Goal: Task Accomplishment & Management: Use online tool/utility

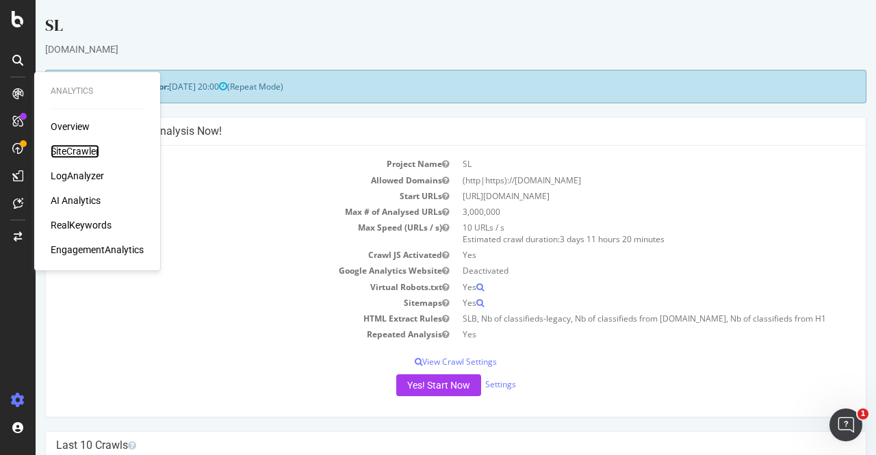
click at [68, 154] on div "SiteCrawler" at bounding box center [75, 151] width 49 height 14
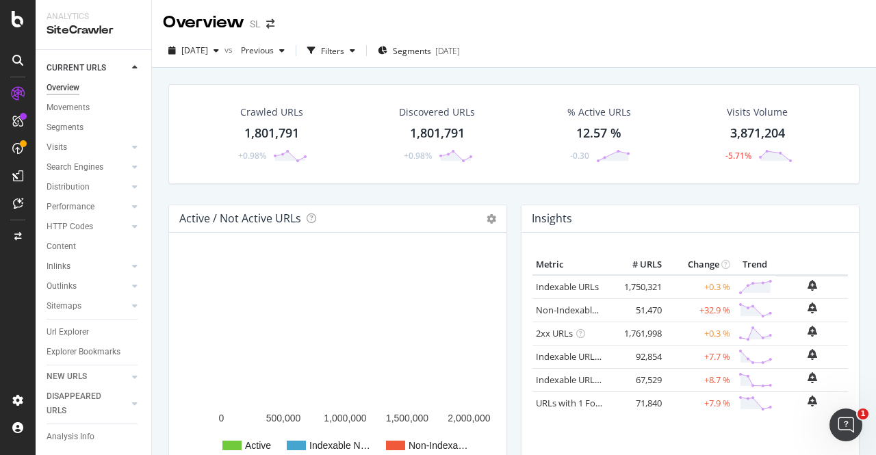
scroll to position [18, 0]
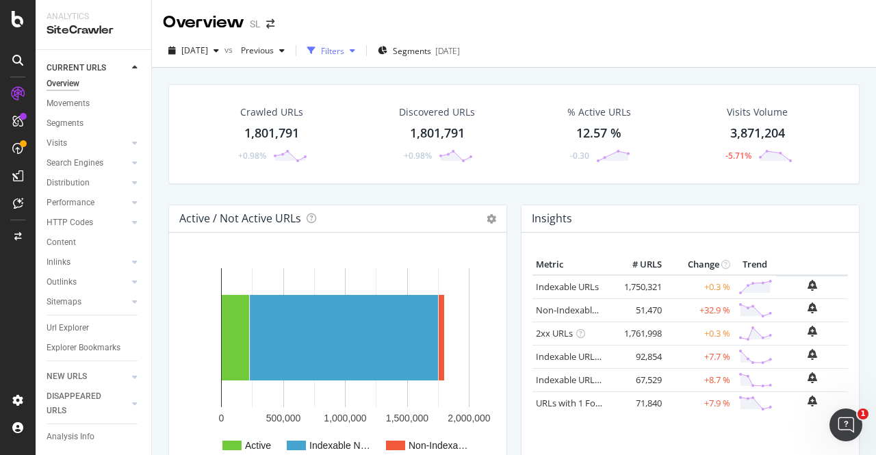
click at [344, 54] on div "Filters" at bounding box center [332, 51] width 23 height 12
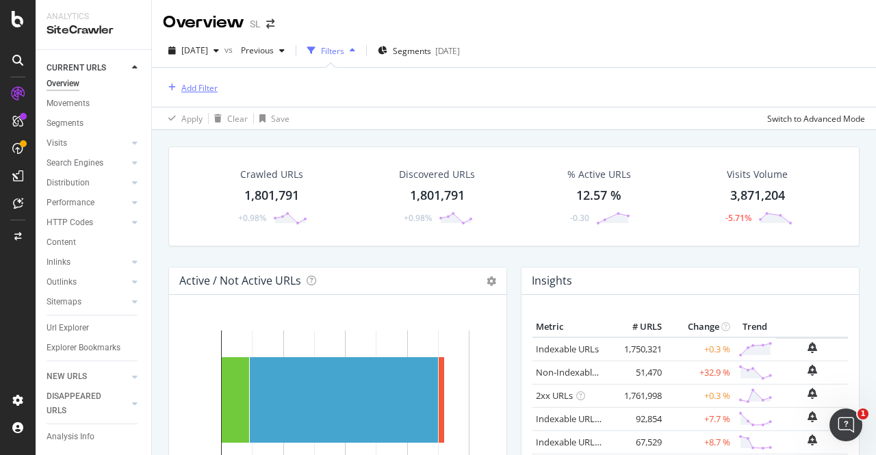
click at [196, 86] on div "Add Filter" at bounding box center [199, 88] width 36 height 12
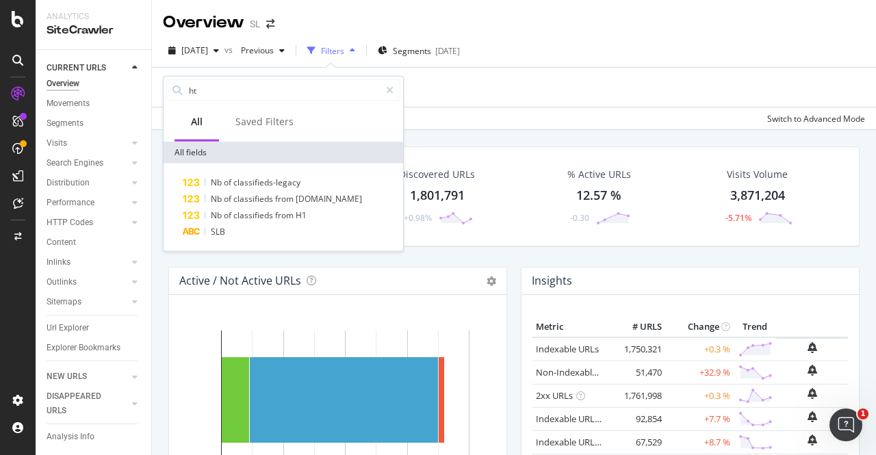
type input "h"
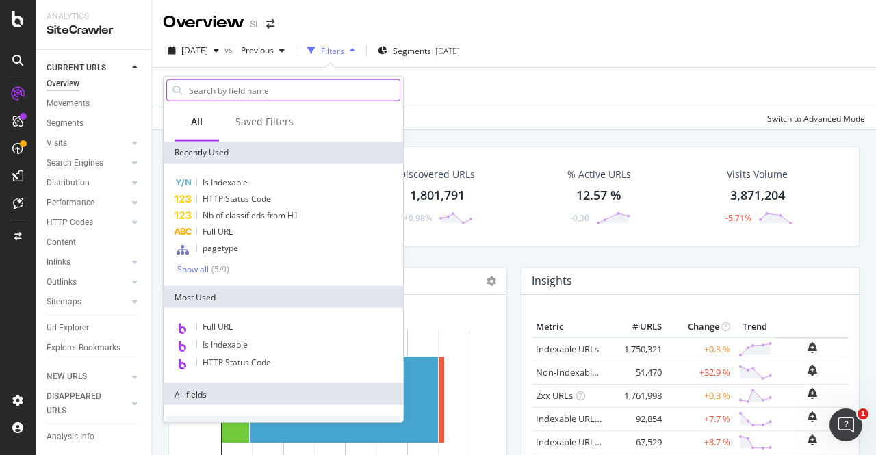
scroll to position [513, 0]
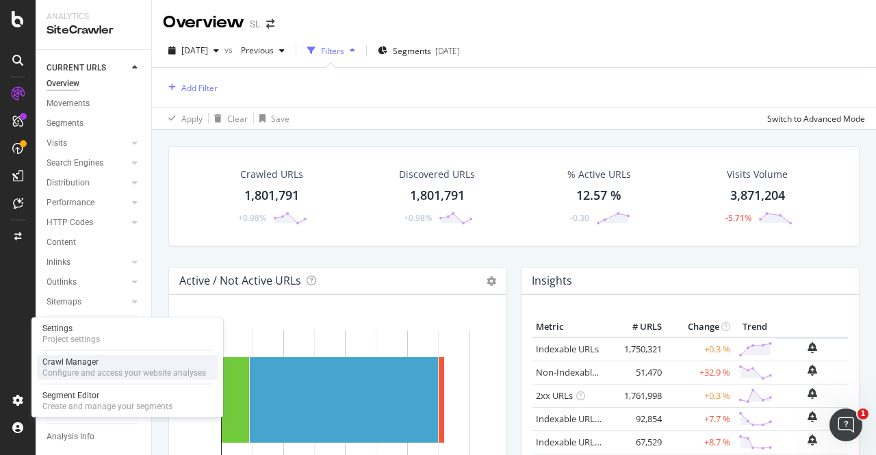
click at [66, 374] on div "Configure and access your website analyses" at bounding box center [124, 372] width 164 height 11
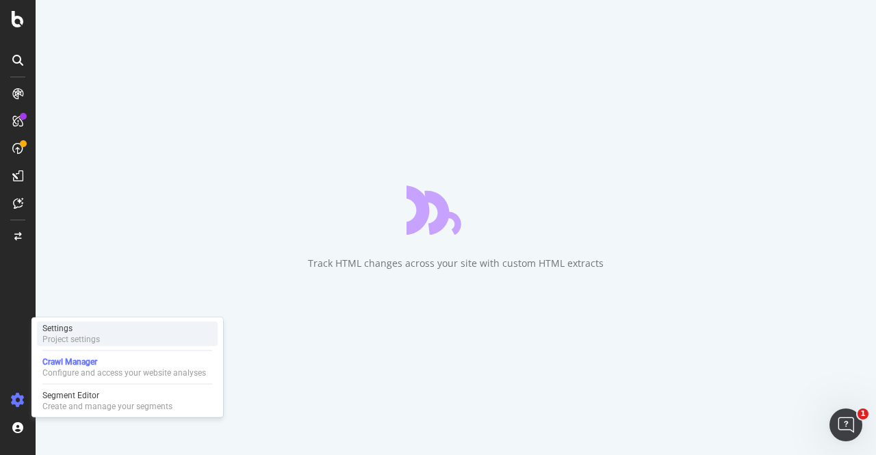
click at [66, 340] on div "Project settings" at bounding box center [70, 339] width 57 height 11
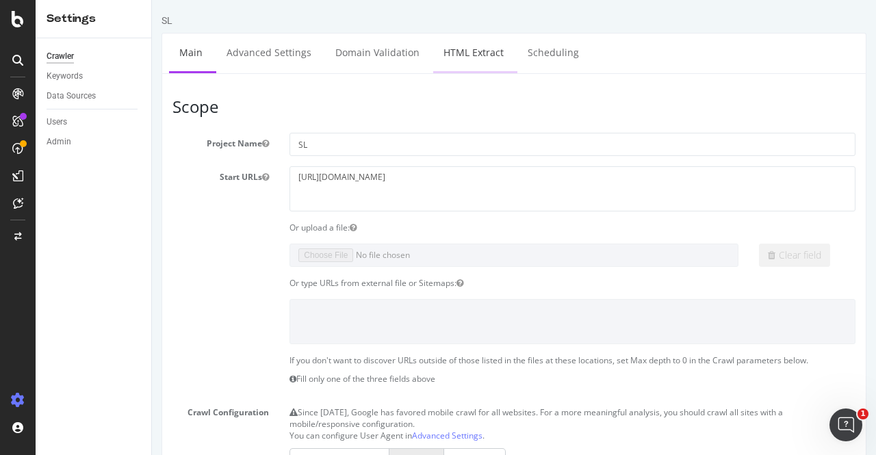
click at [472, 47] on link "HTML Extract" at bounding box center [473, 53] width 81 height 38
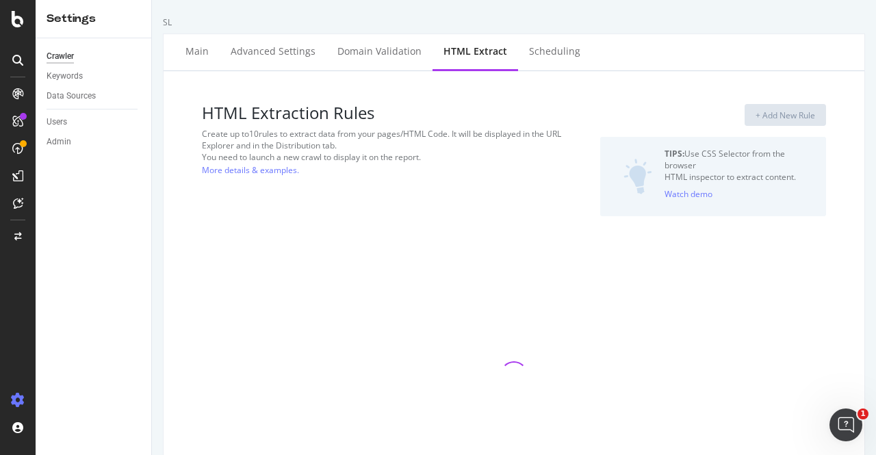
select select "i"
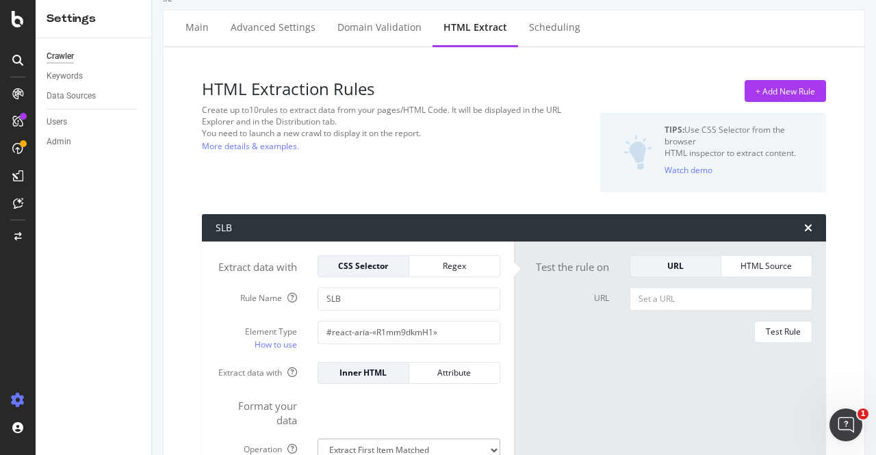
scroll to position [47, 0]
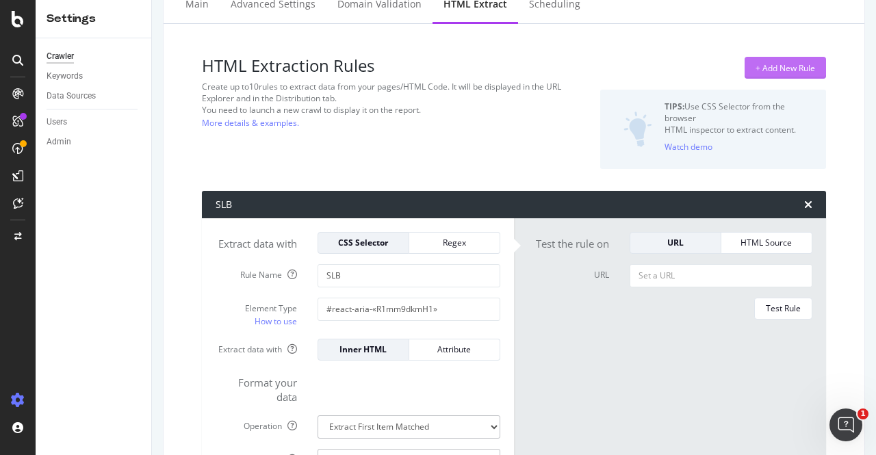
click at [780, 62] on div "+ Add New Rule" at bounding box center [785, 68] width 60 height 12
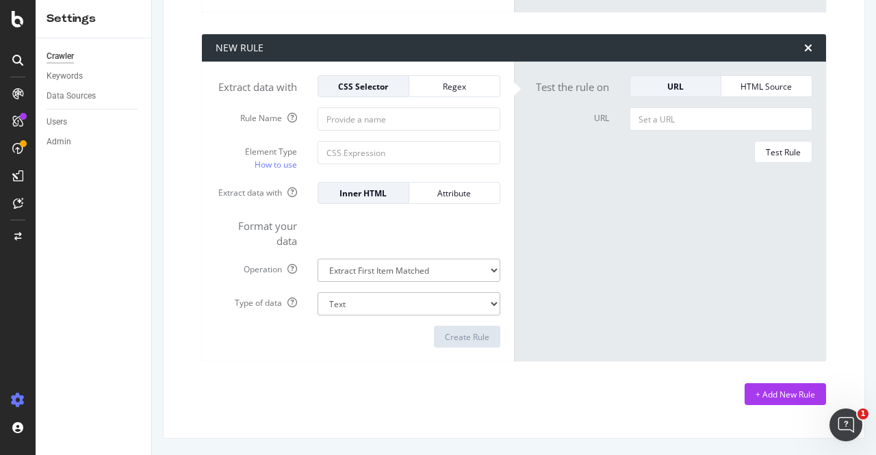
scroll to position [1693, 0]
click at [364, 131] on input "Rule Name" at bounding box center [409, 118] width 183 height 23
click at [372, 131] on input "Rule Name" at bounding box center [409, 118] width 183 height 23
type input "Enlargement component SERP"
click at [374, 164] on input "Element Type How to use" at bounding box center [409, 152] width 183 height 23
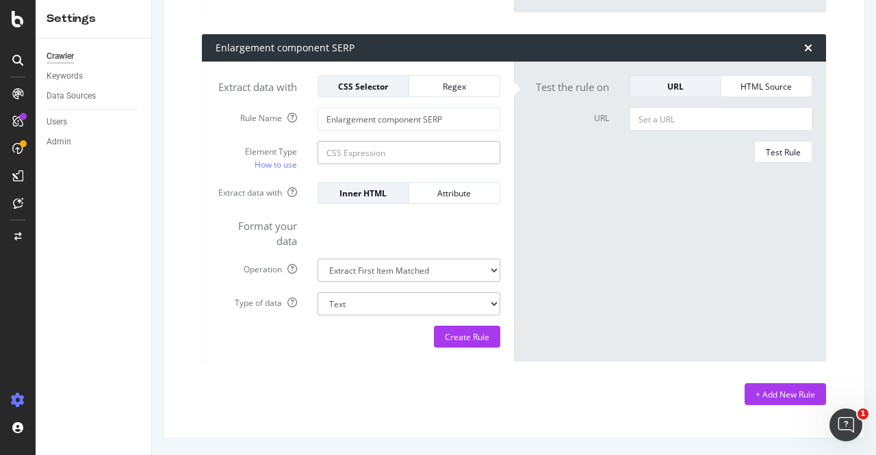
click at [345, 164] on input "Element Type How to use" at bounding box center [409, 152] width 183 height 23
paste input "overflow-wrap: break-word; tab-size: 4; -webkit-tap-highlight-color: transparen…"
type input "overflow-wrap: break-word; tab-size: 4; -webkit-tap-highlight-color: transparen…"
click at [405, 164] on input "overflow-wrap: break-word; tab-size: 4; -webkit-tap-highlight-color: transparen…" at bounding box center [409, 152] width 183 height 23
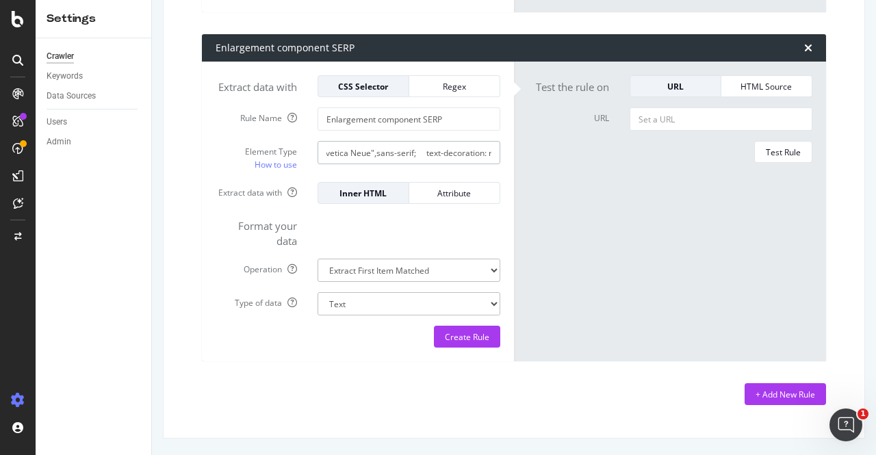
click at [405, 164] on input "overflow-wrap: break-word; tab-size: 4; -webkit-tap-highlight-color: transparen…" at bounding box center [409, 152] width 183 height 23
click at [441, 92] on div "Regex" at bounding box center [454, 87] width 68 height 12
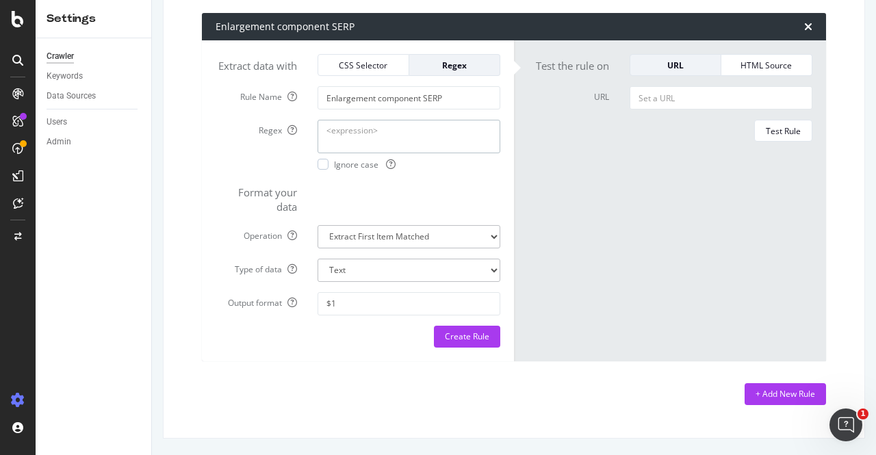
click at [349, 153] on textarea "Regex" at bounding box center [409, 136] width 183 height 33
click at [338, 153] on textarea "Regex" at bounding box center [409, 136] width 183 height 33
paste textarea "//*[@id="refiner-form-id"]/div[3]/div[1]/div[3]/div[1]/div[1]"
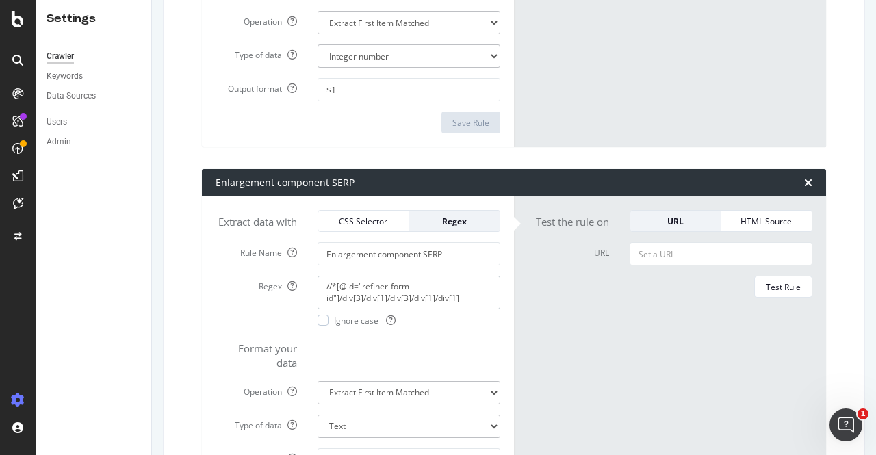
scroll to position [1526, 0]
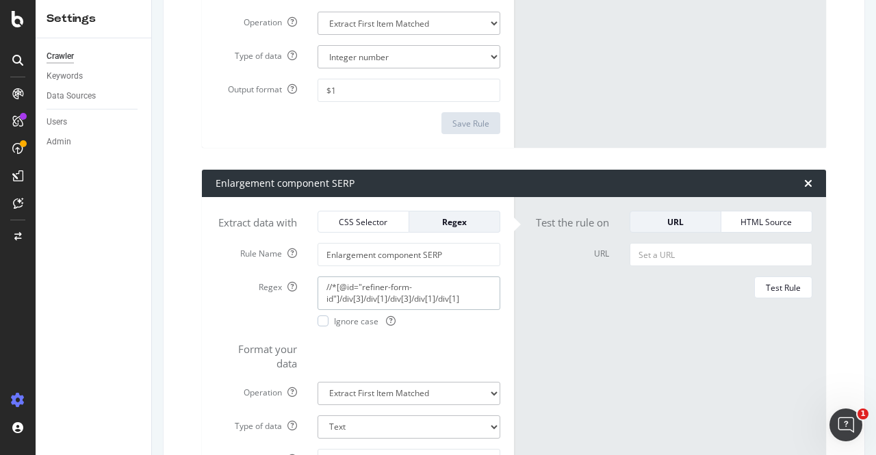
type textarea "//*[@id="refiner-form-id"]/div[3]/div[1]/div[3]/div[1]/div[1]"
click at [639, 266] on input "URL" at bounding box center [721, 254] width 183 height 23
paste input "https://www.seloger.com/immobilier/i/achat/immo-sollies-ville-83/bien-apparteme…"
type input "https://www.seloger.com/immobilier/i/achat/immo-sollies-ville-83/bien-apparteme…"
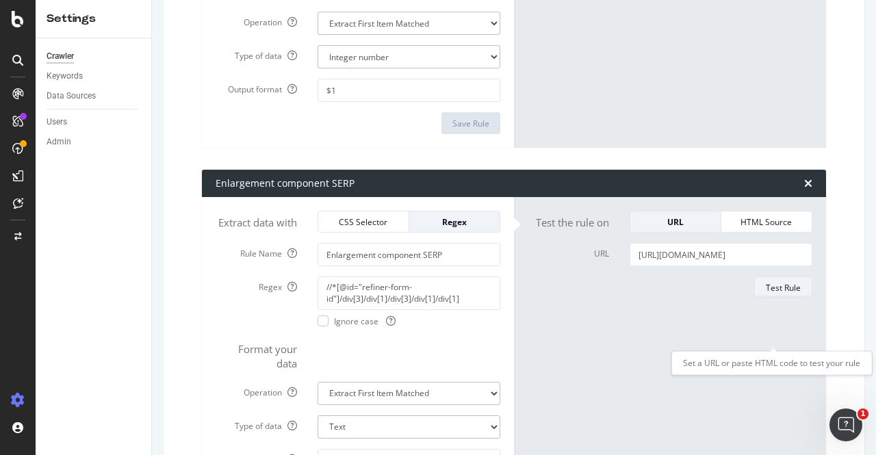
click at [766, 294] on div "Test Rule" at bounding box center [783, 288] width 35 height 12
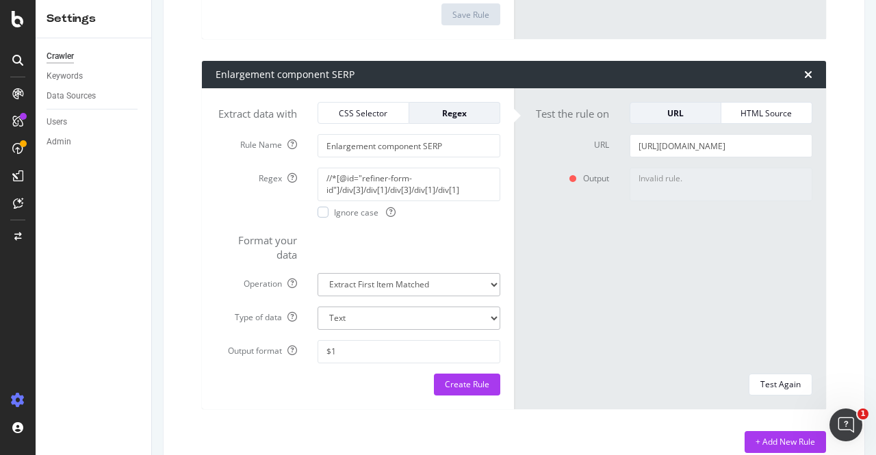
scroll to position [1634, 0]
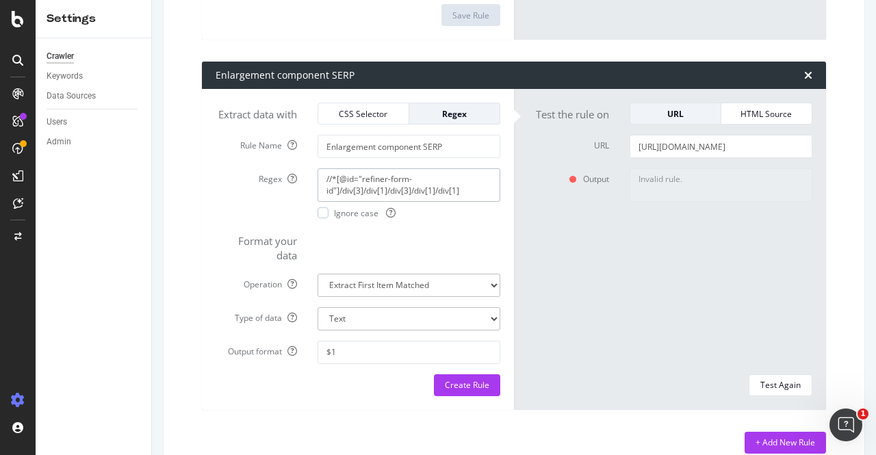
click at [344, 201] on textarea "//*[@id="refiner-form-id"]/div[3]/div[1]/div[3]/div[1]/div[1]" at bounding box center [409, 184] width 183 height 33
paste textarea "html/body/div[1]/div[1]/form"
type textarea "/html/body/div[1]/div[1]/form/div[3]/div[1]/div[3]/div[1]/div[1]"
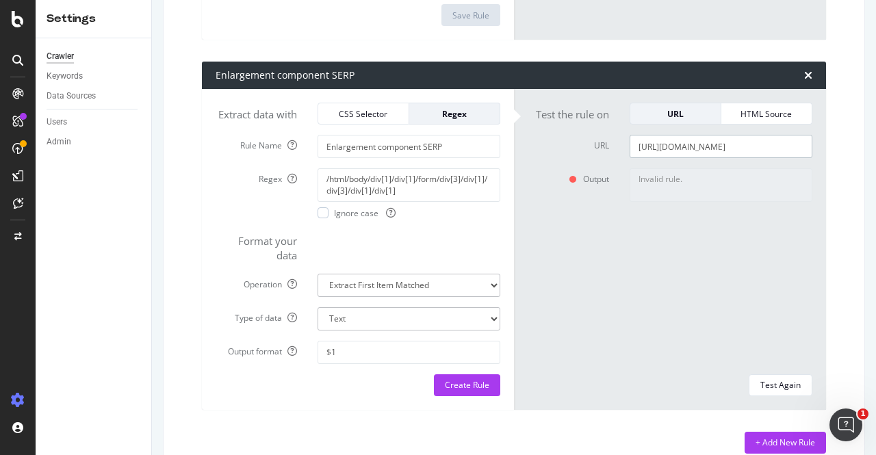
click at [691, 158] on input "https://www.seloger.com/immobilier/i/achat/immo-sollies-ville-83/bien-apparteme…" at bounding box center [721, 146] width 183 height 23
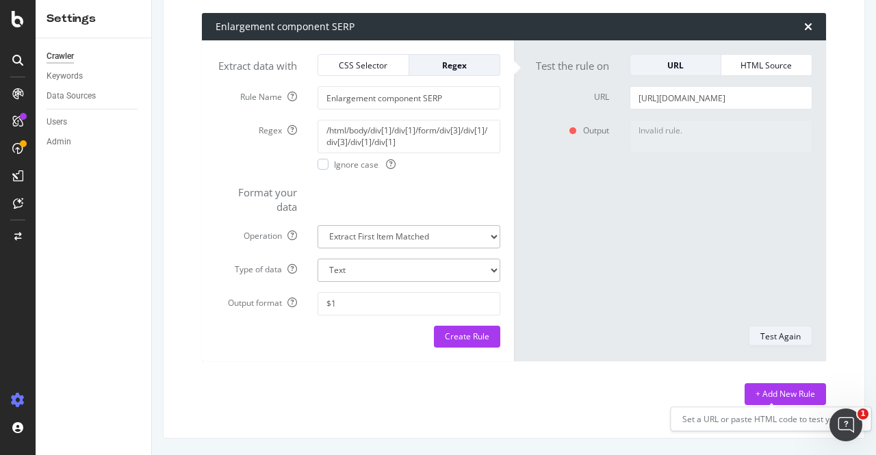
click at [767, 342] on div "Test Again" at bounding box center [780, 337] width 40 height 12
type textarea "No results matched this rule"
click at [804, 32] on icon "times" at bounding box center [808, 26] width 8 height 11
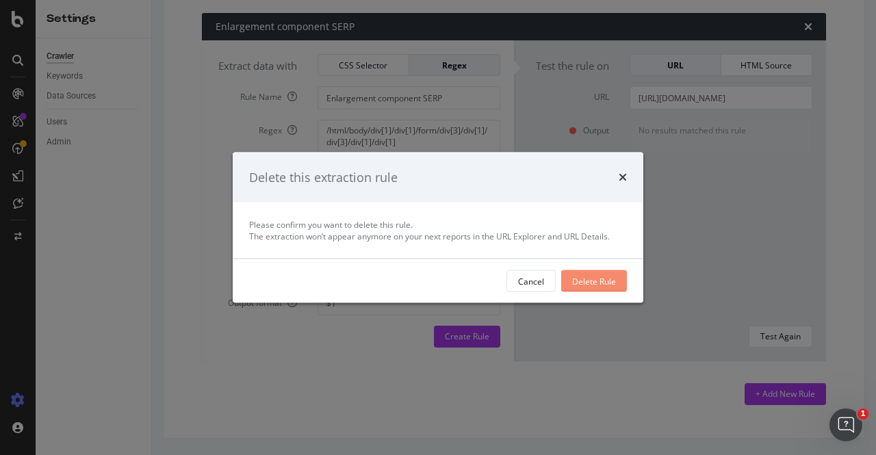
click at [601, 279] on div "Delete Rule" at bounding box center [594, 281] width 44 height 12
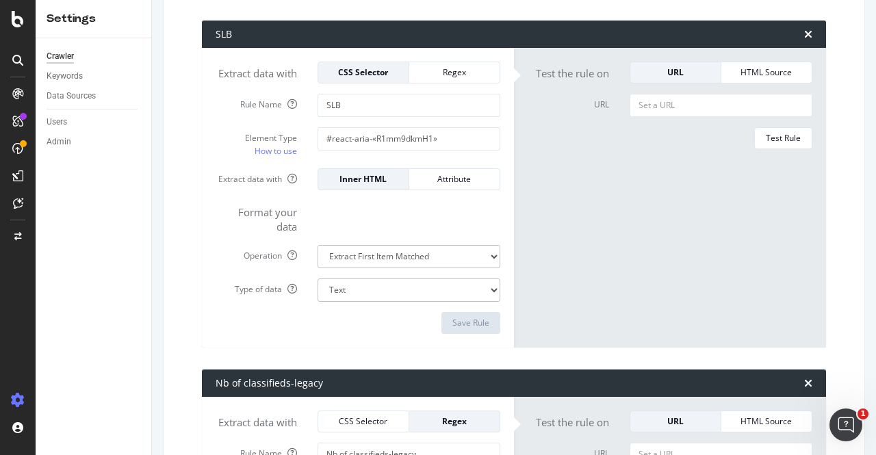
scroll to position [0, 0]
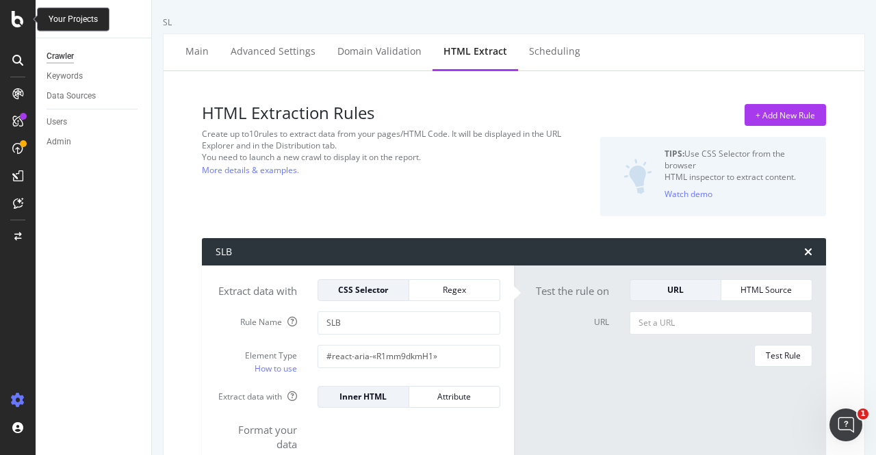
click at [16, 24] on icon at bounding box center [18, 19] width 12 height 16
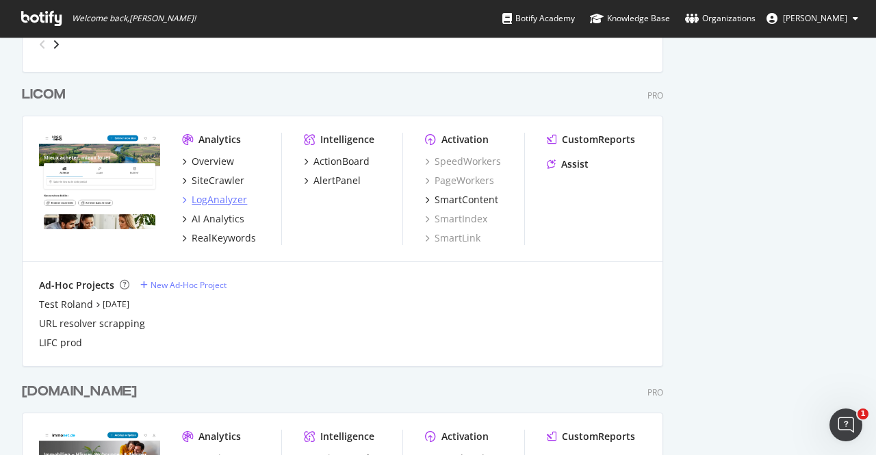
scroll to position [2485, 641]
click at [211, 157] on div "Overview" at bounding box center [213, 162] width 42 height 14
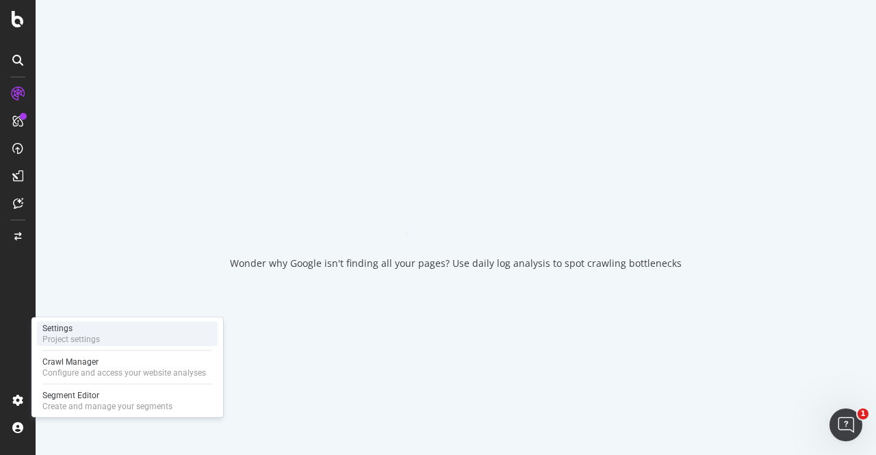
click at [81, 335] on div "Project settings" at bounding box center [70, 339] width 57 height 11
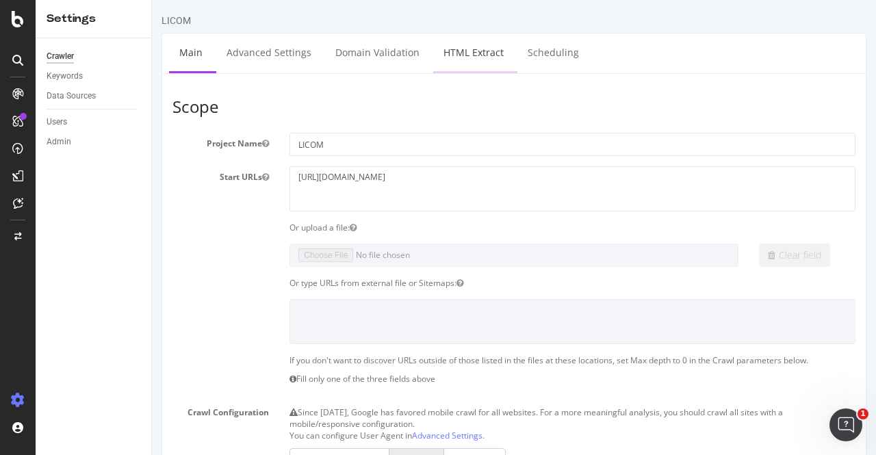
click at [487, 54] on link "HTML Extract" at bounding box center [473, 53] width 81 height 38
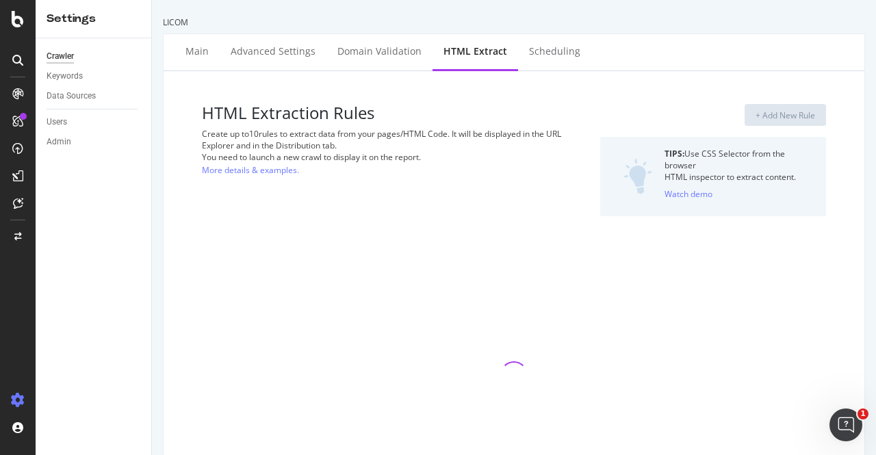
select select "i"
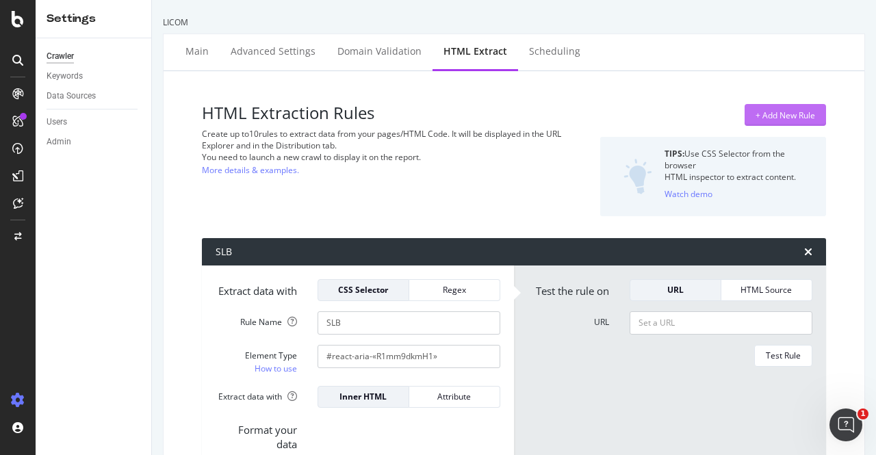
click at [791, 111] on div "+ Add New Rule" at bounding box center [785, 115] width 60 height 12
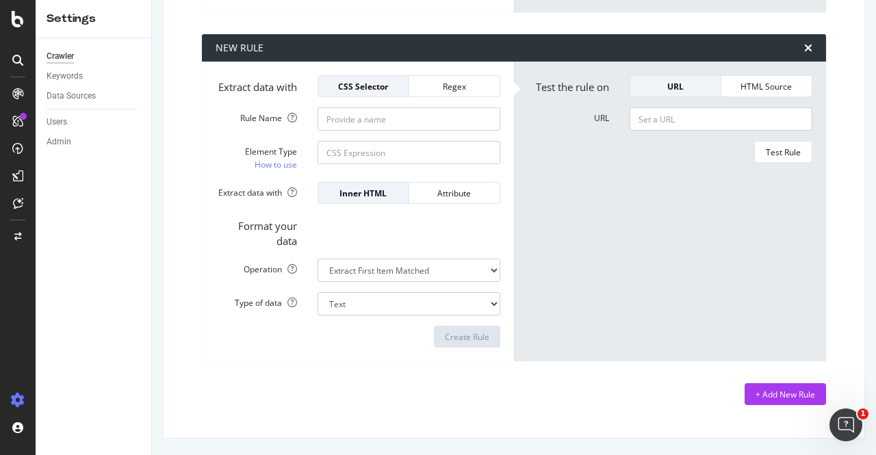
scroll to position [1693, 0]
click at [370, 131] on input "Rule Name" at bounding box center [409, 118] width 183 height 23
type input "Enlargement component SERP"
click at [372, 164] on input "Element Type How to use" at bounding box center [409, 152] width 183 height 23
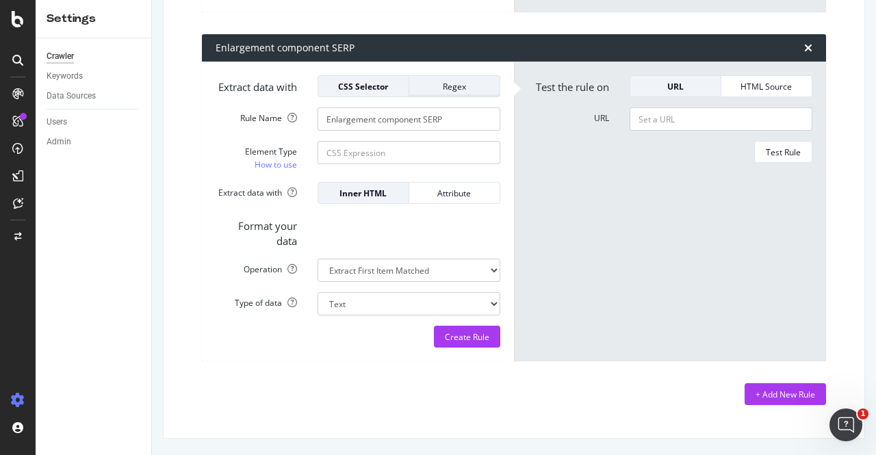
click at [457, 92] on div "Regex" at bounding box center [454, 87] width 68 height 12
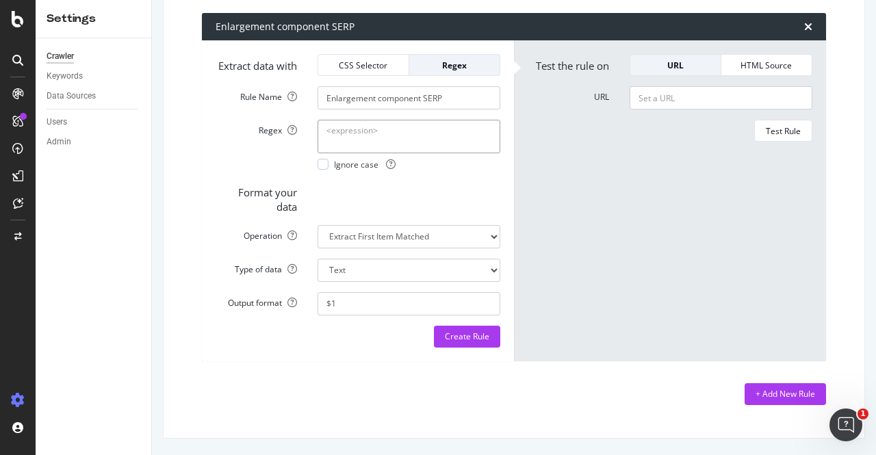
click at [422, 153] on textarea "Regex" at bounding box center [409, 136] width 183 height 33
click at [337, 153] on textarea "Regex" at bounding box center [409, 136] width 183 height 33
paste textarea "//*[@id="refiner-form-id"]/div[3]/div[1]/div[6]/div[1]/div[1]"
type textarea "//*[@id="refiner-form-id"]/div[3]/div[1]/div[6]/div[1]/div[1]"
click at [708, 109] on input "URL" at bounding box center [721, 97] width 183 height 23
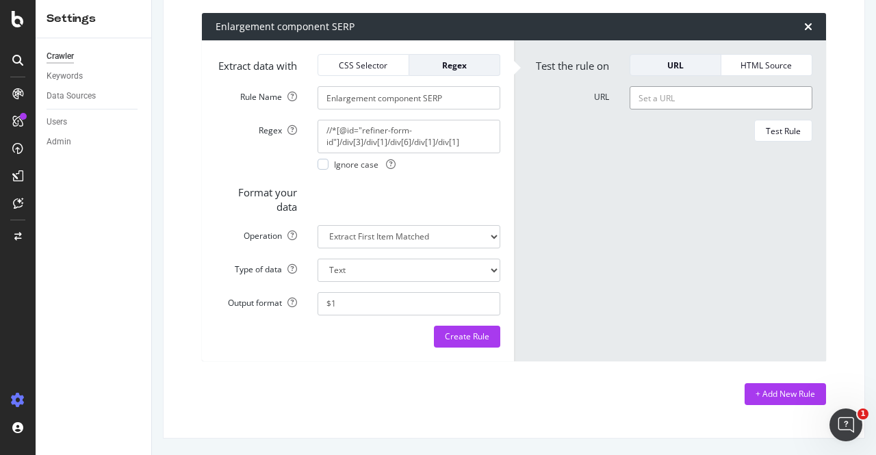
click at [687, 109] on input "URL" at bounding box center [721, 97] width 183 height 23
paste input "https://www.logic-immo.com/recherche-immo/vente/appartement/loft/provence-alpes…"
type input "https://www.logic-immo.com/recherche-immo/vente/appartement/loft/provence-alpes…"
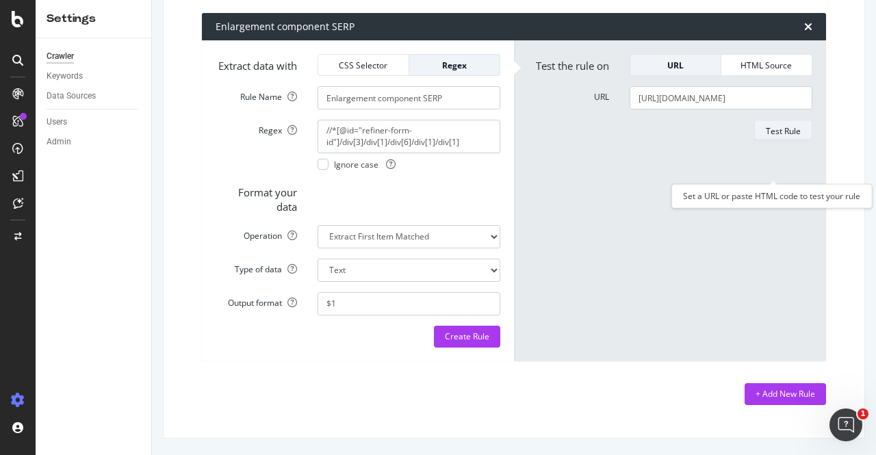
click at [773, 137] on div "Test Rule" at bounding box center [783, 131] width 35 height 12
click at [338, 153] on textarea "//*[@id="refiner-form-id"]/div[3]/div[1]/div[6]/div[1]/div[1]" at bounding box center [409, 136] width 183 height 33
paste textarea "html/body/div[1]/div[1]/form"
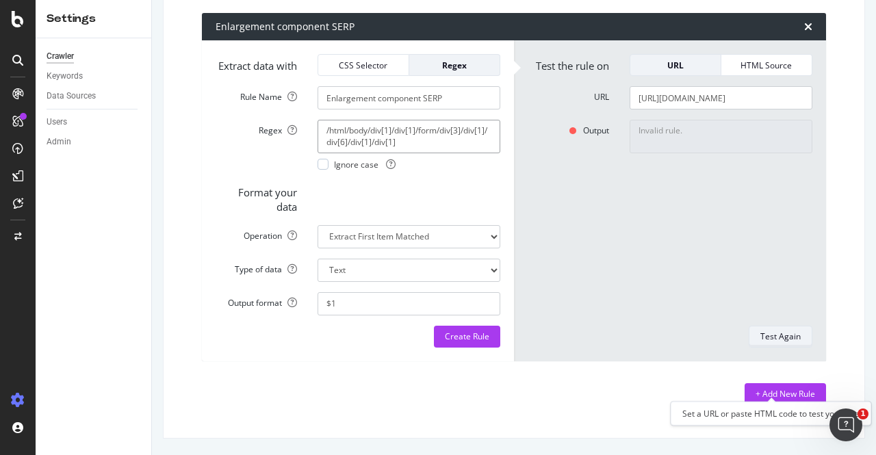
type textarea "/html/body/div[1]/div[1]/form/div[3]/div[1]/div[6]/div[1]/div[1]"
click at [779, 342] on div "Test Again" at bounding box center [780, 337] width 40 height 12
type textarea "No results matched this rule"
click at [378, 248] on select "Extract First Item Matched Extract First 3 Items Matched Count Number of Occure…" at bounding box center [409, 236] width 183 height 23
select select "exist"
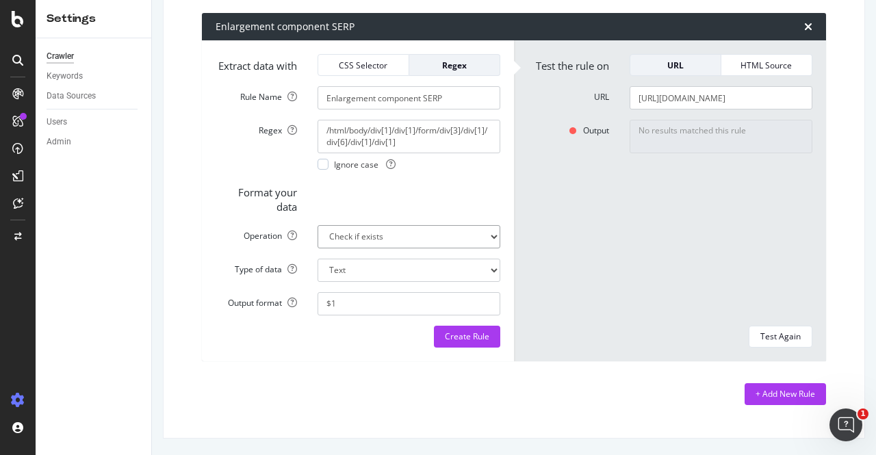
click at [318, 248] on select "Extract First Item Matched Extract First 3 Items Matched Count Number of Occure…" at bounding box center [409, 236] width 183 height 23
select select "b"
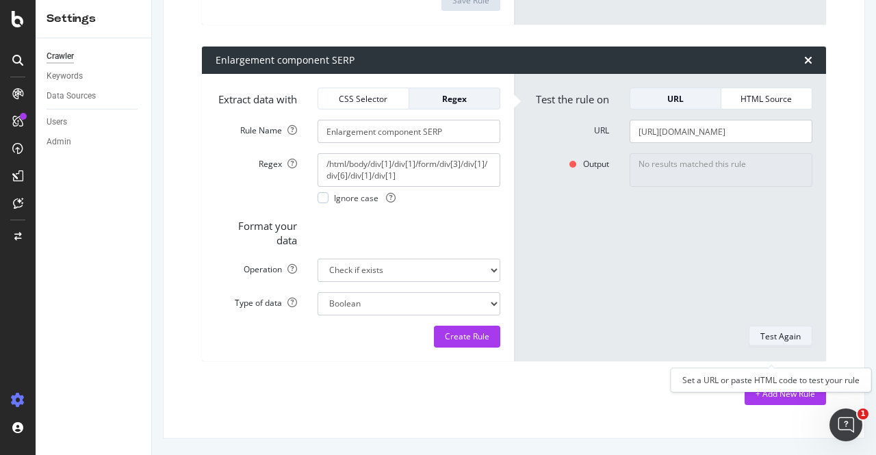
click at [782, 346] on div "Test Again" at bounding box center [780, 336] width 40 height 19
type textarea "No"
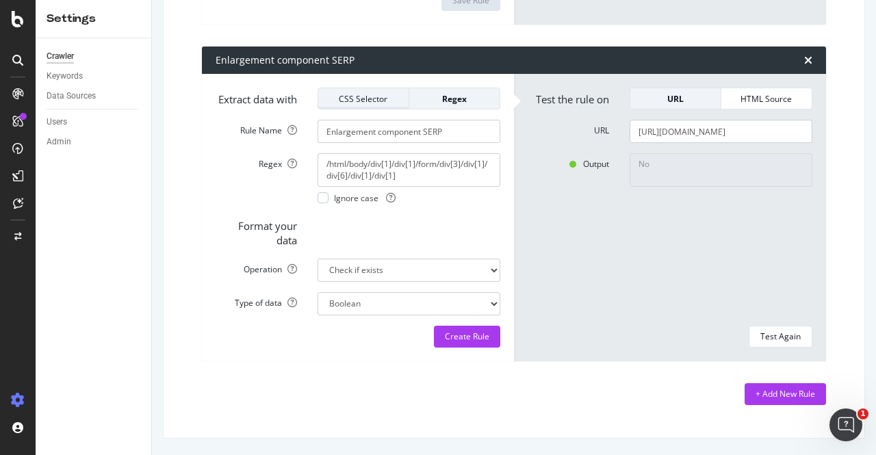
click at [387, 105] on div "CSS Selector" at bounding box center [363, 99] width 68 height 12
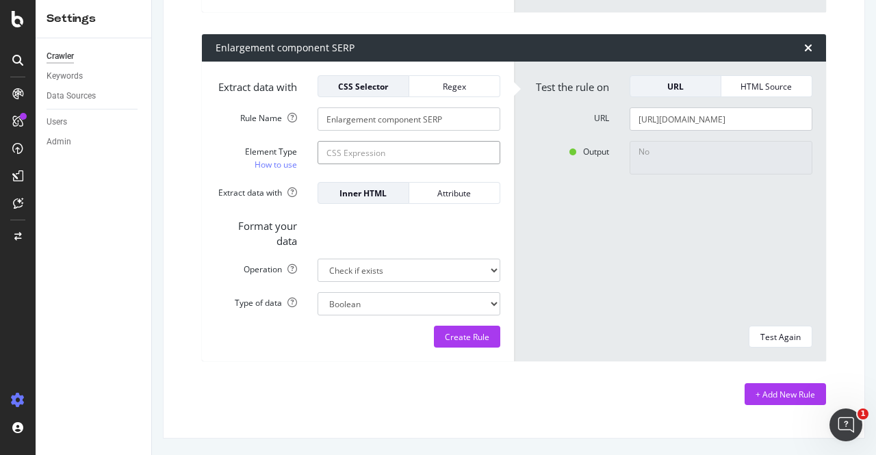
click at [391, 164] on input "Element Type How to use" at bounding box center [409, 152] width 183 height 23
paste input "#refiner-form-id > div.css-1vy72bq > div.css-1okavp1 > div.css-1skqd21 > div.cs…"
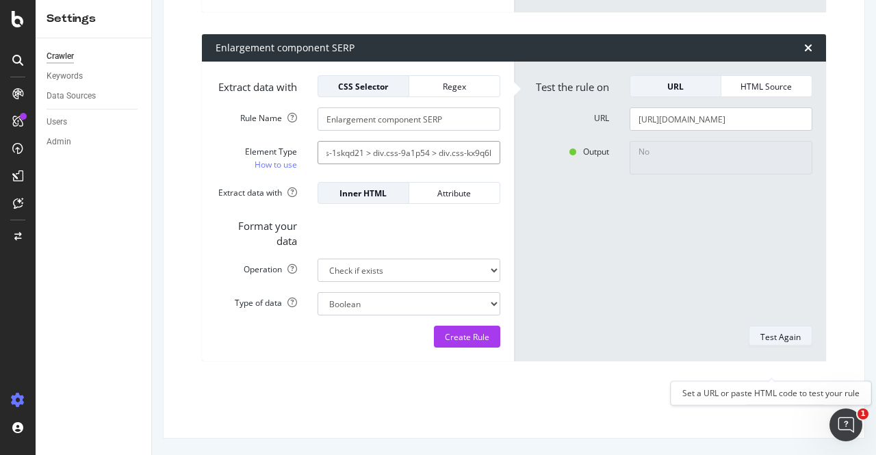
type input "#refiner-form-id > div.css-1vy72bq > div.css-1okavp1 > div.css-1skqd21 > div.cs…"
click at [765, 343] on div "Test Again" at bounding box center [780, 337] width 40 height 12
type textarea "Yes"
click at [685, 128] on input "https://www.logic-immo.com/recherche-immo/vente/appartement/loft/provence-alpes…" at bounding box center [721, 118] width 183 height 23
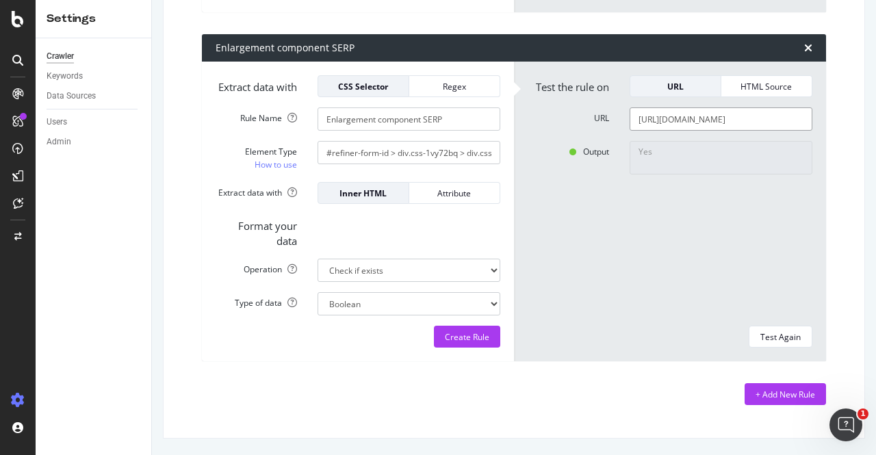
click at [685, 128] on input "https://www.logic-immo.com/recherche-immo/vente/appartement/loft/provence-alpes…" at bounding box center [721, 118] width 183 height 23
paste input "text"
type input "https://www.logic-immo.com/recherche-immo/vente/appartement/provence-alpes-cote…"
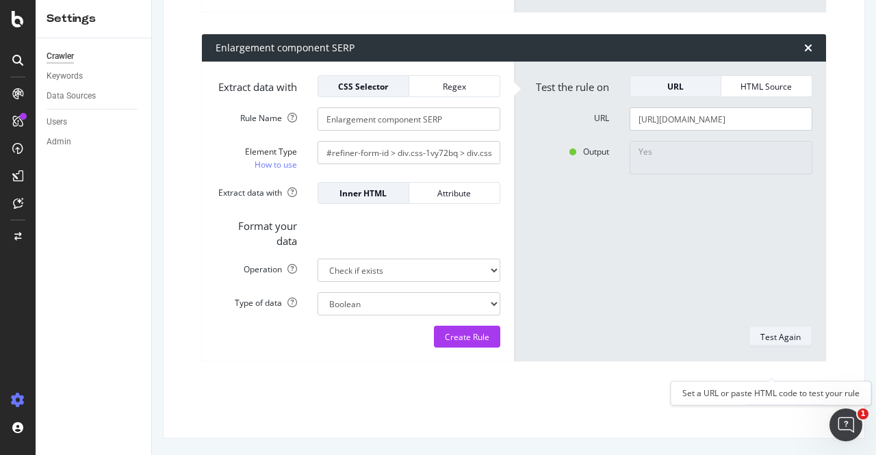
click at [777, 343] on div "Test Again" at bounding box center [780, 337] width 40 height 12
type textarea "No"
click at [681, 131] on input "https://www.logic-immo.com/recherche-immo/vente/appartement/provence-alpes-cote…" at bounding box center [721, 118] width 183 height 23
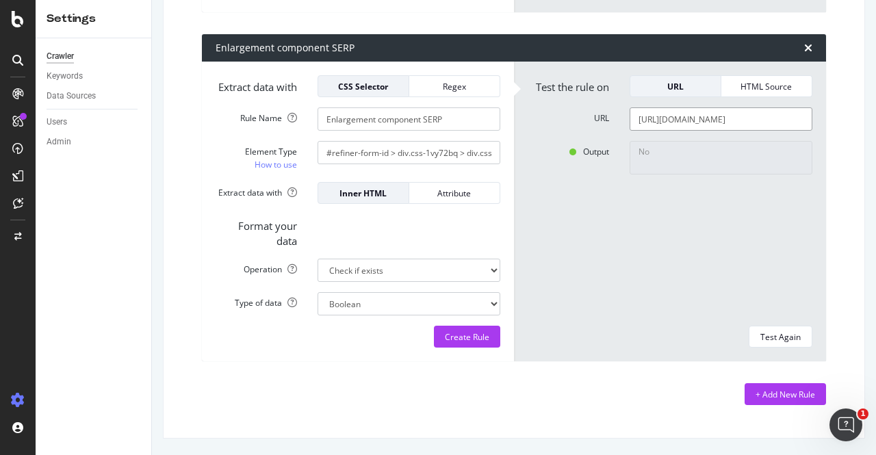
click at [681, 131] on input "https://www.logic-immo.com/recherche-immo/vente/appartement/provence-alpes-cote…" at bounding box center [721, 118] width 183 height 23
paste input "chambre-5/"
type input "https://www.logic-immo.com/recherche-immo/vente/appartement/chambre-5/provence-…"
click at [784, 343] on div "Test Again" at bounding box center [780, 337] width 40 height 12
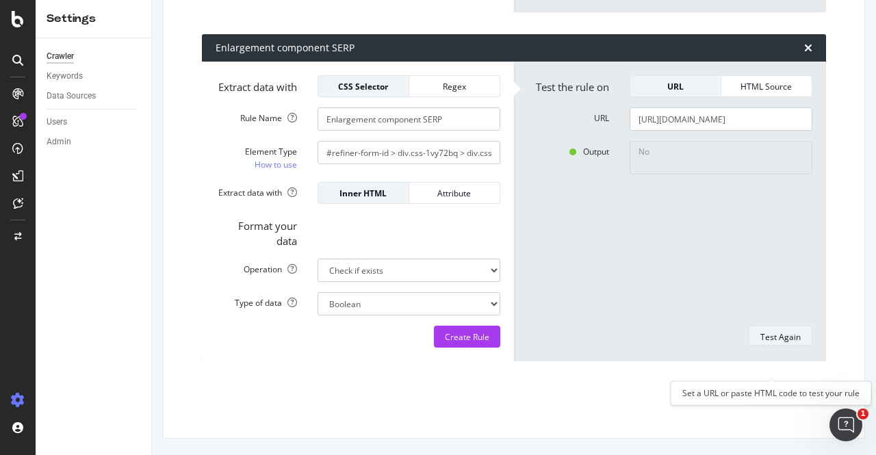
scroll to position [0, 0]
type textarea "Yes"
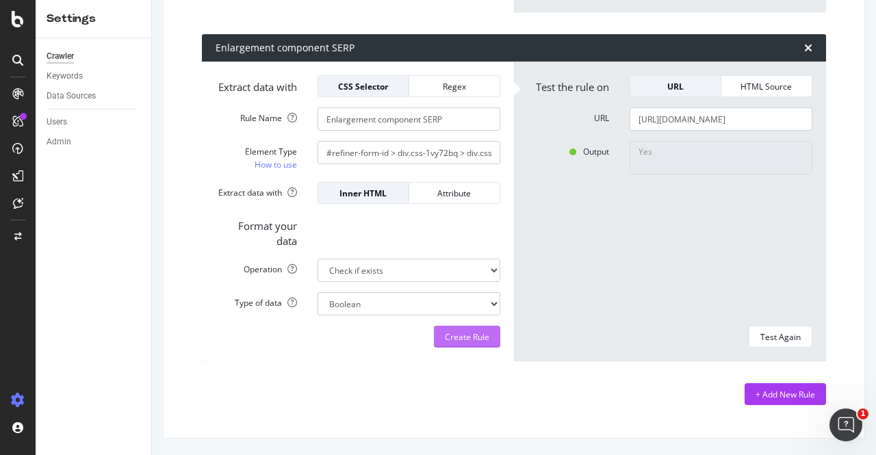
click at [456, 343] on div "Create Rule" at bounding box center [467, 337] width 44 height 12
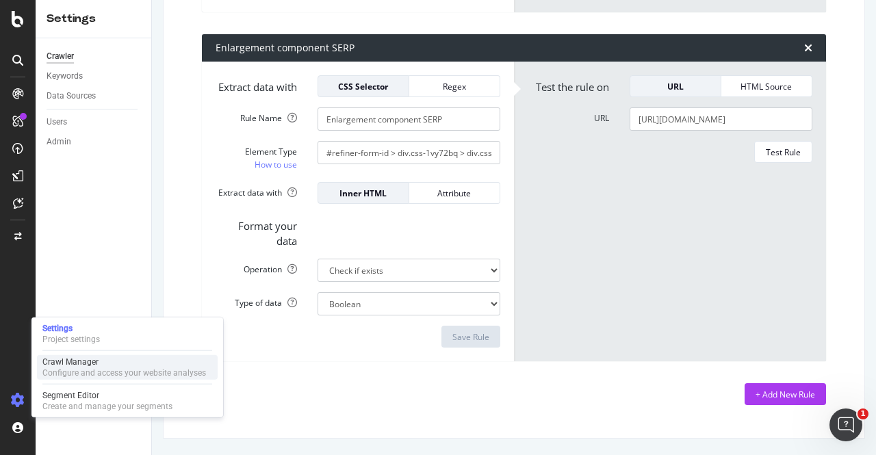
click at [67, 372] on div "Configure and access your website analyses" at bounding box center [124, 372] width 164 height 11
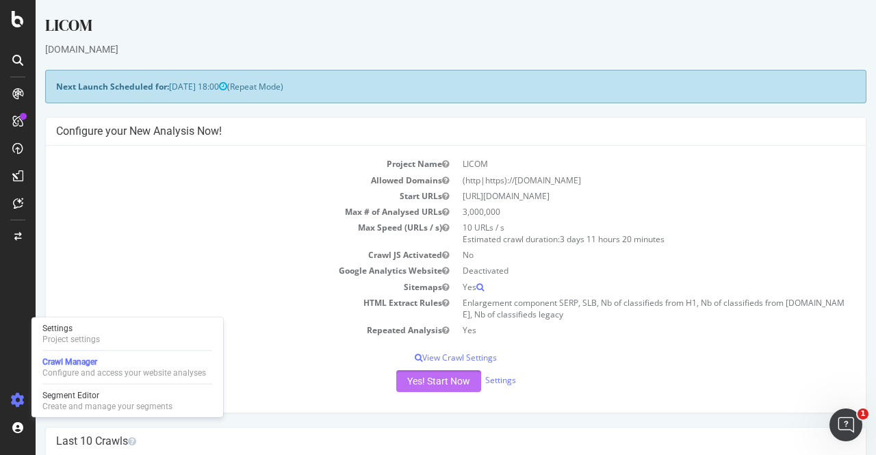
click at [435, 380] on button "Yes! Start Now" at bounding box center [438, 381] width 85 height 22
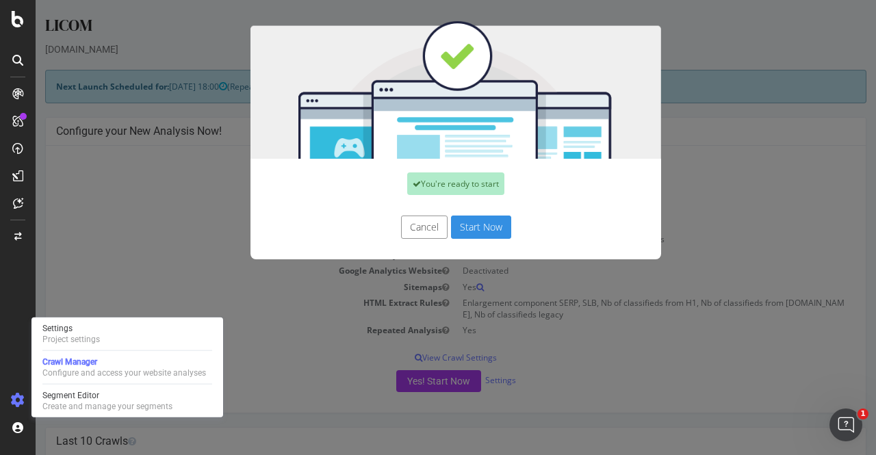
click at [478, 228] on button "Start Now" at bounding box center [481, 227] width 60 height 23
click at [479, 227] on div "Cancel Start Now" at bounding box center [456, 227] width 390 height 23
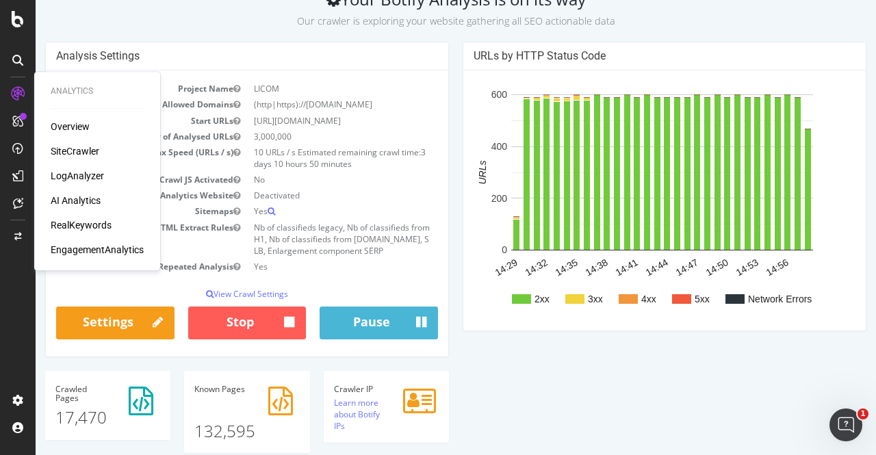
scroll to position [81, 0]
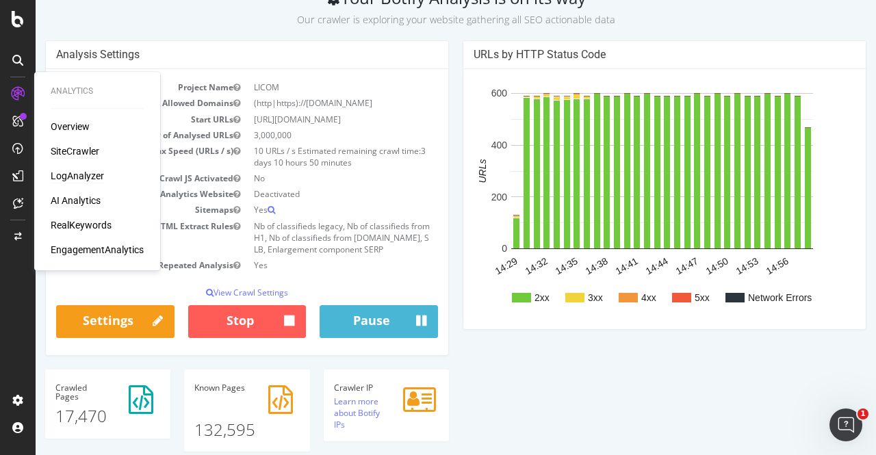
click at [74, 176] on div "LogAnalyzer" at bounding box center [77, 176] width 53 height 14
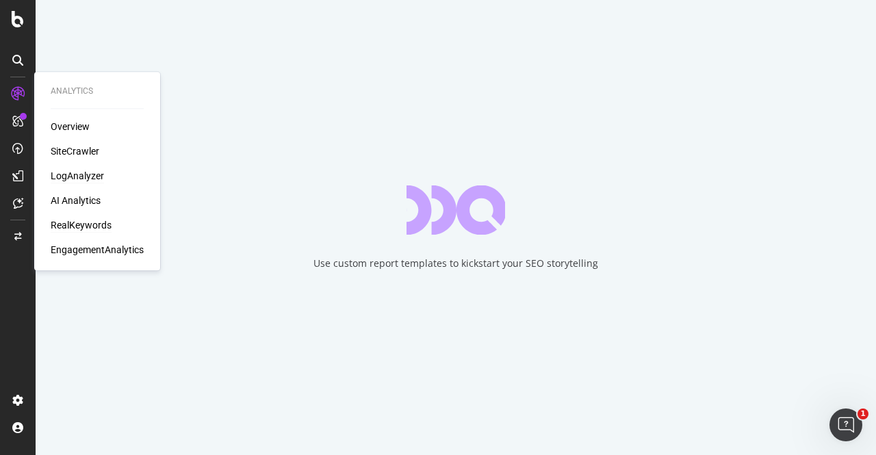
click at [77, 221] on div "RealKeywords" at bounding box center [81, 225] width 61 height 14
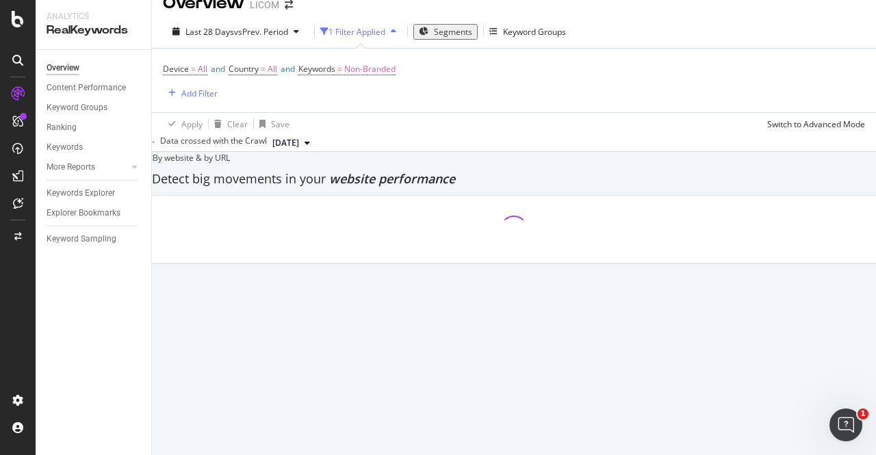
scroll to position [21, 0]
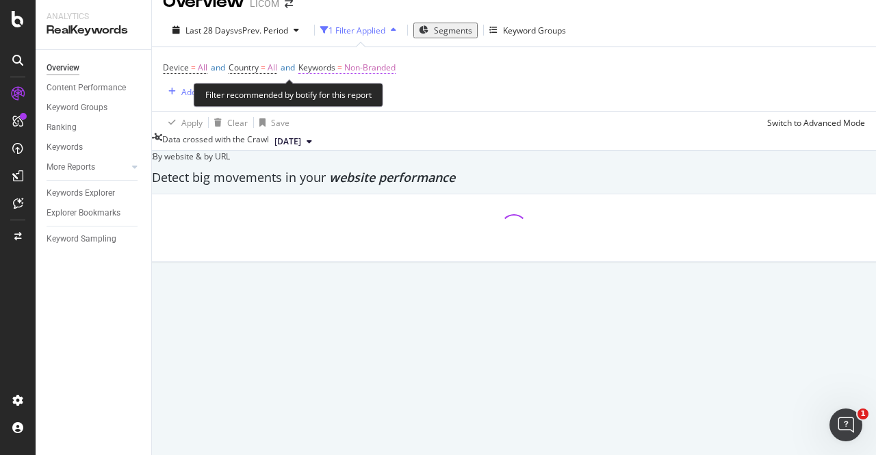
click at [396, 66] on span "Non-Branded" at bounding box center [369, 67] width 51 height 19
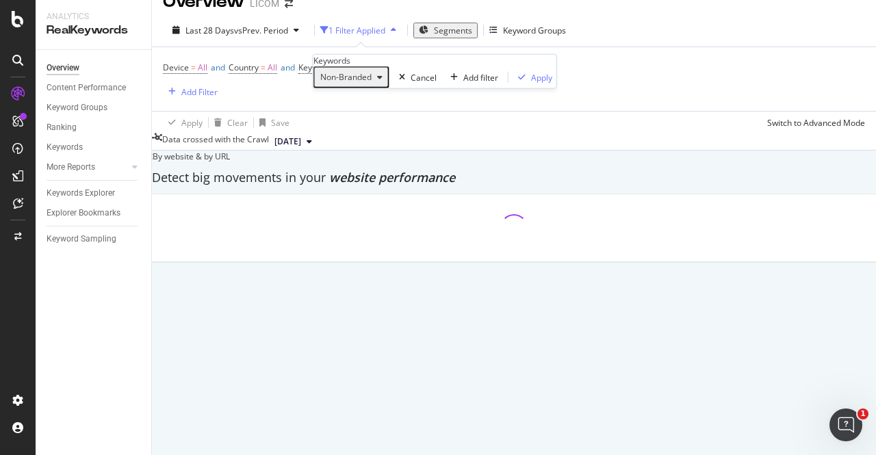
click at [380, 81] on div "button" at bounding box center [380, 77] width 16 height 8
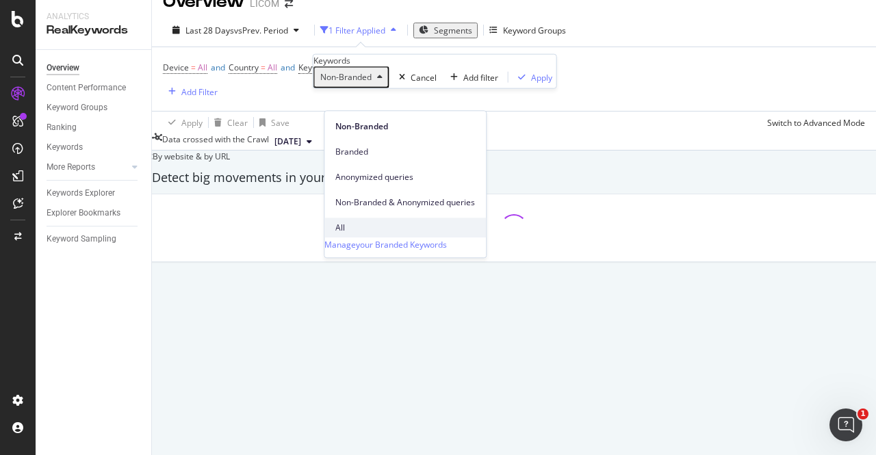
click at [360, 222] on span "All" at bounding box center [405, 228] width 140 height 12
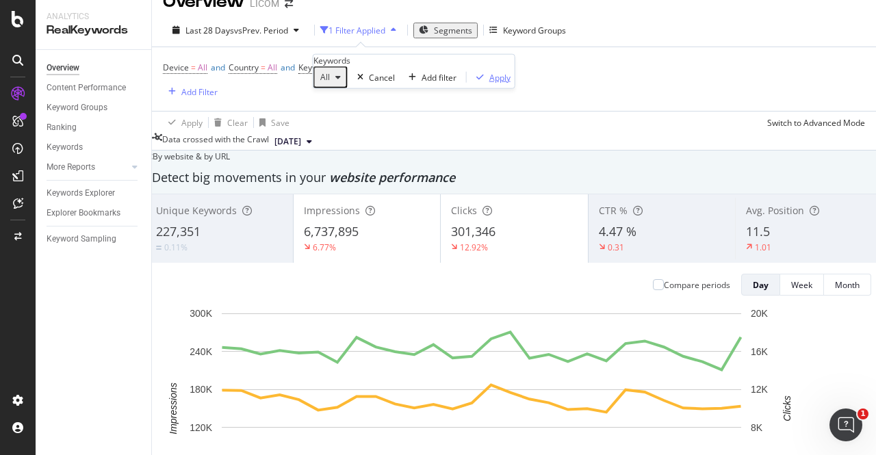
click at [489, 83] on div "Apply" at bounding box center [499, 77] width 21 height 12
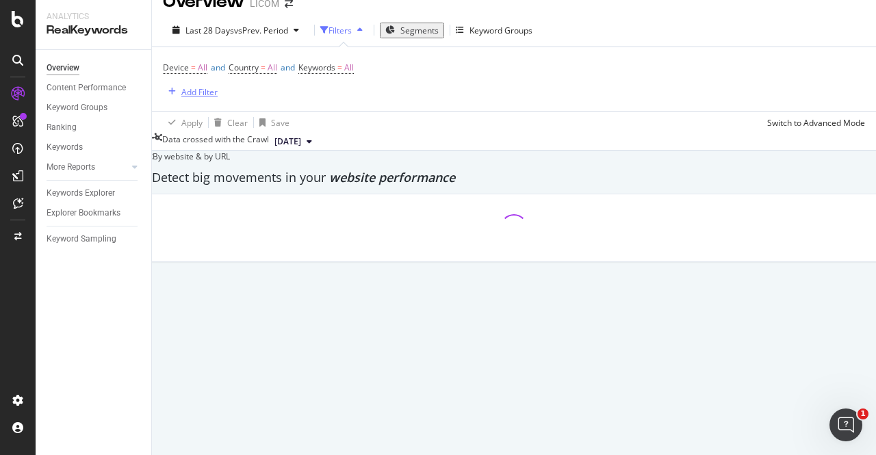
click at [197, 91] on div "Add Filter" at bounding box center [199, 92] width 36 height 12
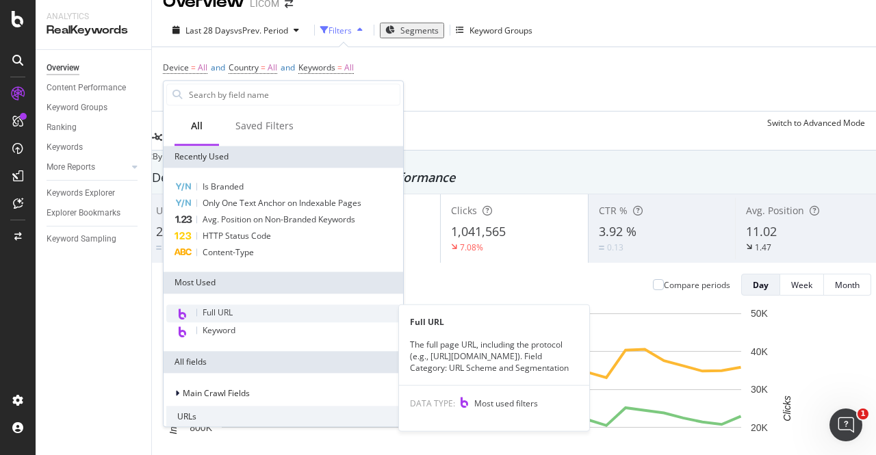
click at [211, 315] on span "Full URL" at bounding box center [218, 313] width 30 height 12
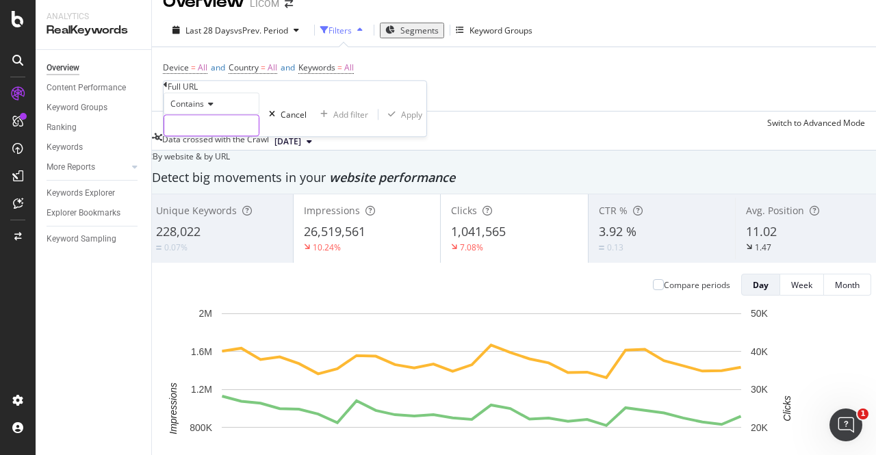
click at [201, 135] on input "text" at bounding box center [211, 125] width 94 height 21
type input "proche-mer"
click at [421, 120] on div "Apply" at bounding box center [431, 115] width 21 height 12
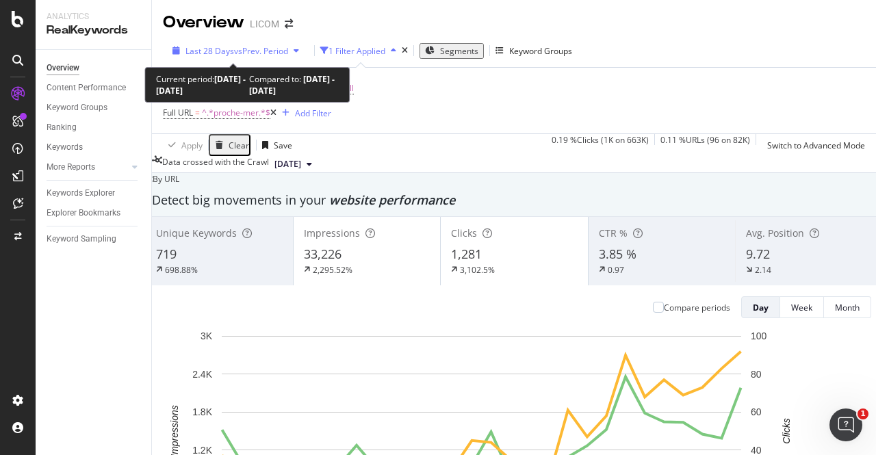
click at [265, 51] on span "vs Prev. Period" at bounding box center [261, 51] width 54 height 12
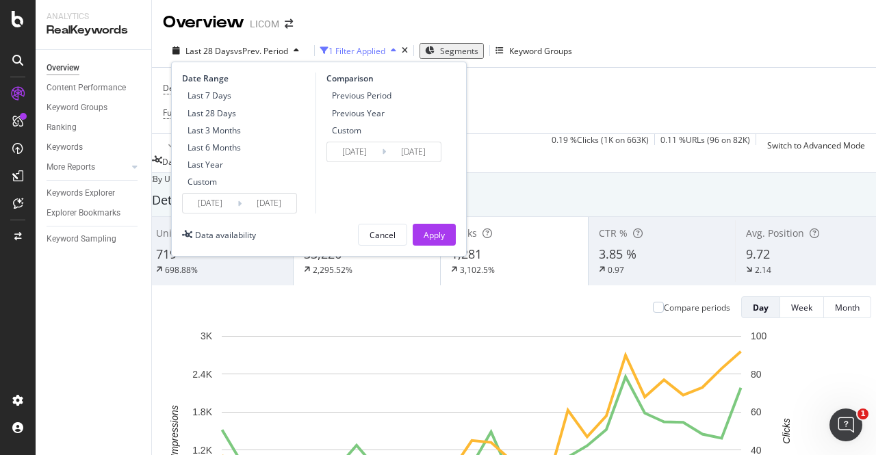
click at [220, 127] on div "Last 3 Months" at bounding box center [214, 131] width 53 height 12
type input "2025/07/05"
type input "2025/04/04"
type input "2025/07/04"
click at [445, 235] on button "Apply" at bounding box center [434, 235] width 43 height 22
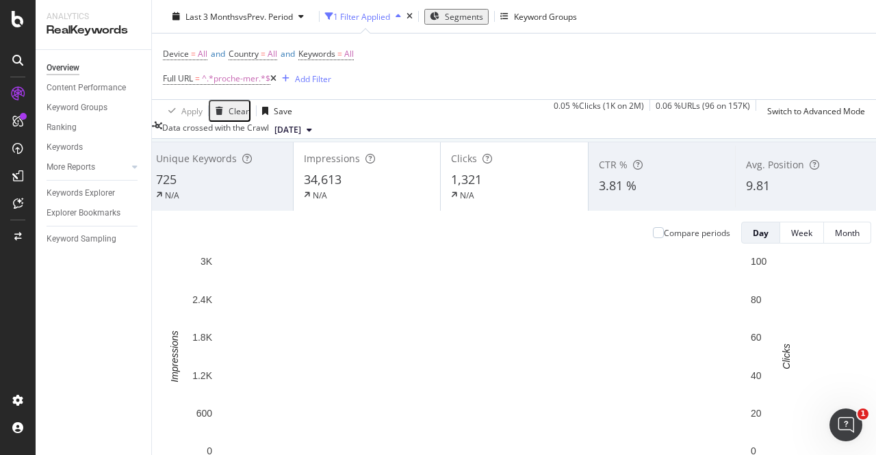
scroll to position [75, 0]
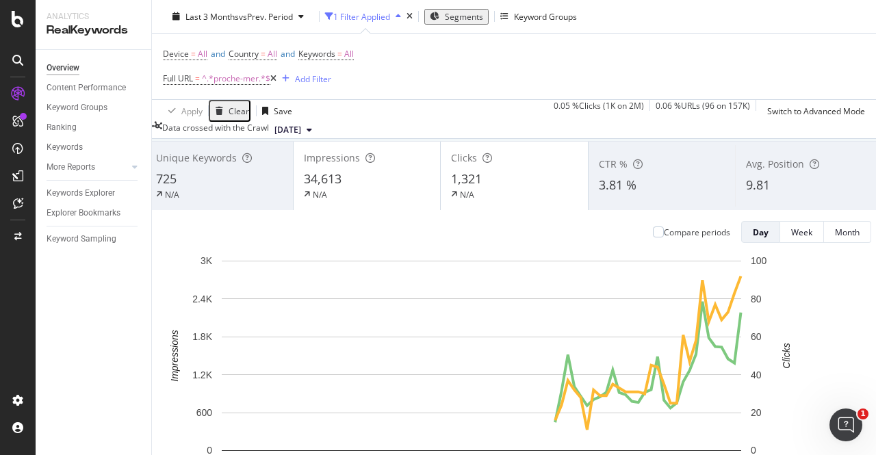
click at [560, 60] on div "Device = All and Country = All and Keywords = All Full URL = ^.*proche-mer.*$ A…" at bounding box center [514, 67] width 702 height 66
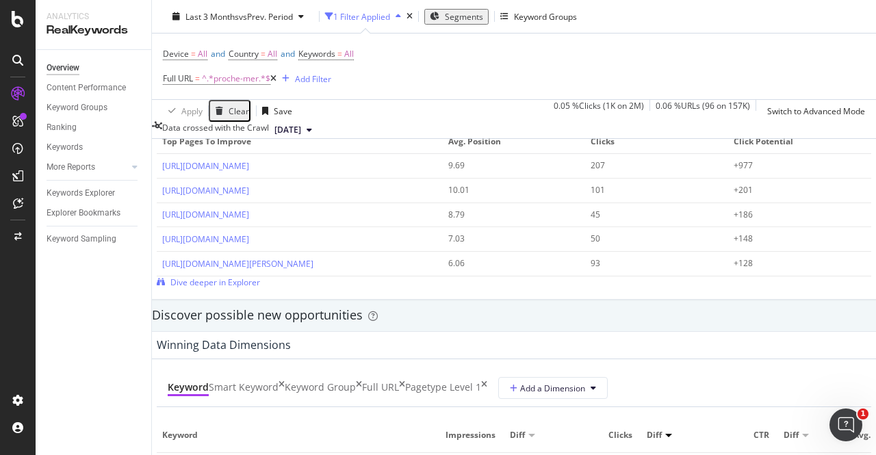
scroll to position [1033, 0]
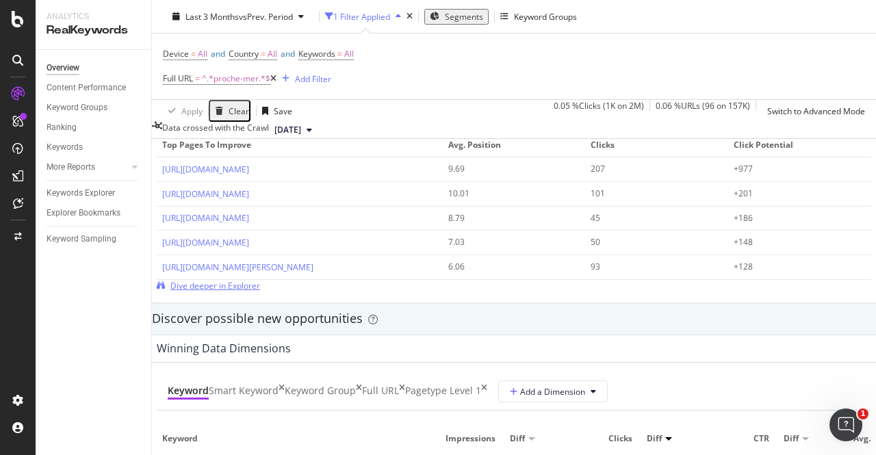
click at [260, 280] on span "Dive deeper in Explorer" at bounding box center [215, 286] width 90 height 12
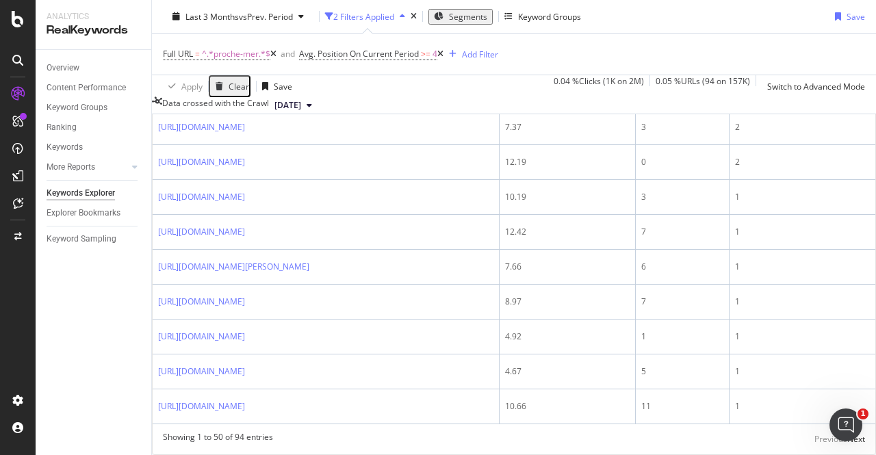
scroll to position [2485, 0]
click at [847, 433] on div "Next" at bounding box center [856, 439] width 18 height 12
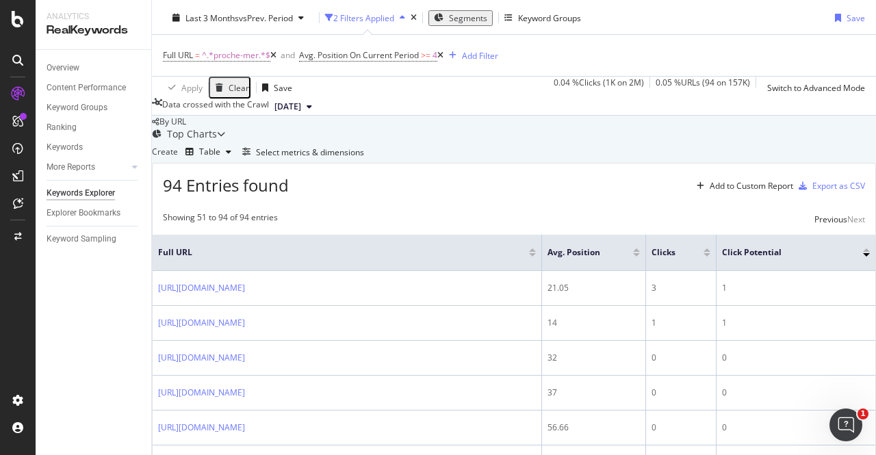
scroll to position [0, 0]
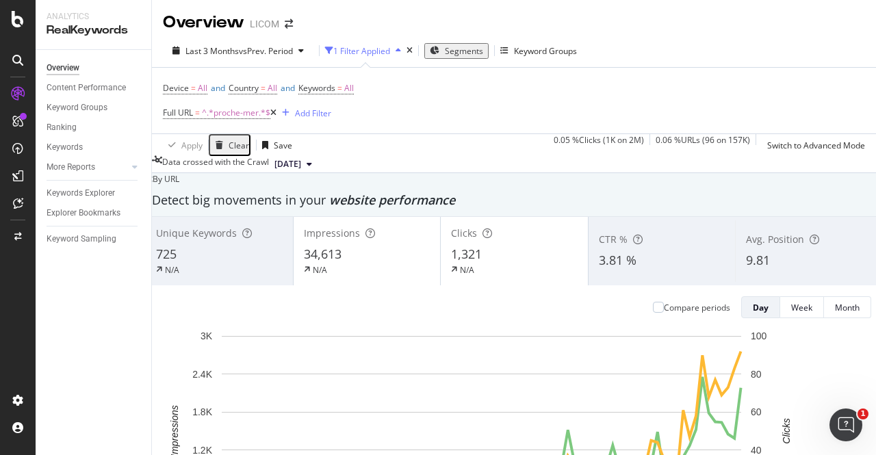
scroll to position [259, 0]
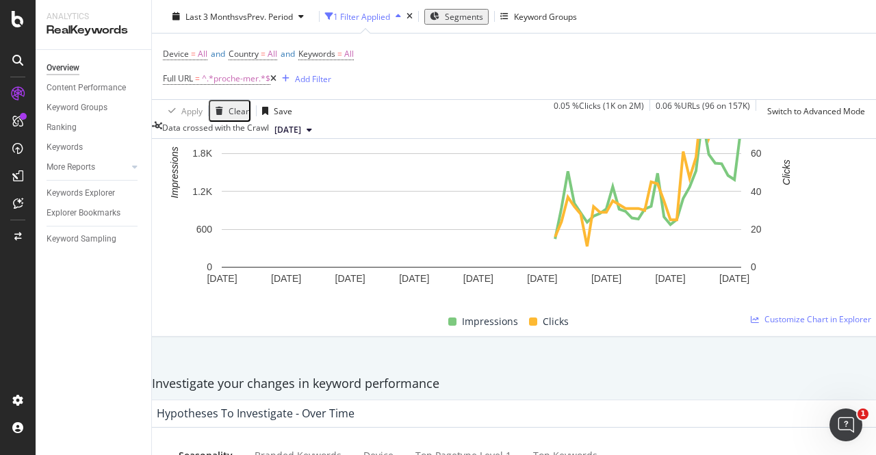
click at [10, 25] on div at bounding box center [17, 19] width 33 height 16
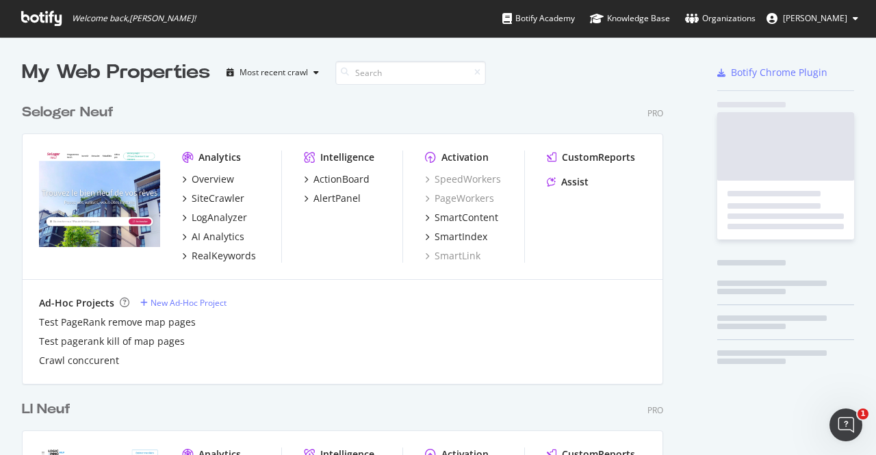
click at [11, 25] on span "Welcome back, Aude Cervantes !" at bounding box center [108, 18] width 196 height 37
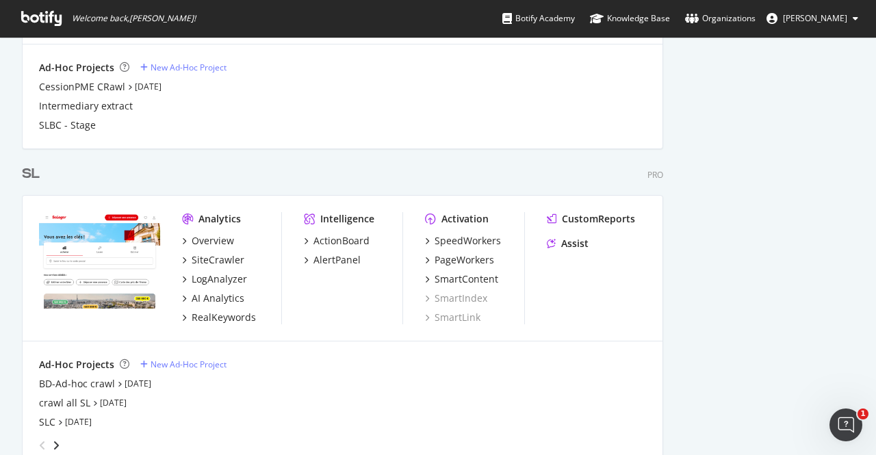
scroll to position [1144, 0]
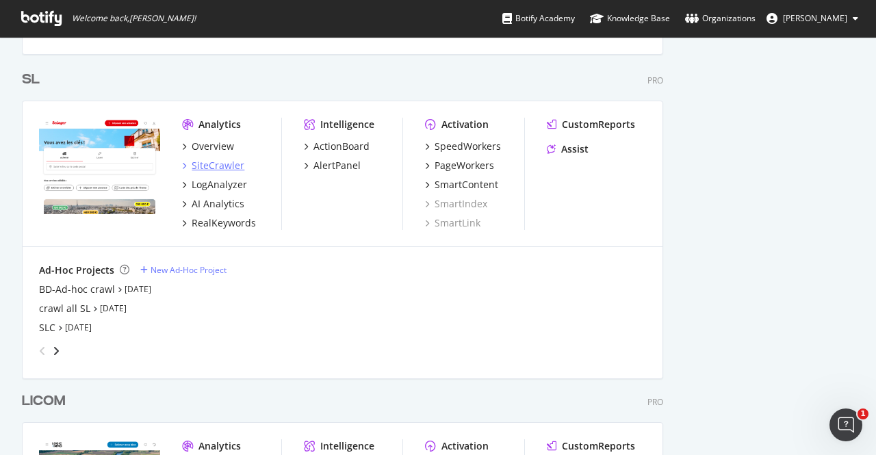
click at [209, 166] on div "SiteCrawler" at bounding box center [218, 166] width 53 height 14
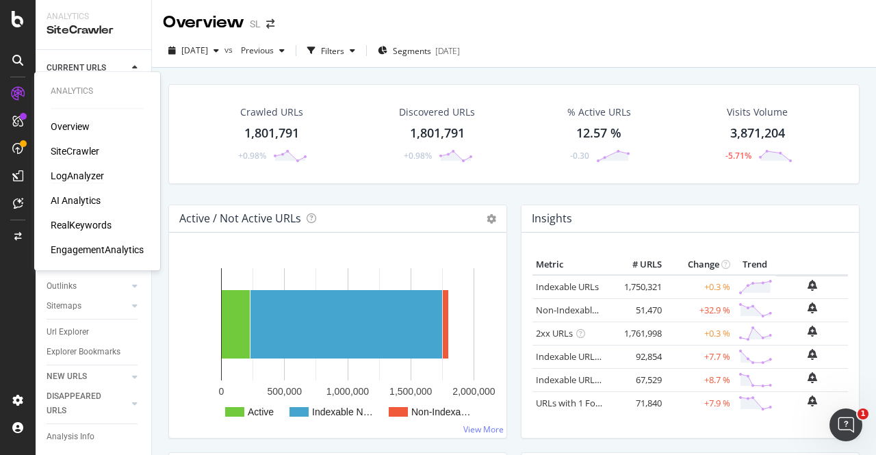
click at [69, 172] on div "LogAnalyzer" at bounding box center [77, 176] width 53 height 14
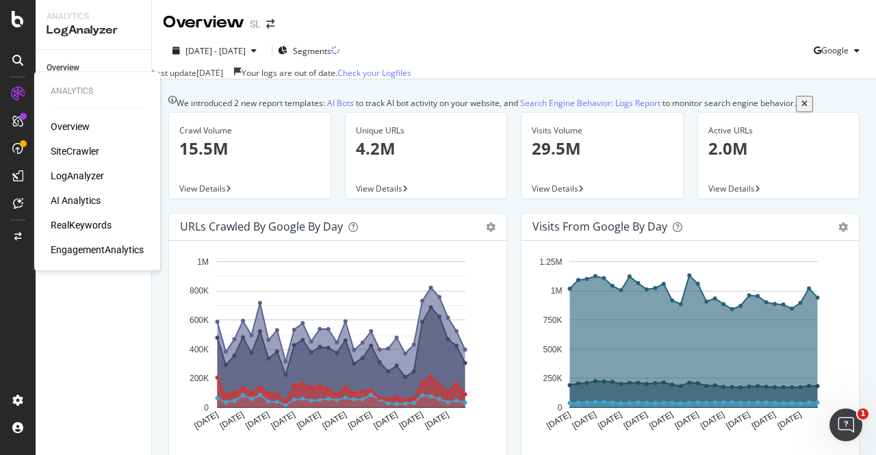
click at [66, 228] on div "RealKeywords" at bounding box center [81, 225] width 61 height 14
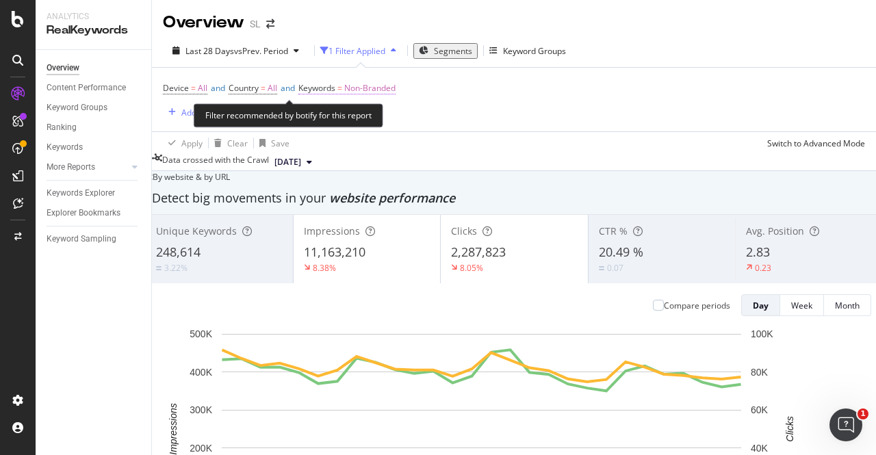
click at [382, 90] on span "Non-Branded" at bounding box center [369, 88] width 51 height 19
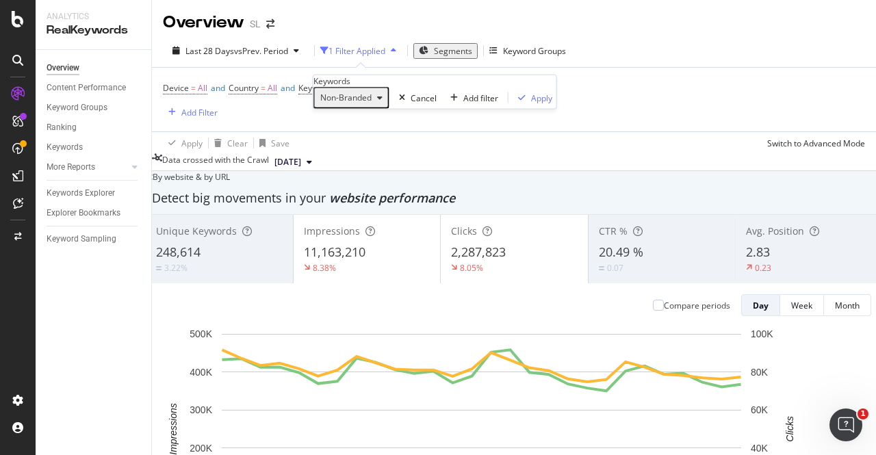
click at [372, 103] on span "Non-Branded" at bounding box center [343, 98] width 57 height 12
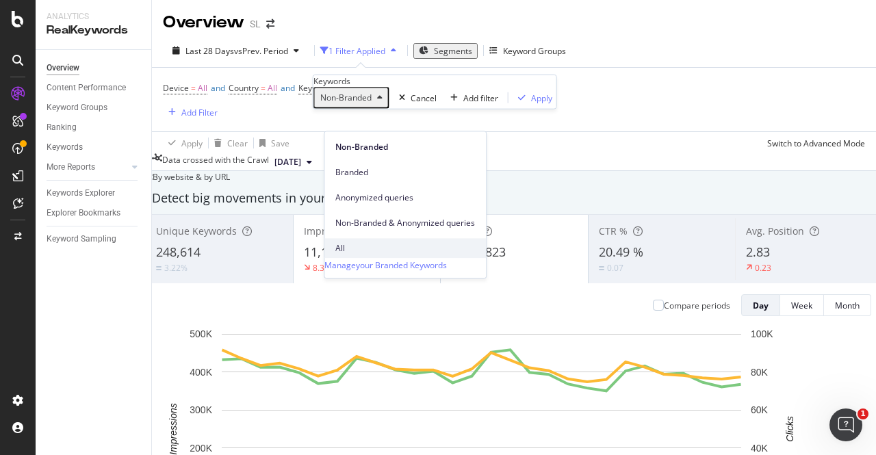
click at [376, 242] on span "All" at bounding box center [405, 248] width 140 height 12
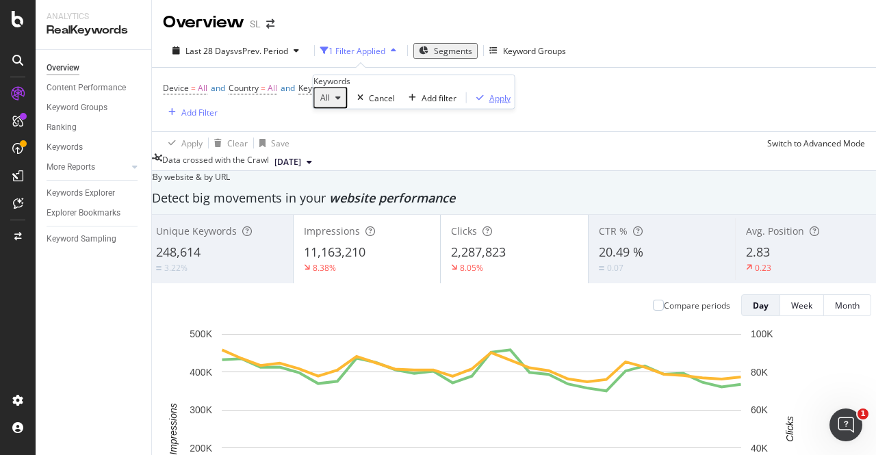
click at [489, 103] on div "Apply" at bounding box center [499, 98] width 21 height 12
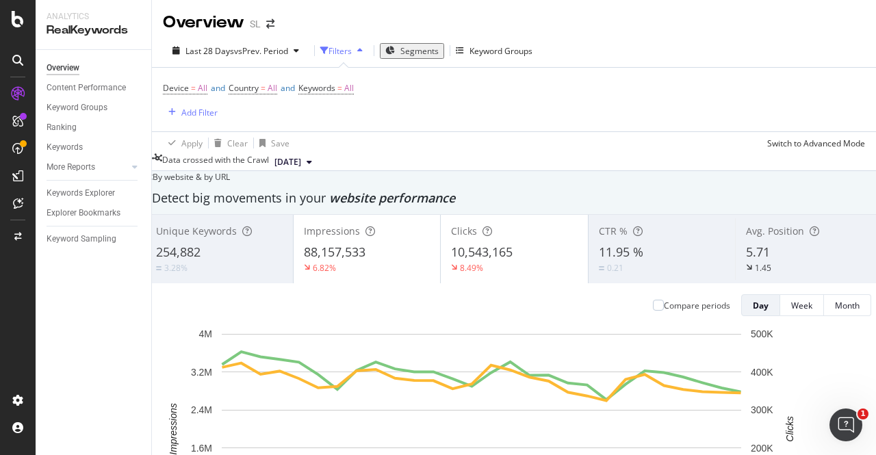
click at [422, 47] on span "Segments" at bounding box center [419, 51] width 38 height 12
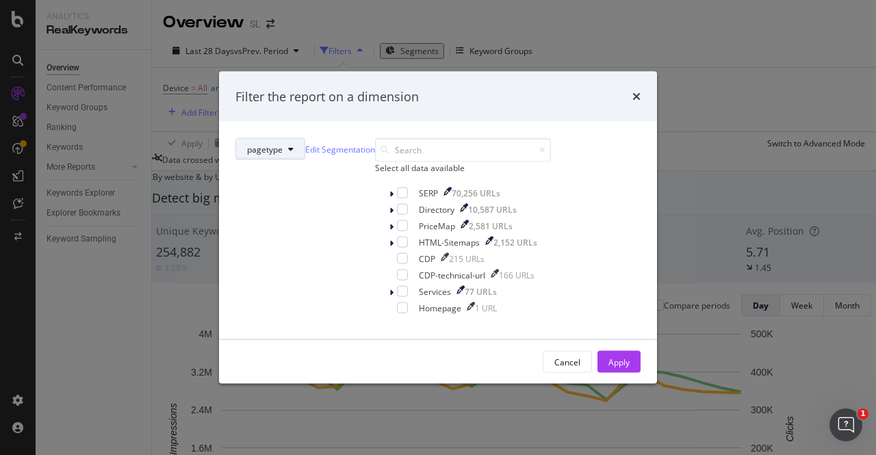
click at [305, 138] on button "pagetype" at bounding box center [270, 149] width 70 height 22
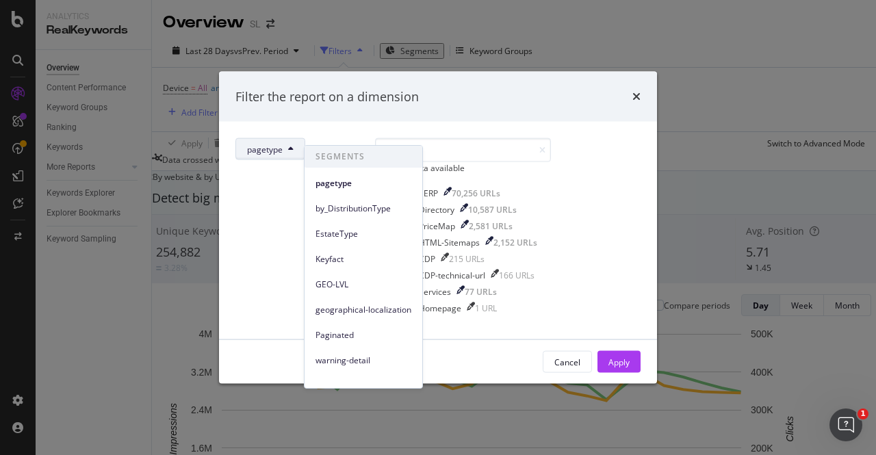
click at [504, 122] on div "pagetype Edit Segmentation Select all data available SERP 70,256 URLs Directory…" at bounding box center [438, 231] width 438 height 218
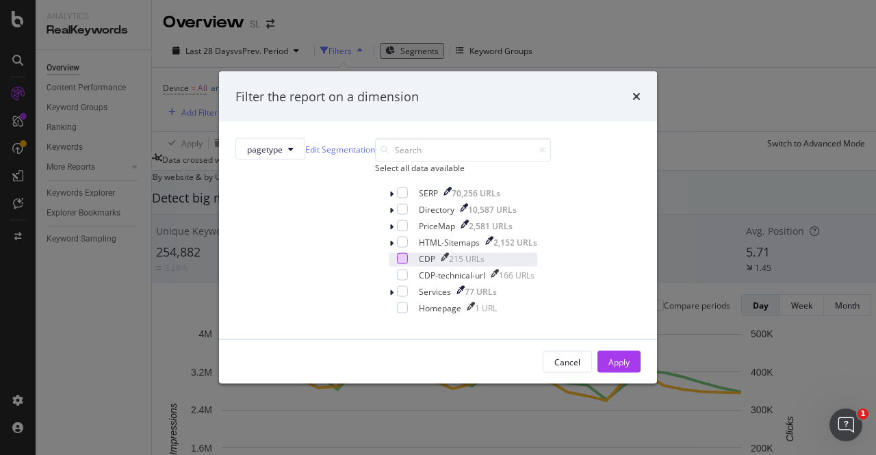
click at [397, 264] on div "modal" at bounding box center [402, 258] width 11 height 11
click at [608, 367] on div "Apply" at bounding box center [618, 362] width 21 height 12
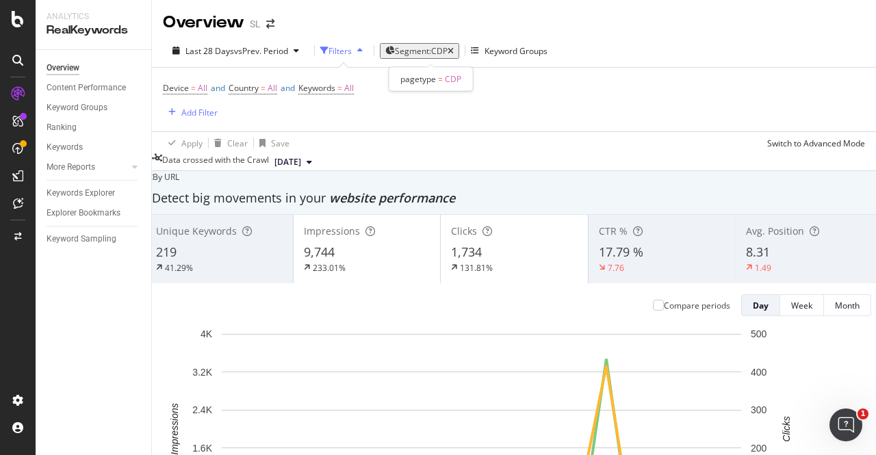
click at [435, 57] on div "Segment: CDP" at bounding box center [424, 51] width 59 height 12
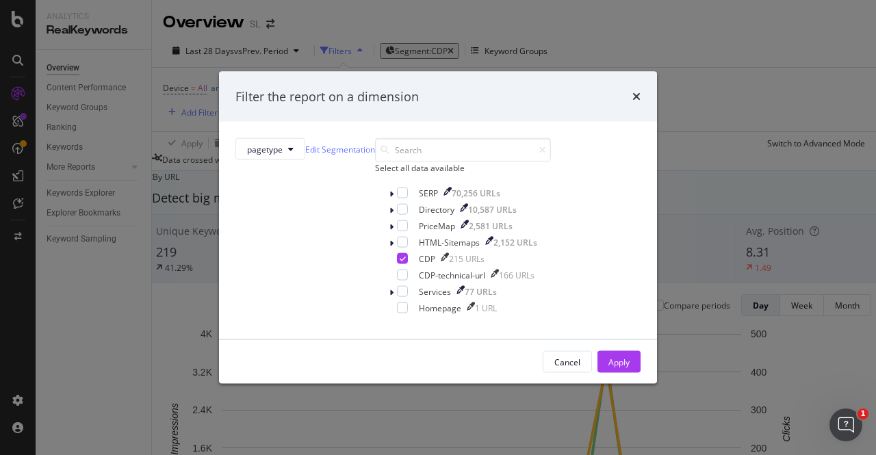
click at [647, 23] on div "Filter the report on a dimension pagetype Edit Segmentation Select all data ava…" at bounding box center [438, 227] width 876 height 455
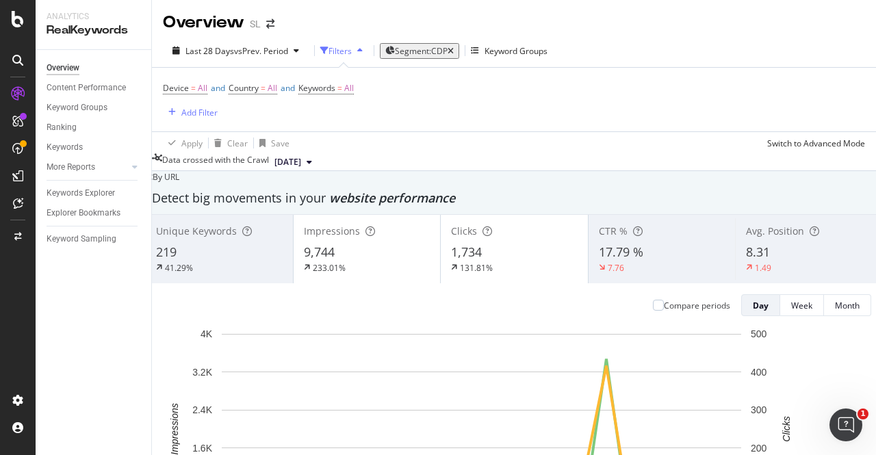
click at [649, 36] on div "Last 28 Days vs Prev. Period Filters Segment: CDP Keyword Groups Device = All a…" at bounding box center [514, 102] width 724 height 137
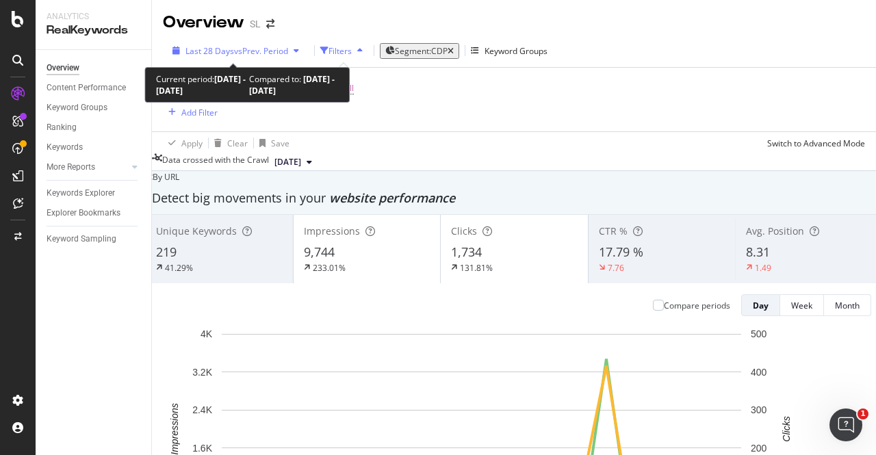
click at [255, 46] on span "vs Prev. Period" at bounding box center [261, 51] width 54 height 12
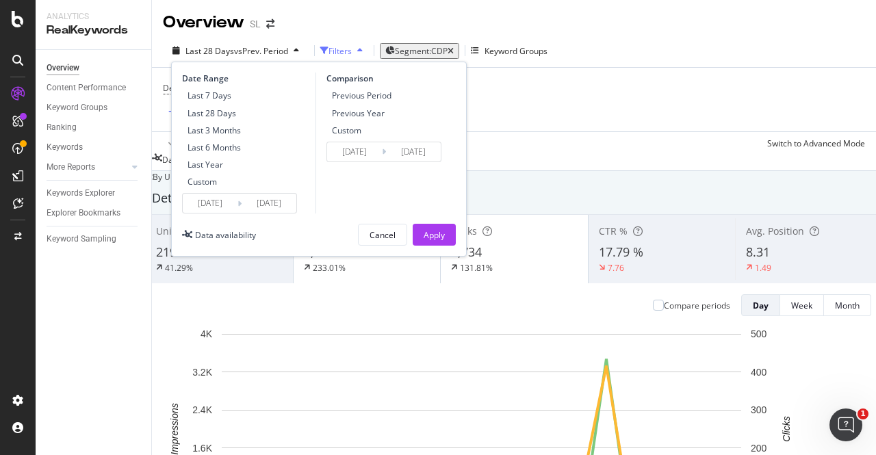
click at [218, 168] on div "Last Year" at bounding box center [206, 165] width 36 height 12
type input "2024/10/05"
type input "2023/10/06"
type input "2024/10/04"
click at [430, 237] on div "Apply" at bounding box center [434, 235] width 21 height 12
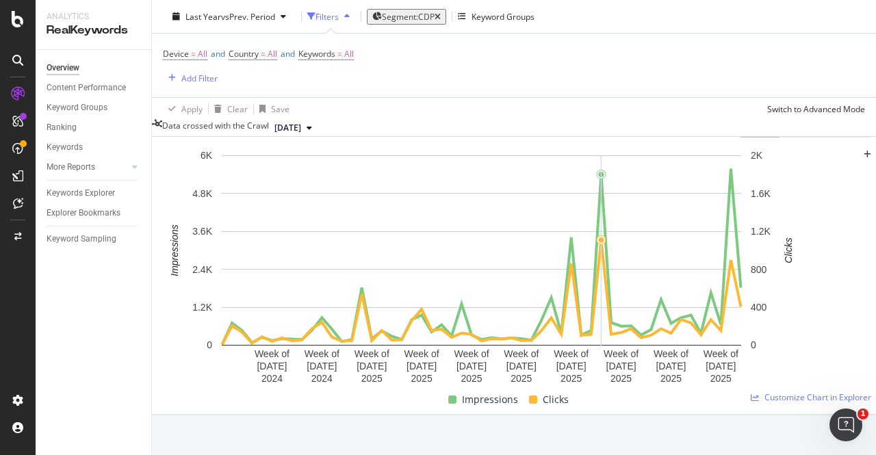
scroll to position [174, 0]
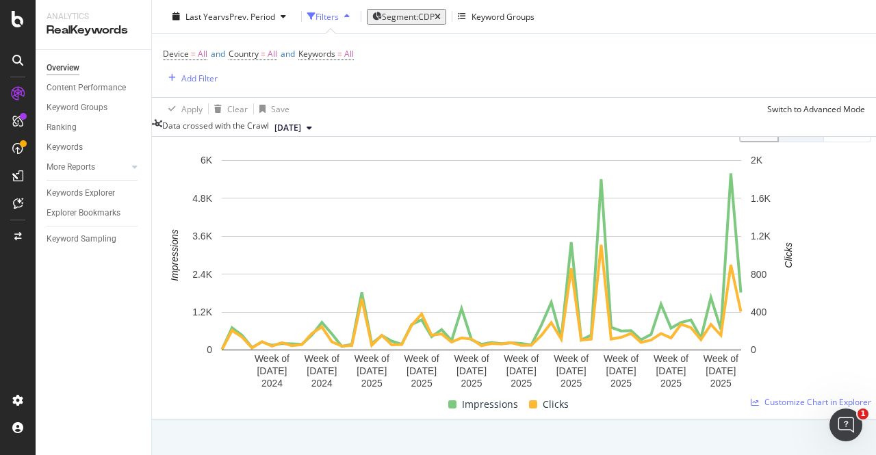
click at [549, 70] on div "Device = All and Country = All and Keywords = All Add Filter" at bounding box center [514, 66] width 702 height 64
click at [411, 12] on span "Segment: CDP" at bounding box center [408, 16] width 53 height 12
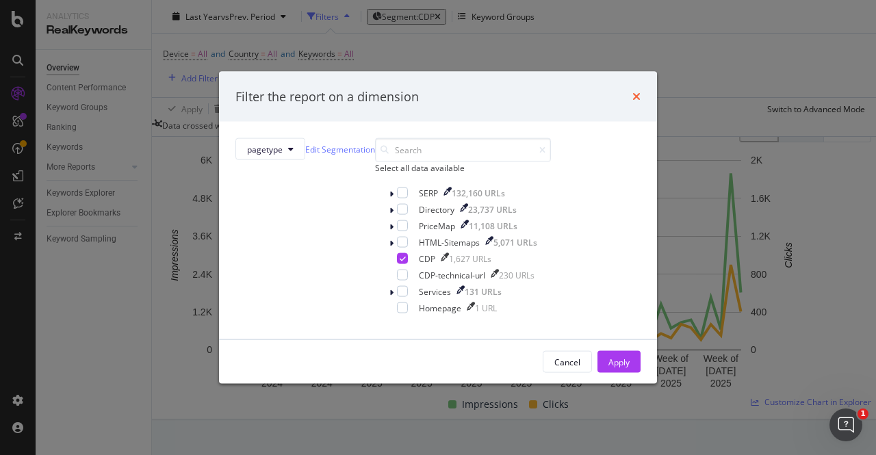
click at [632, 91] on icon "times" at bounding box center [636, 96] width 8 height 11
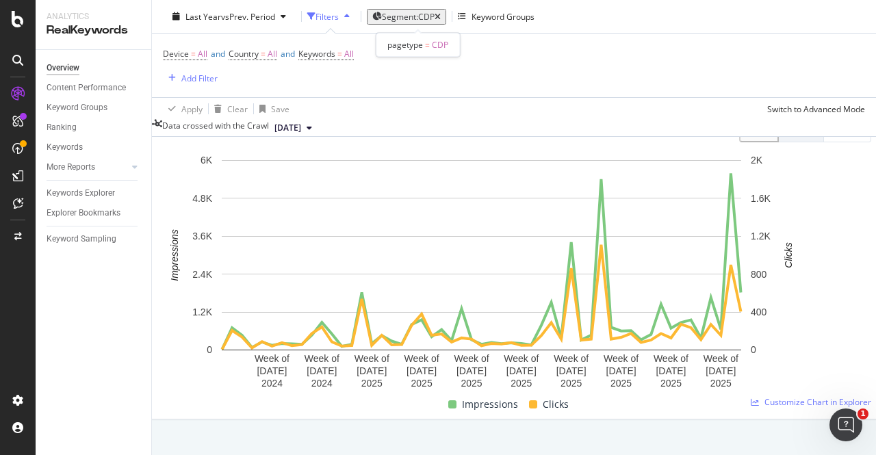
click at [419, 13] on span "Segment: CDP" at bounding box center [408, 16] width 53 height 12
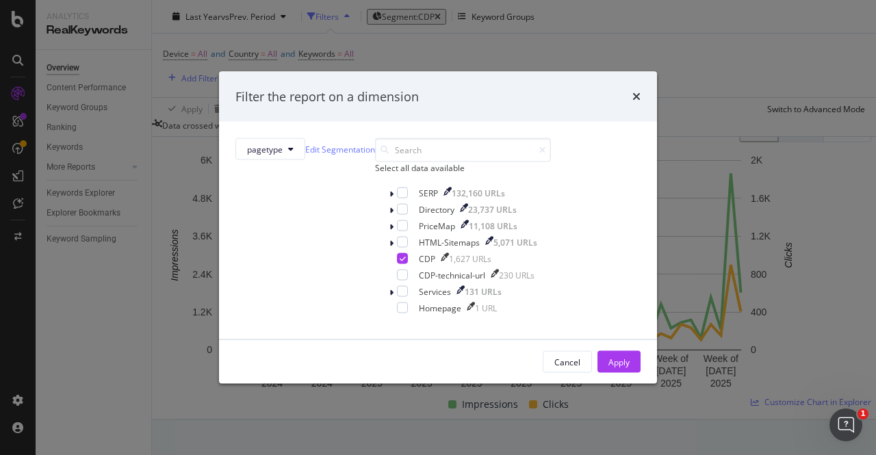
click at [572, 81] on div "Filter the report on a dimension" at bounding box center [438, 96] width 438 height 51
click at [632, 91] on icon "times" at bounding box center [636, 96] width 8 height 11
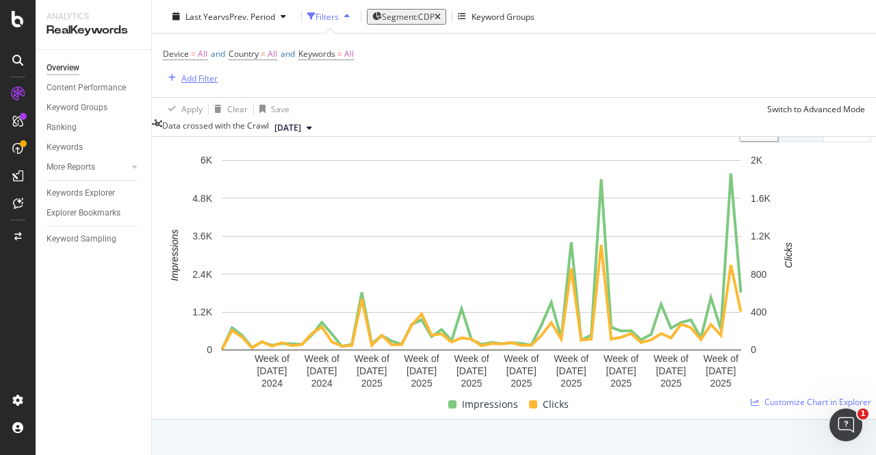
click at [195, 77] on div "Add Filter" at bounding box center [199, 78] width 36 height 12
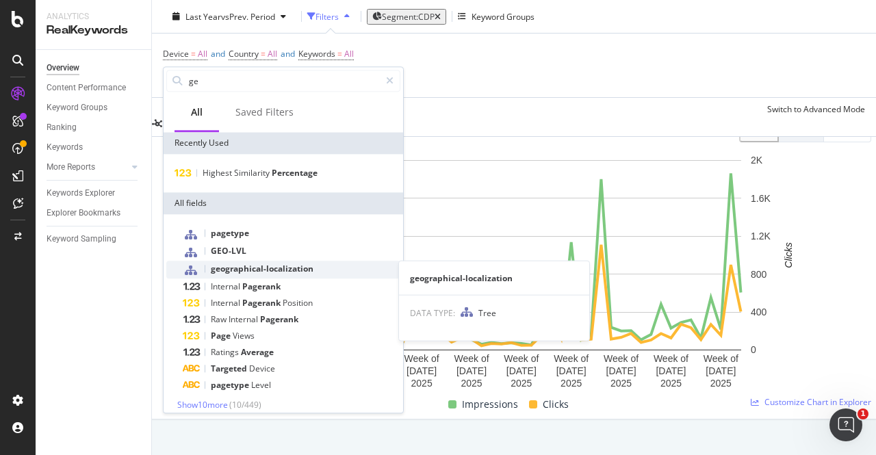
type input "ge"
click at [246, 272] on span "geographical-localization" at bounding box center [262, 269] width 103 height 12
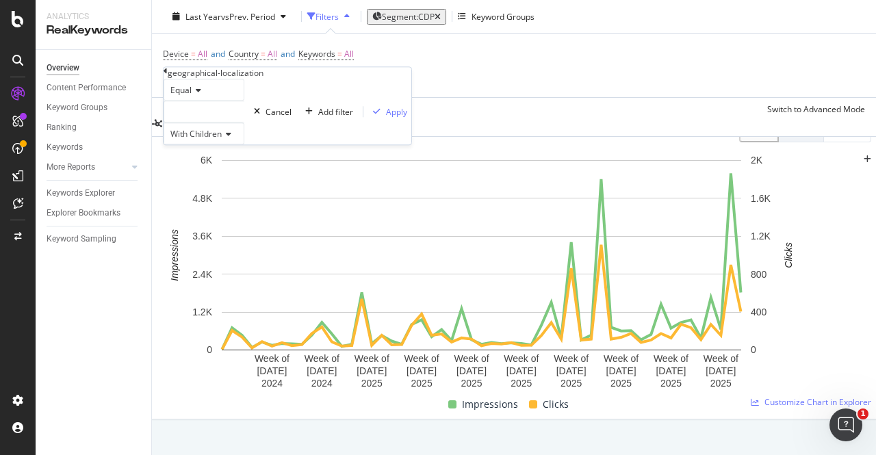
click at [194, 122] on div at bounding box center [204, 112] width 81 height 22
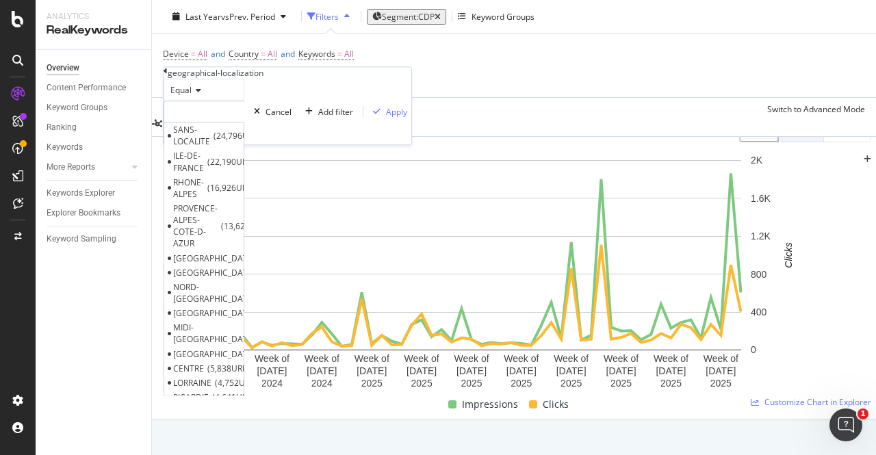
click at [210, 122] on div at bounding box center [204, 112] width 81 height 22
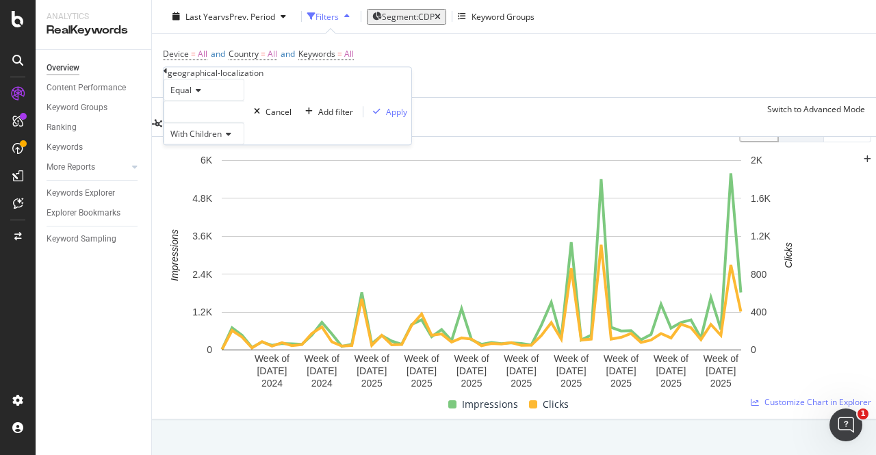
click at [192, 96] on span "Equal" at bounding box center [180, 90] width 21 height 12
click at [203, 140] on span "With Children" at bounding box center [195, 134] width 51 height 12
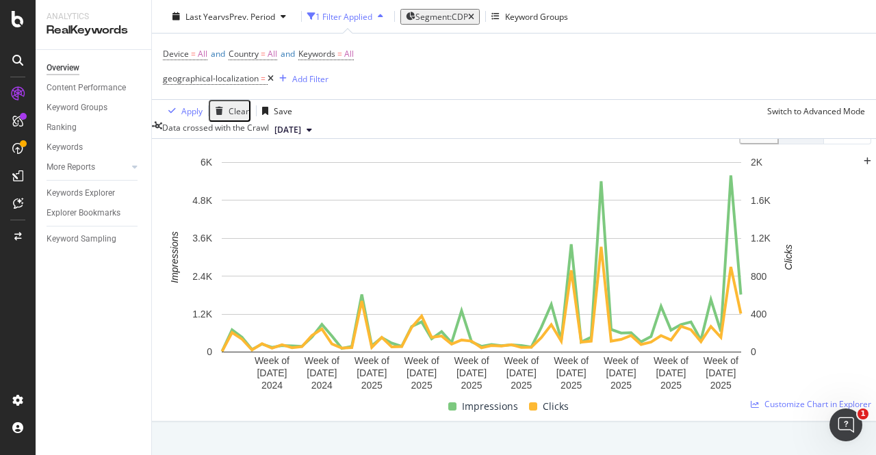
scroll to position [175, 0]
click at [525, 60] on div "Device = All and Country = All and Keywords = All geographical-localization = A…" at bounding box center [514, 67] width 702 height 66
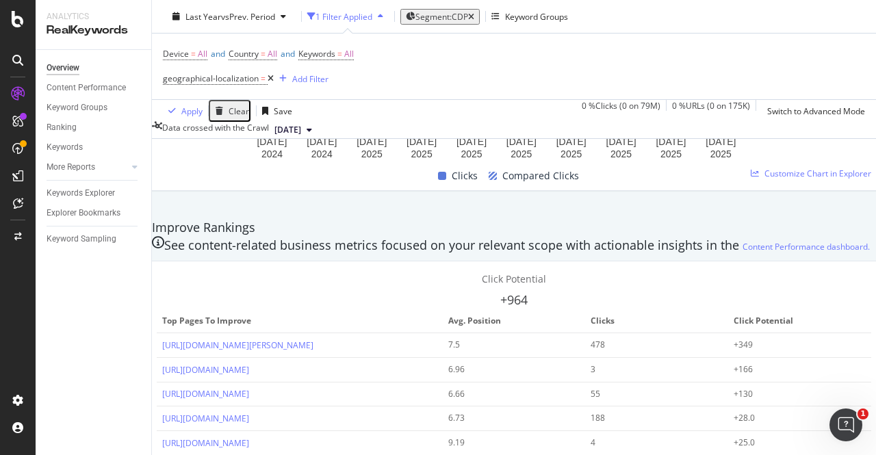
scroll to position [861, 0]
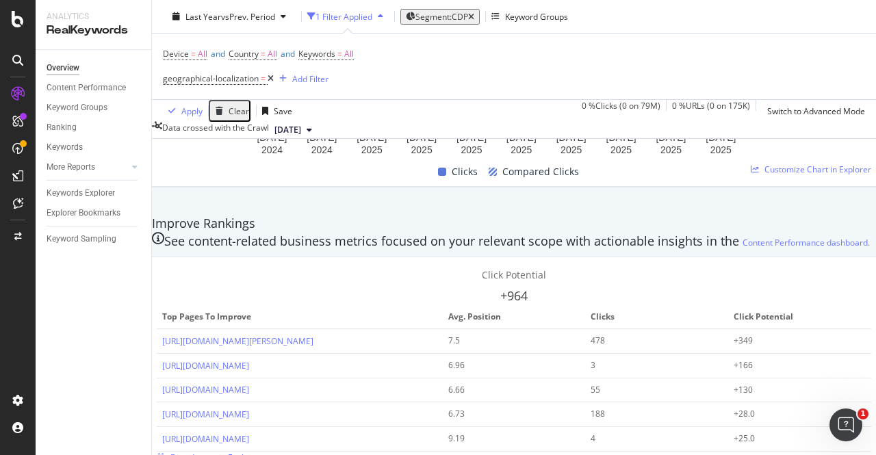
click at [260, 452] on span "Dive deeper in Explorer" at bounding box center [215, 458] width 90 height 12
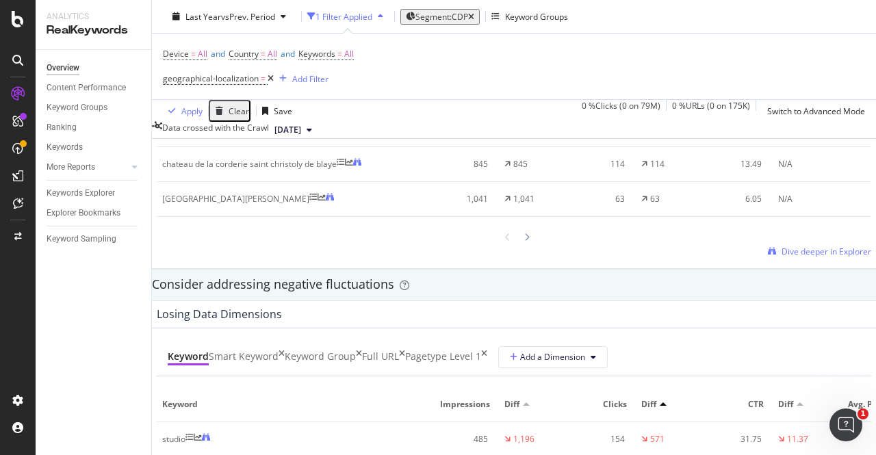
click at [270, 79] on icon at bounding box center [271, 79] width 6 height 8
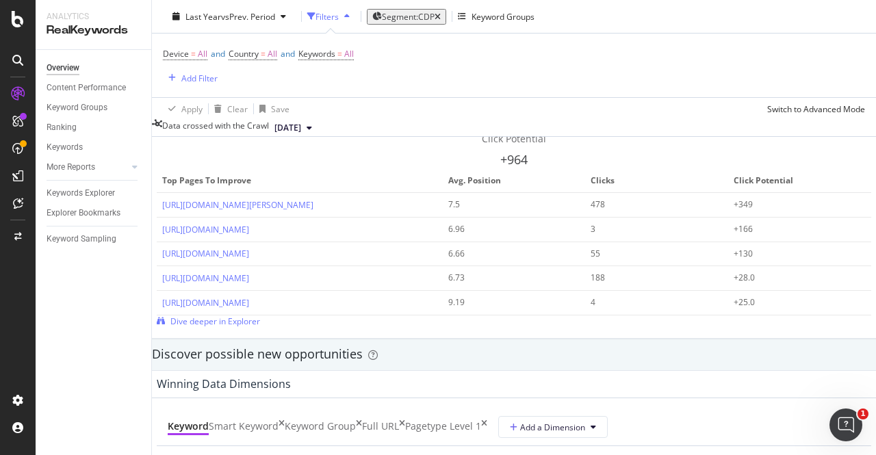
scroll to position [969, 0]
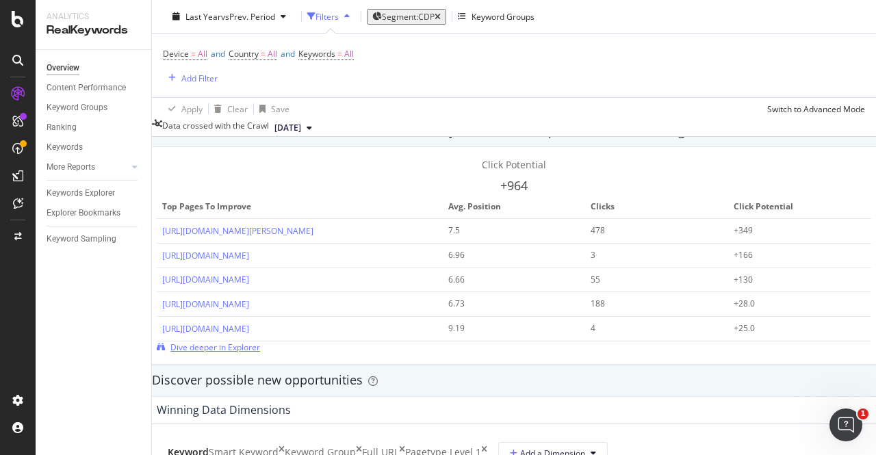
click at [260, 341] on span "Dive deeper in Explorer" at bounding box center [215, 347] width 90 height 12
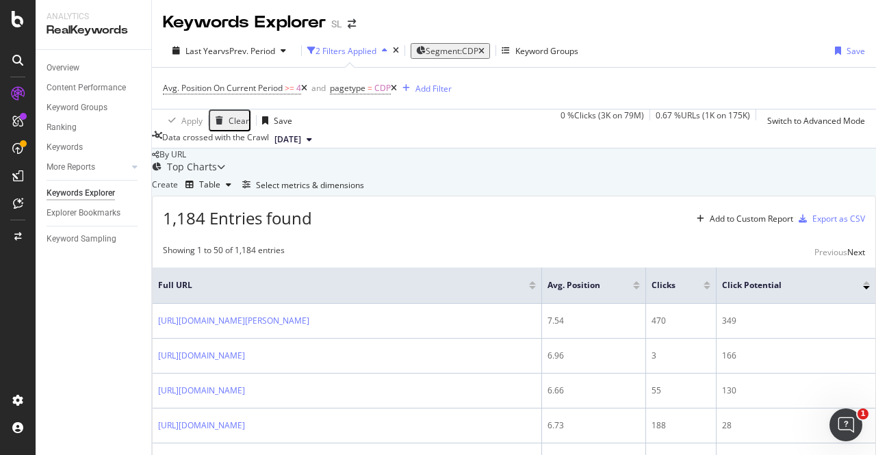
click at [307, 90] on icon at bounding box center [304, 88] width 6 height 8
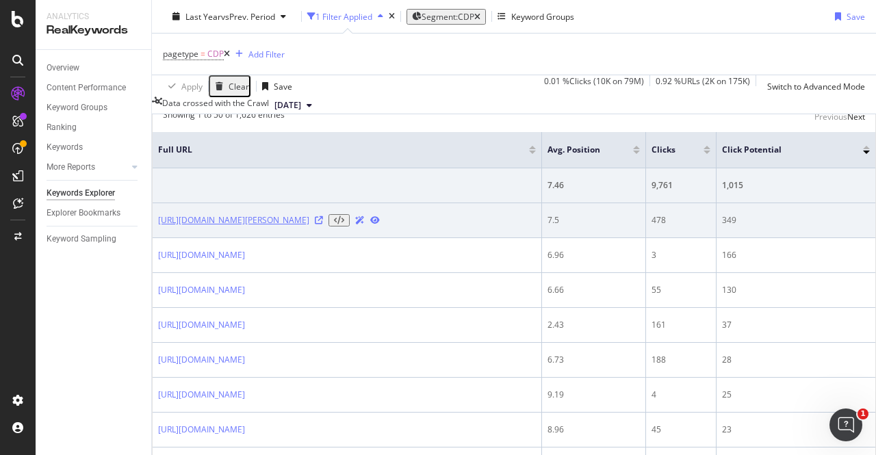
scroll to position [135, 0]
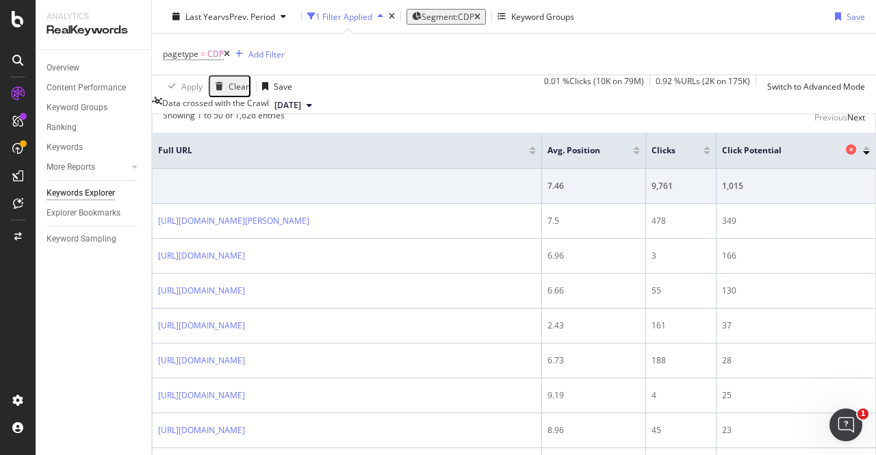
click at [846, 155] on icon at bounding box center [851, 149] width 10 height 10
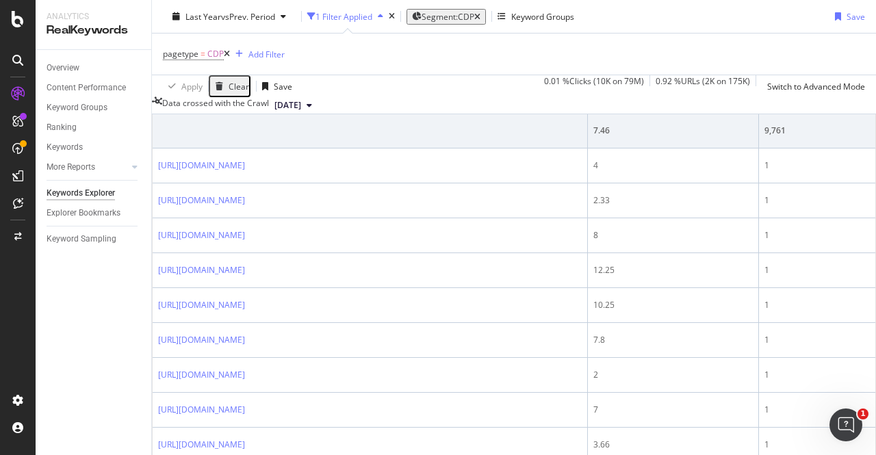
scroll to position [191, 0]
click at [506, 183] on td "https://www.seloger.com/annonces/locations/appartement/amboise-37/centre/245634…" at bounding box center [370, 165] width 435 height 35
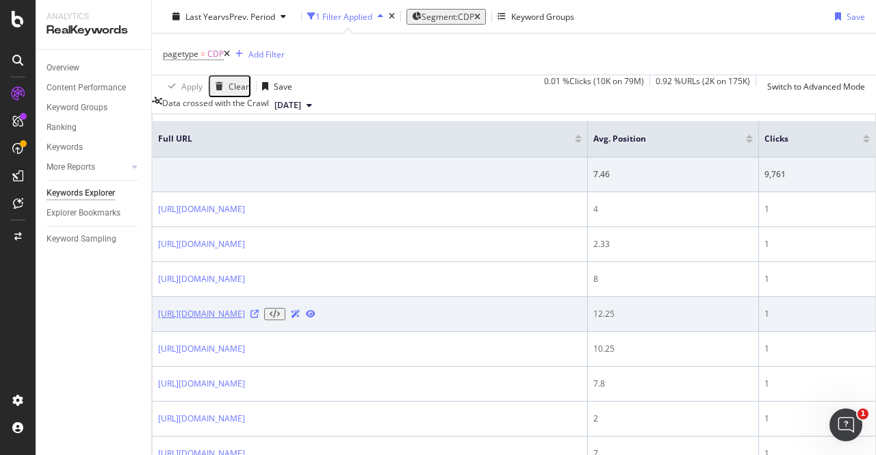
scroll to position [0, 0]
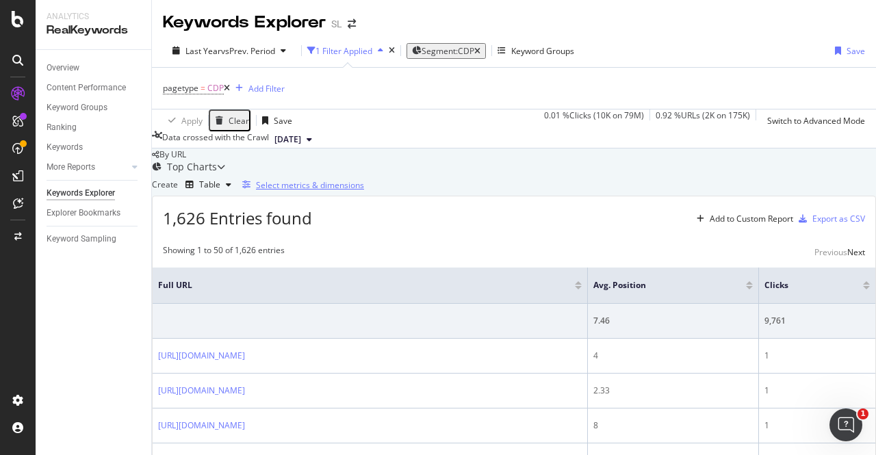
click at [364, 191] on div "Select metrics & dimensions" at bounding box center [310, 185] width 108 height 12
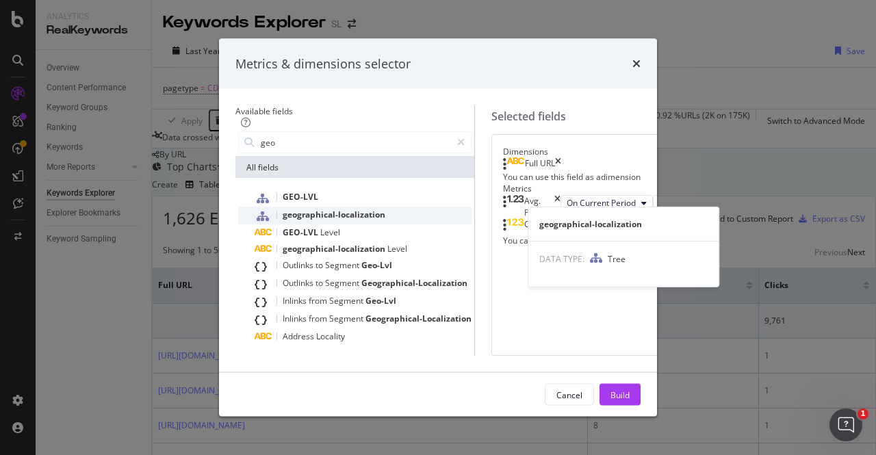
type input "geo"
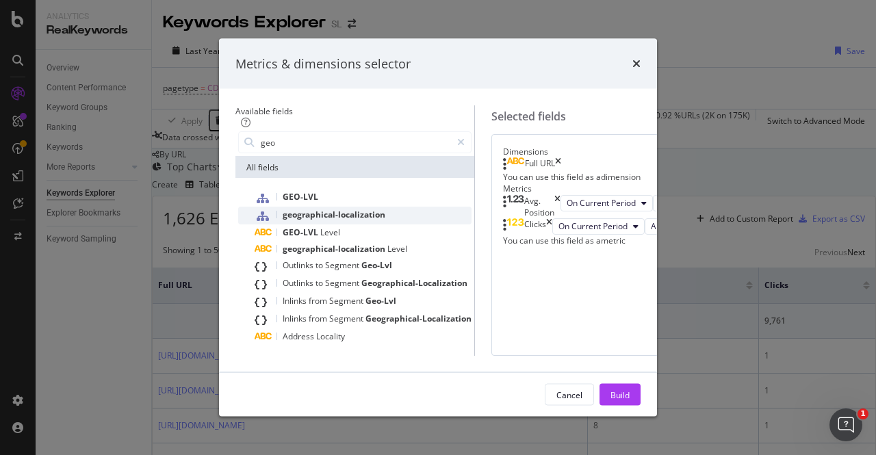
click at [283, 209] on span "geographical-localization" at bounding box center [334, 215] width 103 height 12
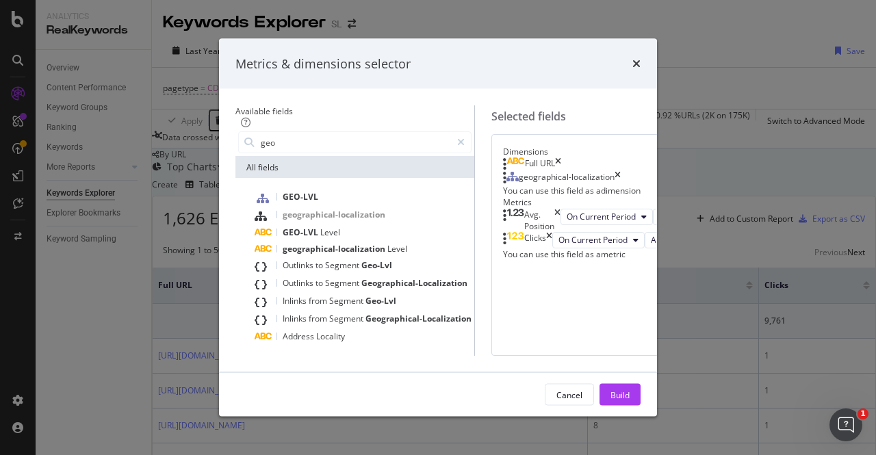
scroll to position [12, 0]
drag, startPoint x: 590, startPoint y: 184, endPoint x: 571, endPoint y: 348, distance: 164.7
click at [571, 348] on body "Analytics RealKeywords Overview Content Performance Keyword Groups Ranking Keyw…" at bounding box center [438, 227] width 876 height 455
drag, startPoint x: 552, startPoint y: 166, endPoint x: 565, endPoint y: 225, distance: 60.1
click at [565, 225] on body "Analytics RealKeywords Overview Content Performance Keyword Groups Ranking Keyw…" at bounding box center [438, 227] width 876 height 455
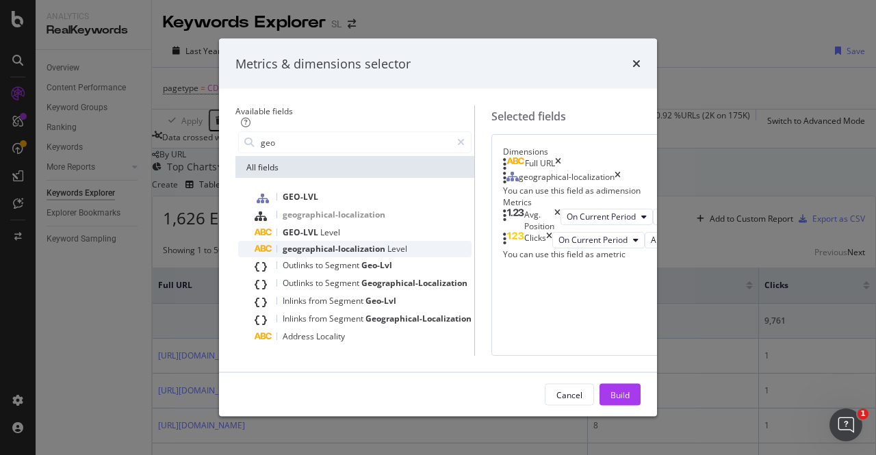
click at [292, 243] on span "geographical-localization" at bounding box center [335, 249] width 105 height 12
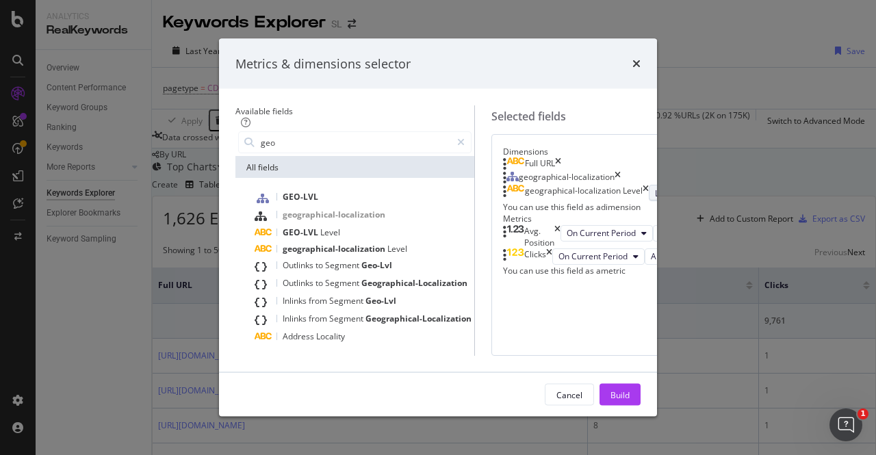
click at [649, 201] on button "Level 1" at bounding box center [674, 193] width 50 height 16
click at [495, 292] on span "Level 3" at bounding box center [494, 291] width 27 height 12
click at [621, 171] on icon "times" at bounding box center [618, 178] width 6 height 14
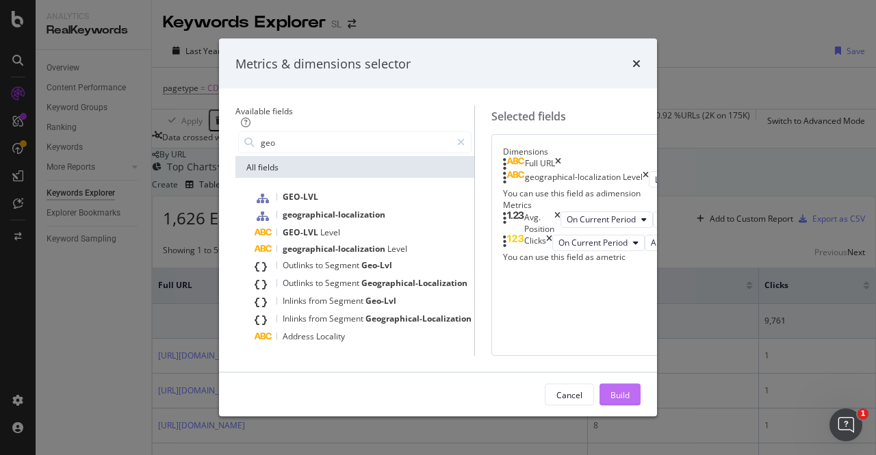
click at [630, 400] on div "Build" at bounding box center [619, 395] width 19 height 12
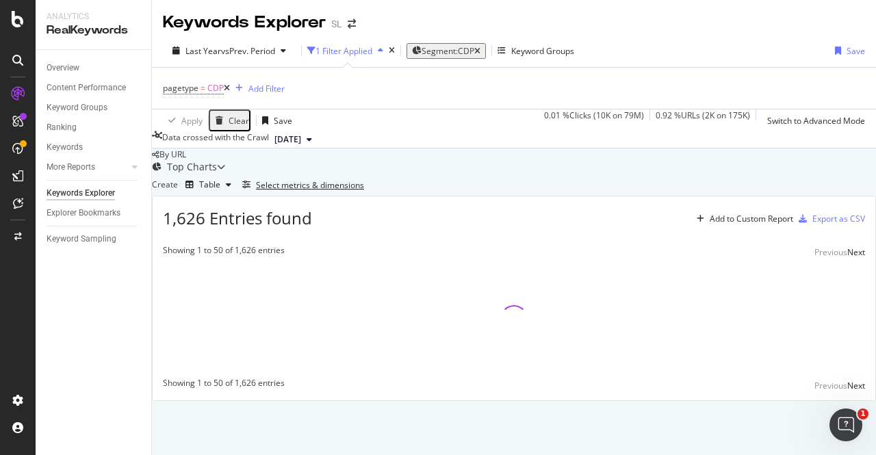
scroll to position [67, 0]
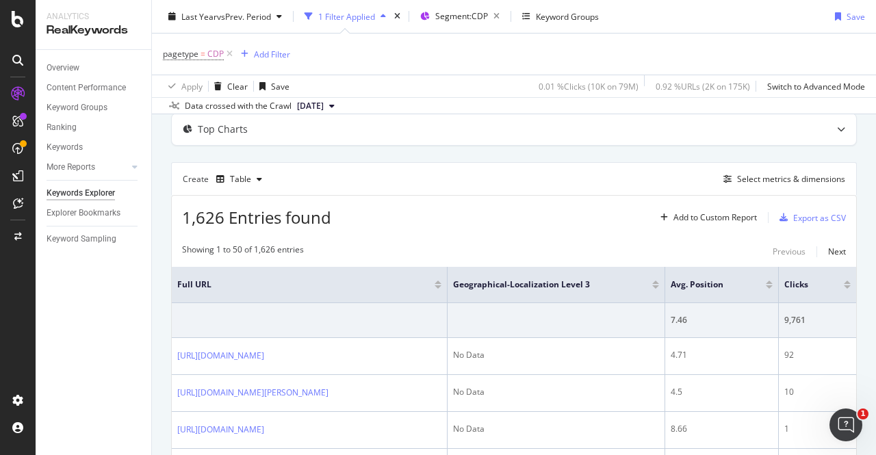
scroll to position [22, 0]
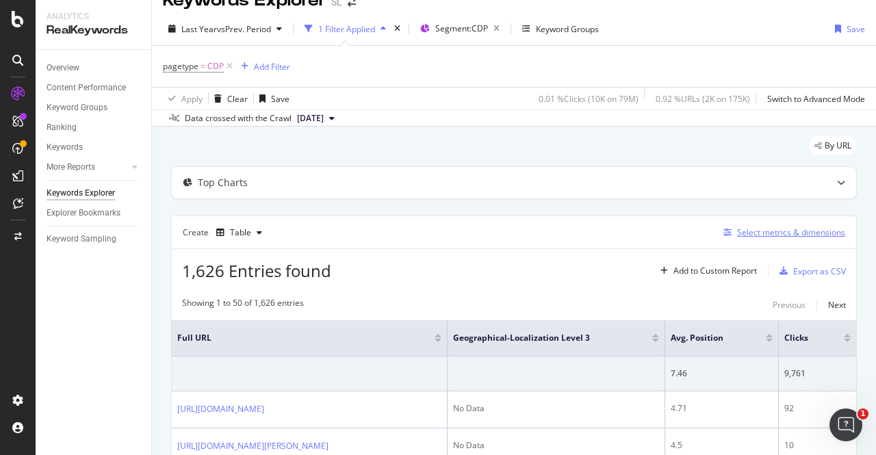
click at [753, 230] on div "Select metrics & dimensions" at bounding box center [791, 233] width 108 height 12
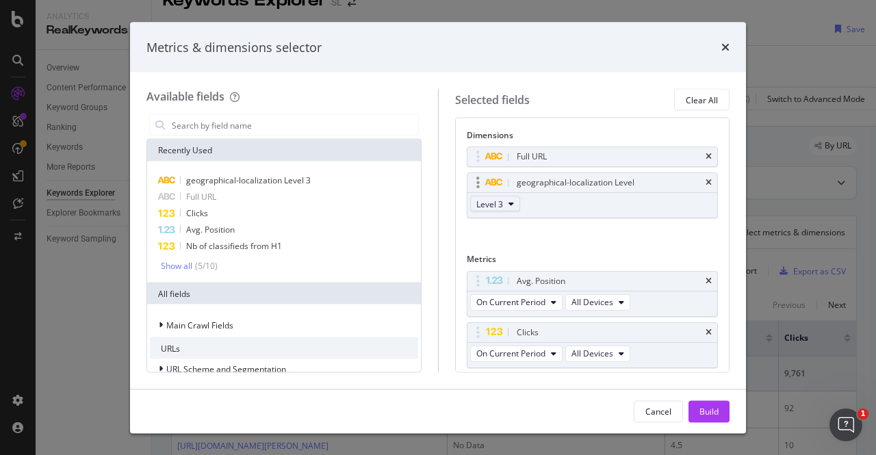
click at [482, 203] on span "Level 3" at bounding box center [489, 204] width 27 height 12
click at [489, 253] on span "Level 2" at bounding box center [494, 252] width 27 height 12
click at [705, 406] on div "Build" at bounding box center [708, 411] width 19 height 12
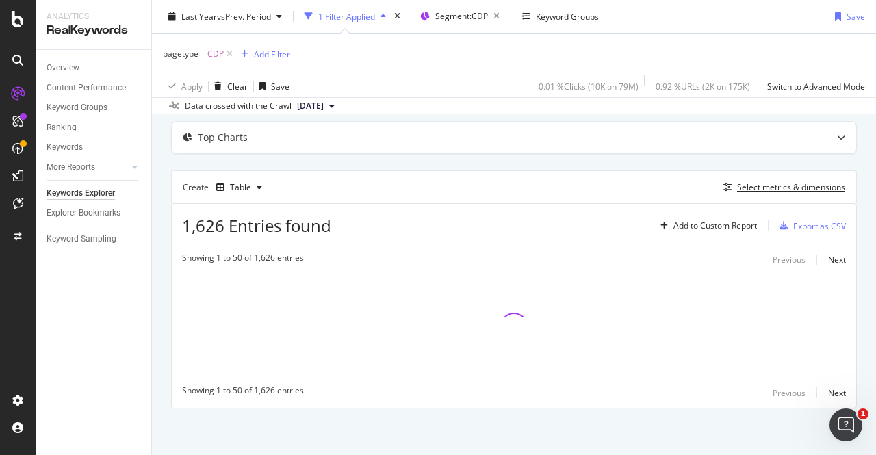
scroll to position [67, 0]
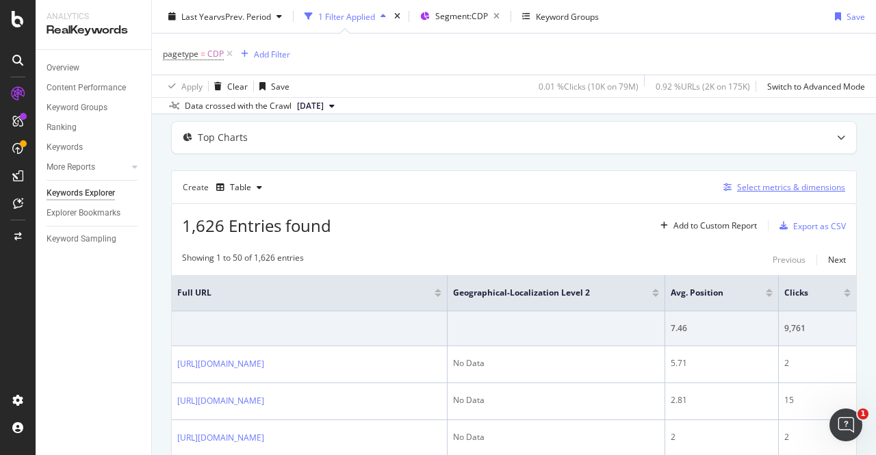
click at [740, 185] on div "Select metrics & dimensions" at bounding box center [791, 187] width 108 height 12
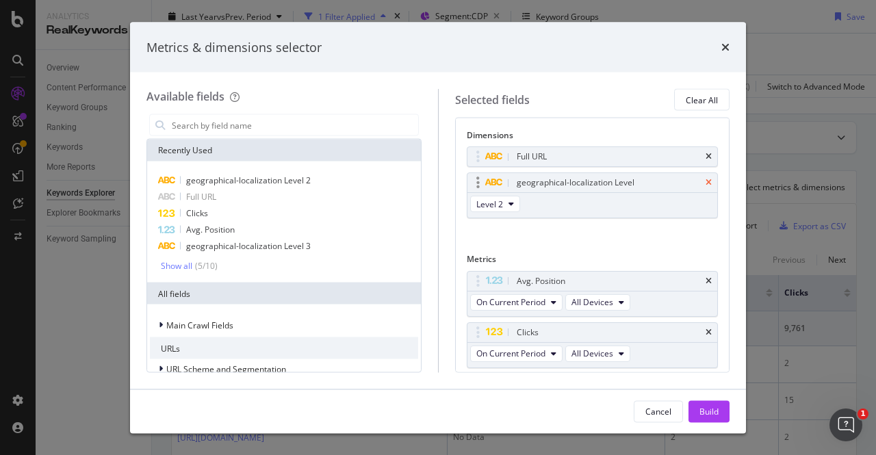
click at [706, 182] on icon "times" at bounding box center [709, 183] width 6 height 8
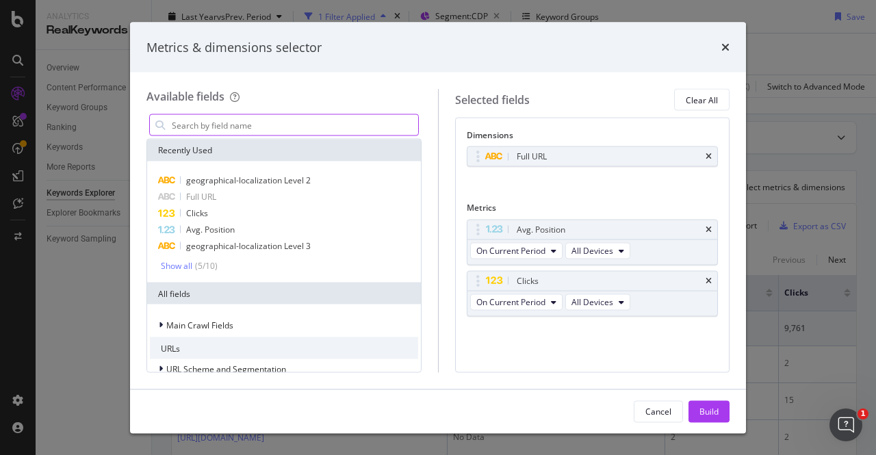
click at [315, 125] on input "modal" at bounding box center [294, 125] width 248 height 21
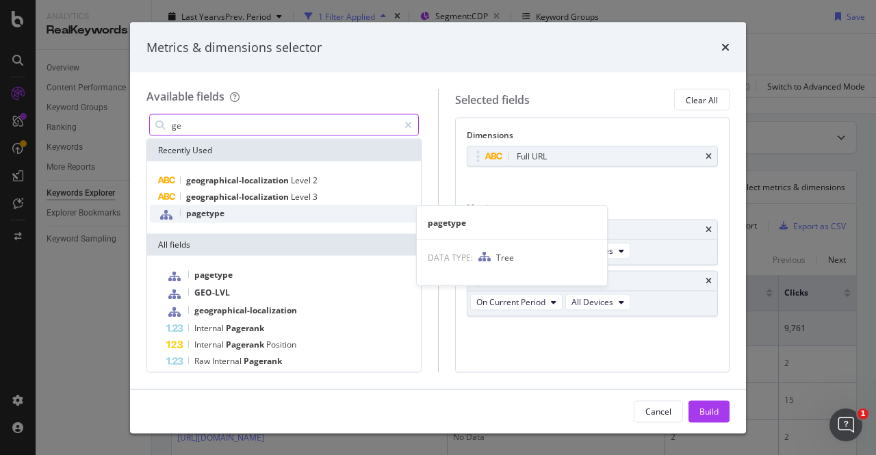
type input "ge"
click at [207, 216] on span "pagetype" at bounding box center [205, 213] width 38 height 12
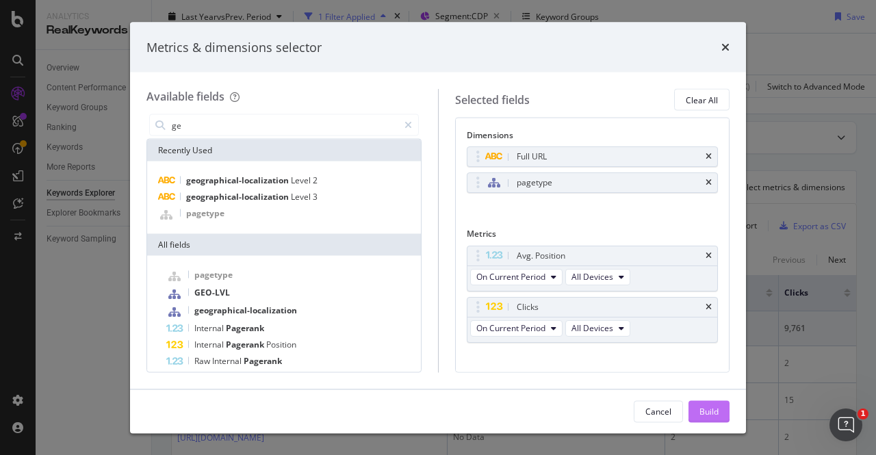
click at [710, 410] on div "Build" at bounding box center [708, 411] width 19 height 12
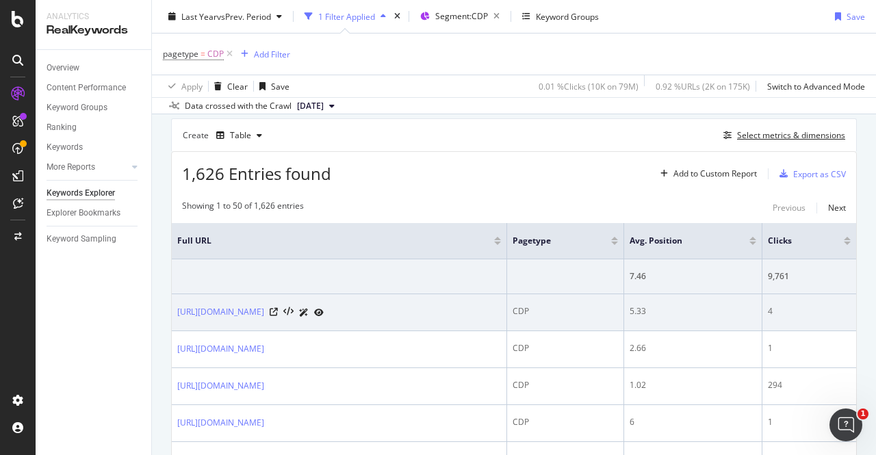
scroll to position [119, 0]
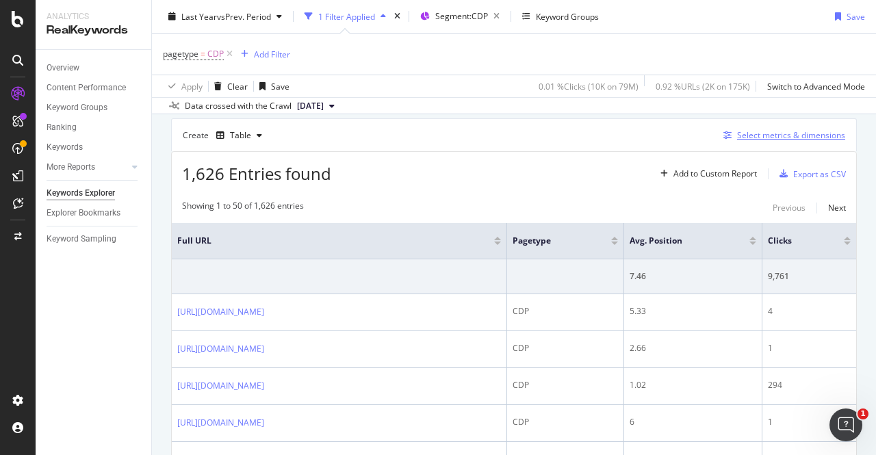
click at [773, 139] on div "Select metrics & dimensions" at bounding box center [791, 135] width 108 height 12
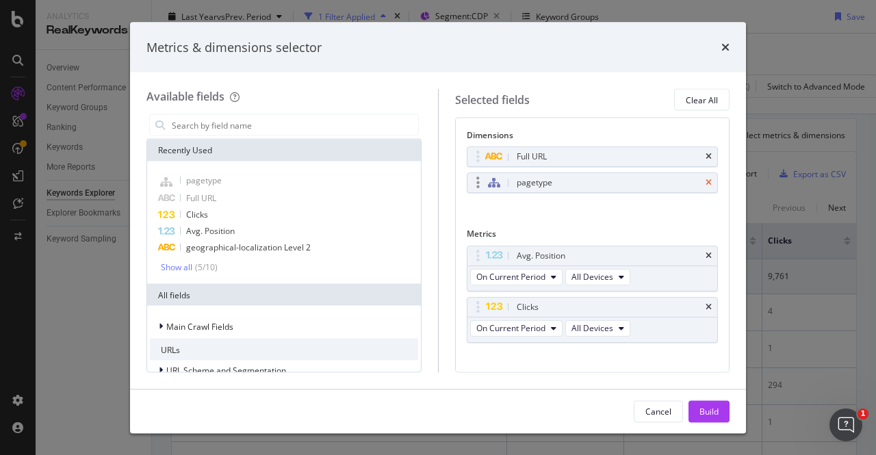
click at [706, 183] on icon "times" at bounding box center [709, 183] width 6 height 8
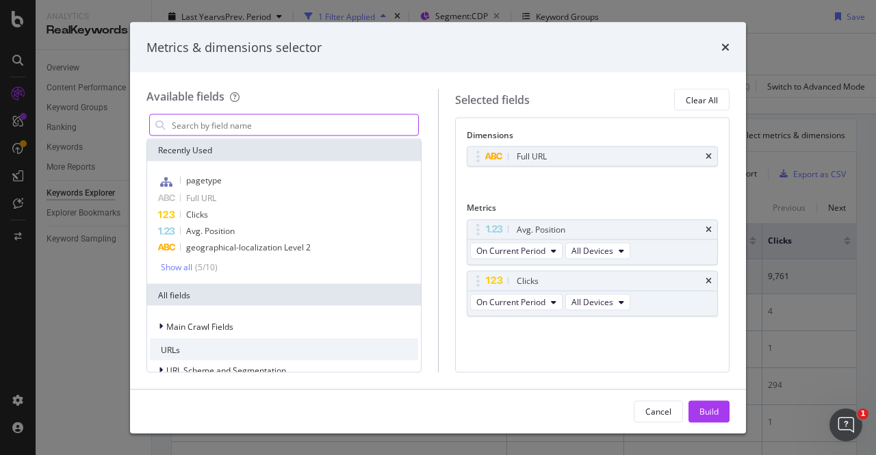
click at [248, 127] on input "modal" at bounding box center [294, 125] width 248 height 21
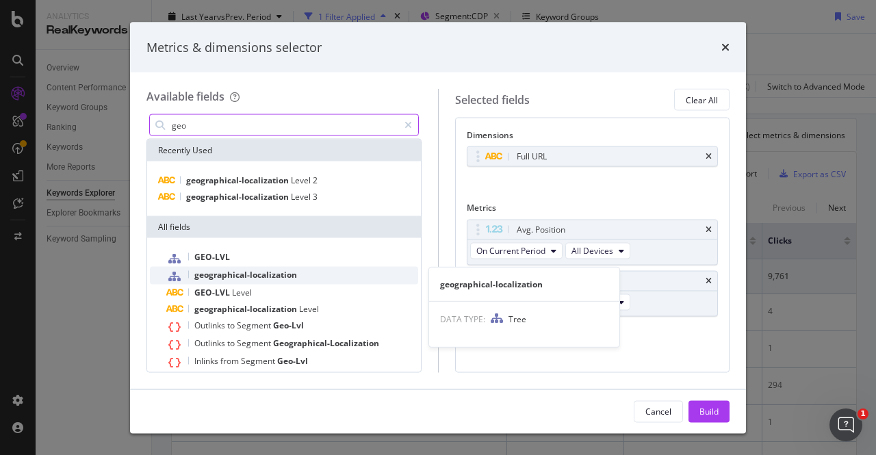
type input "geo"
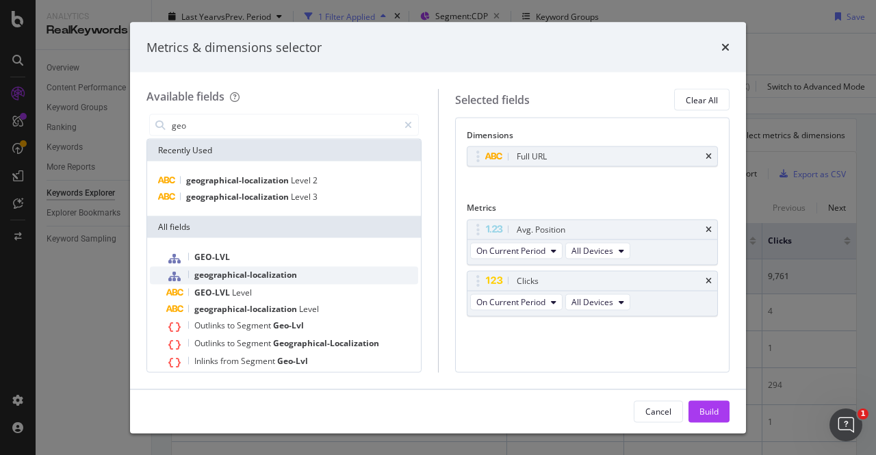
click at [263, 272] on span "geographical-localization" at bounding box center [245, 275] width 103 height 12
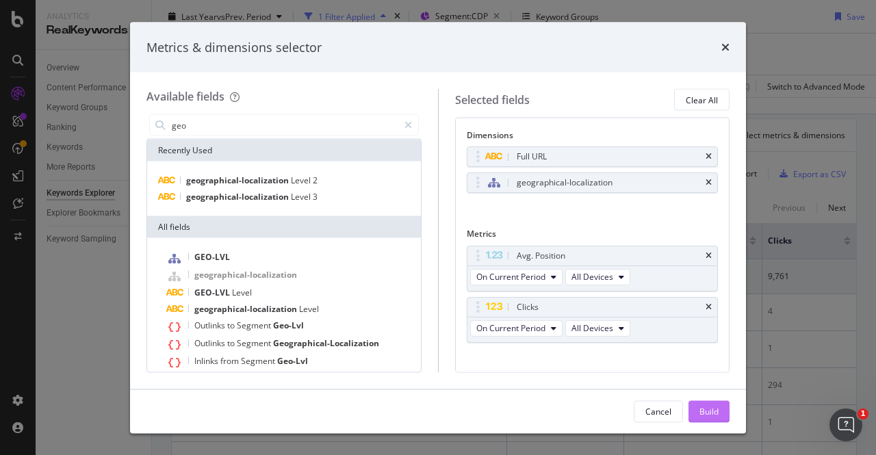
click at [716, 410] on div "Build" at bounding box center [708, 411] width 19 height 12
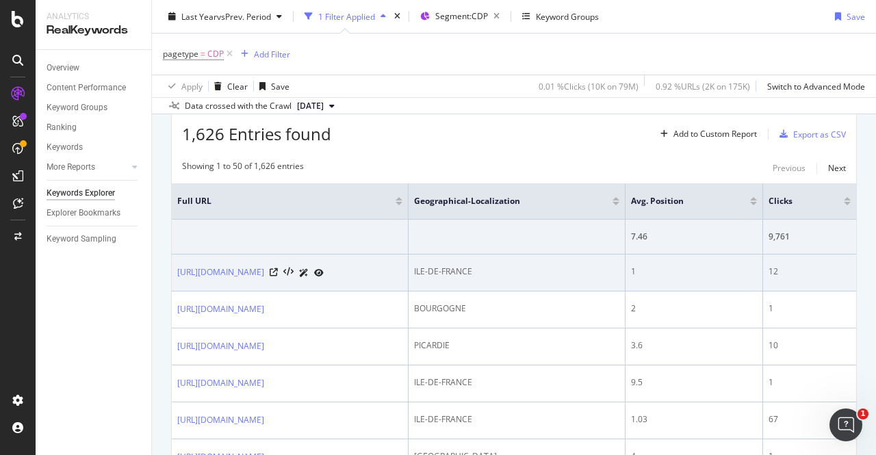
scroll to position [70, 0]
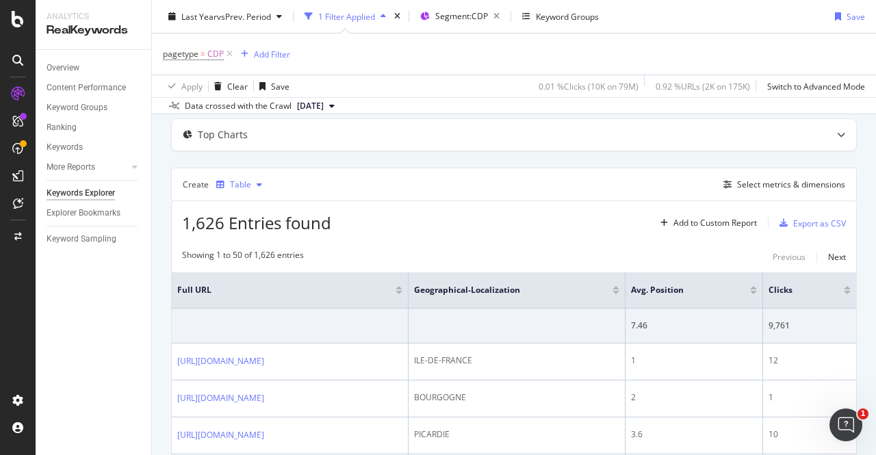
click at [234, 184] on div "Table" at bounding box center [240, 185] width 21 height 8
click at [387, 180] on div "Create Table Select metrics & dimensions" at bounding box center [514, 184] width 686 height 33
drag, startPoint x: 703, startPoint y: 220, endPoint x: 753, endPoint y: 181, distance: 62.4
click at [752, 181] on div "Select metrics & dimensions" at bounding box center [791, 185] width 108 height 12
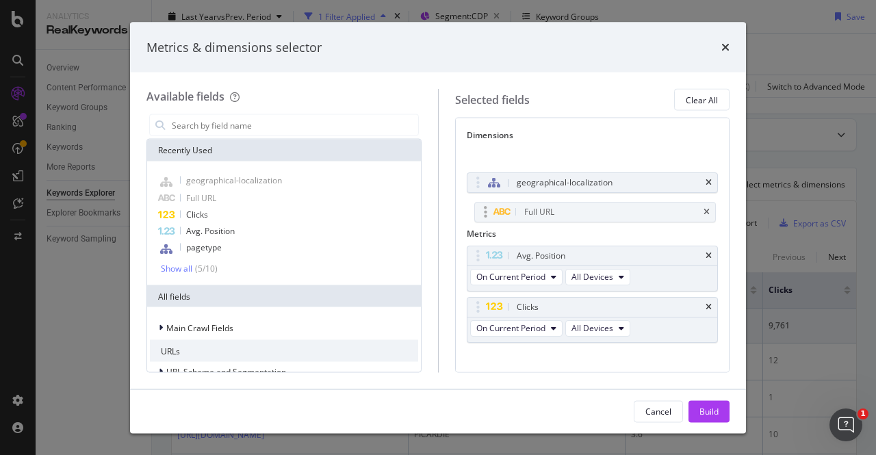
drag, startPoint x: 545, startPoint y: 153, endPoint x: 554, endPoint y: 207, distance: 54.0
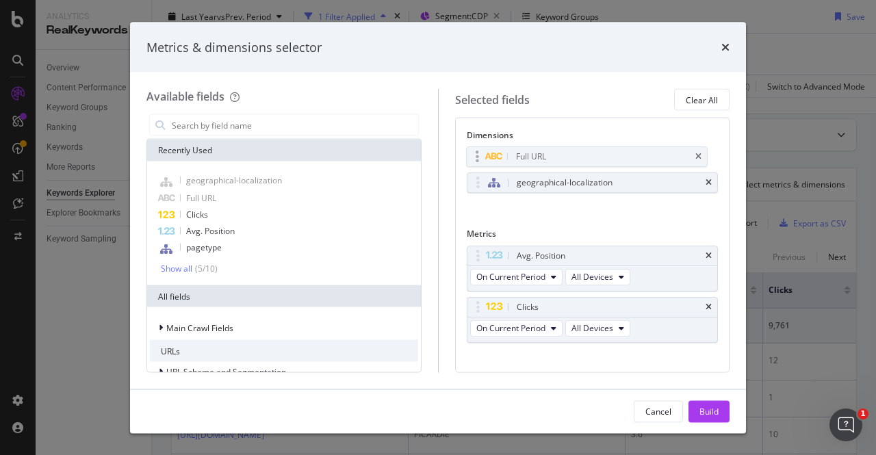
click at [554, 207] on body "Analytics RealKeywords Overview Content Performance Keyword Groups Ranking Keyw…" at bounding box center [438, 227] width 876 height 455
drag, startPoint x: 580, startPoint y: 178, endPoint x: 580, endPoint y: 153, distance: 25.3
click at [708, 415] on div "Build" at bounding box center [708, 411] width 19 height 12
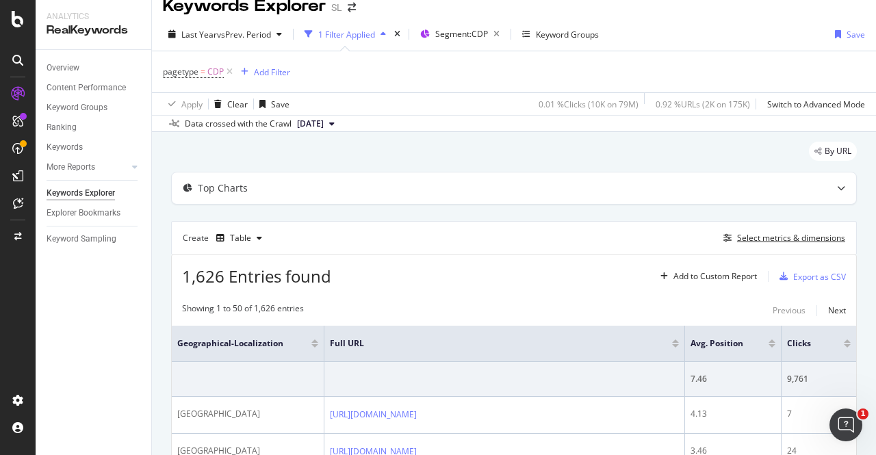
scroll to position [18, 0]
click at [775, 238] on div "Select metrics & dimensions" at bounding box center [791, 237] width 108 height 12
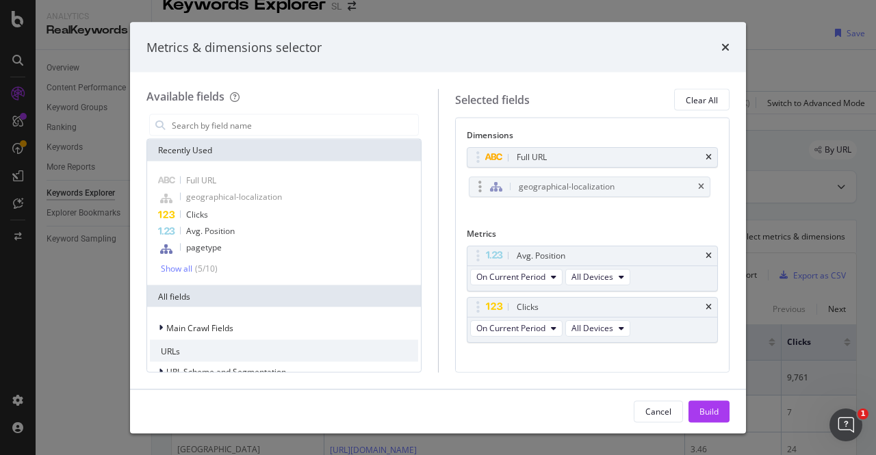
drag, startPoint x: 558, startPoint y: 164, endPoint x: 561, endPoint y: 195, distance: 31.6
click at [233, 125] on input "modal" at bounding box center [294, 125] width 248 height 21
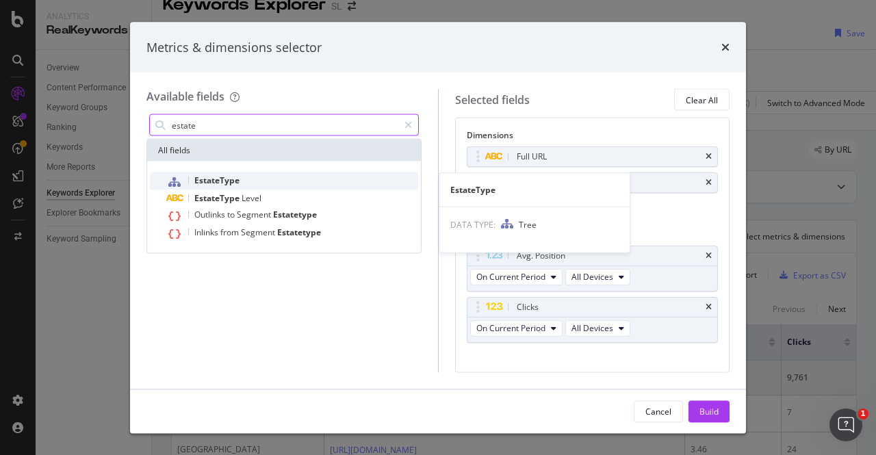
type input "estate"
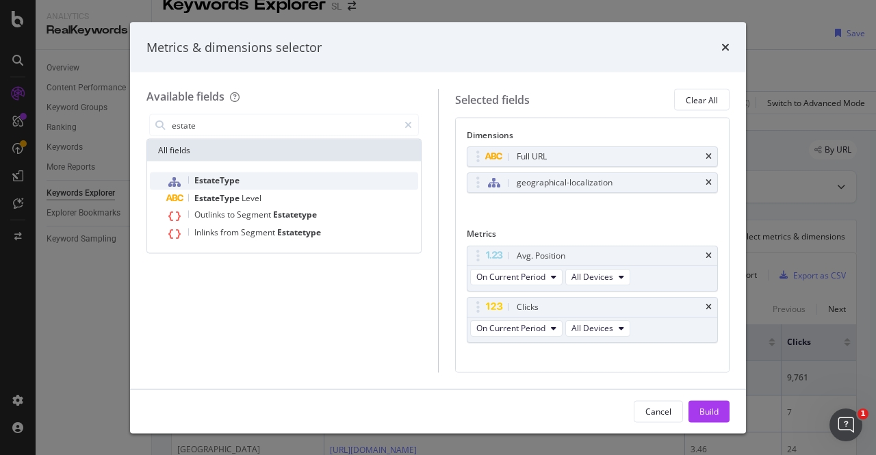
click at [230, 187] on div "EstateType" at bounding box center [292, 181] width 252 height 18
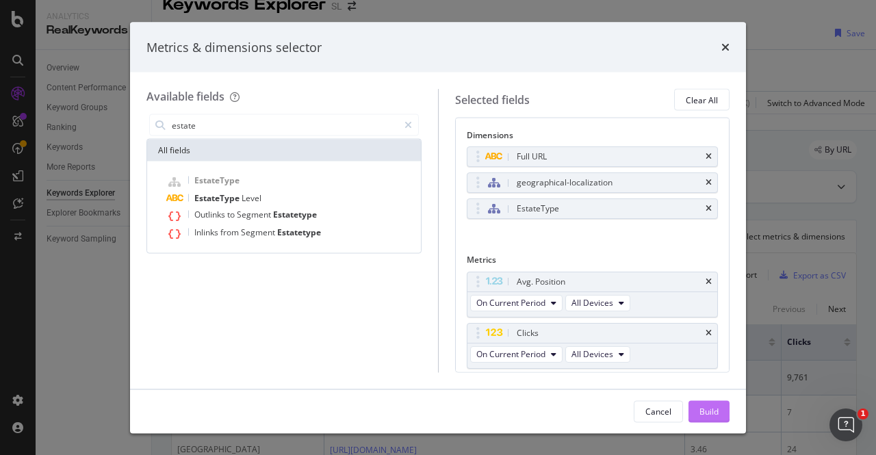
click at [699, 413] on div "Build" at bounding box center [708, 411] width 19 height 12
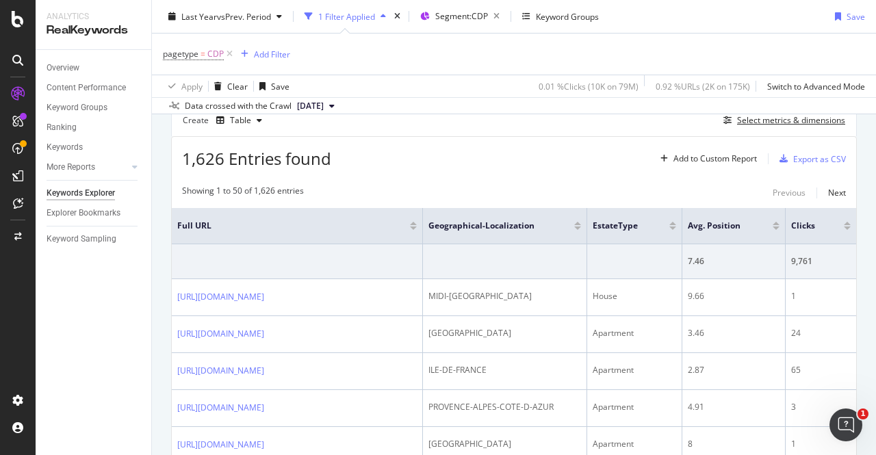
scroll to position [153, 0]
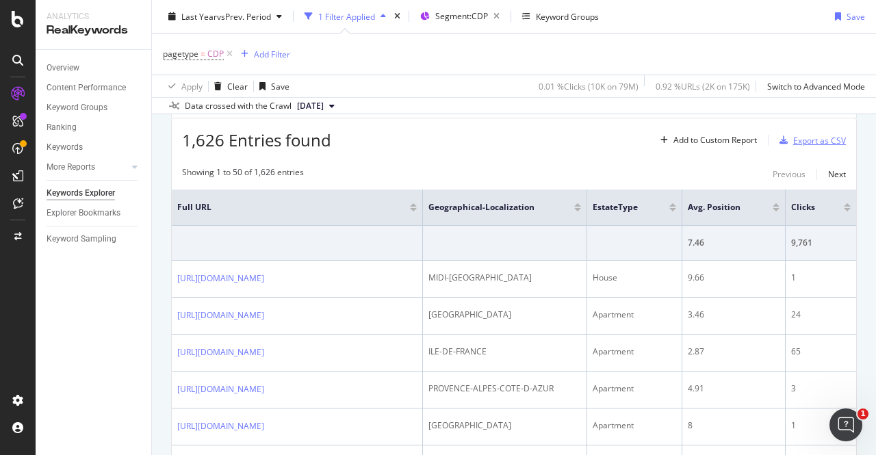
click at [799, 139] on div "Export as CSV" at bounding box center [819, 141] width 53 height 12
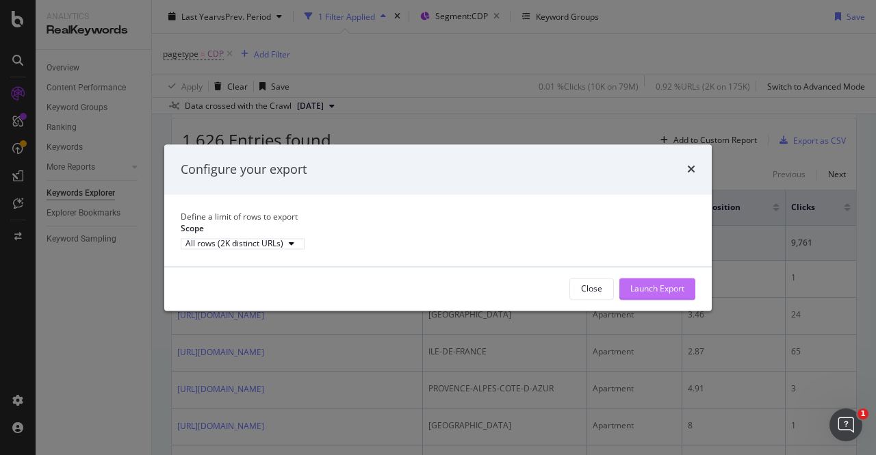
click at [644, 299] on div "Launch Export" at bounding box center [657, 289] width 54 height 21
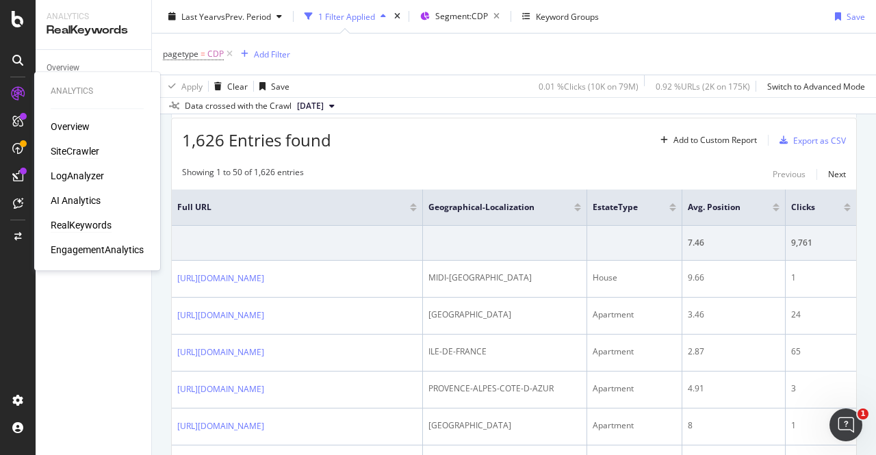
click at [71, 153] on div "SiteCrawler" at bounding box center [75, 151] width 49 height 14
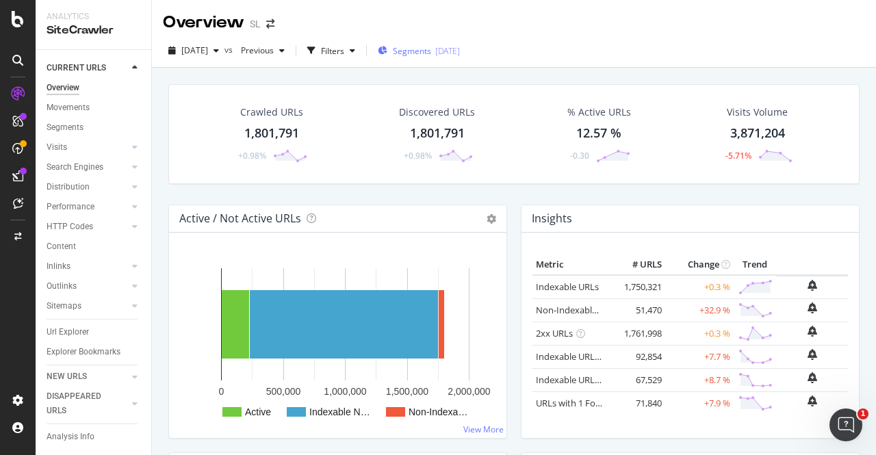
click at [430, 52] on span "Segments" at bounding box center [412, 51] width 38 height 12
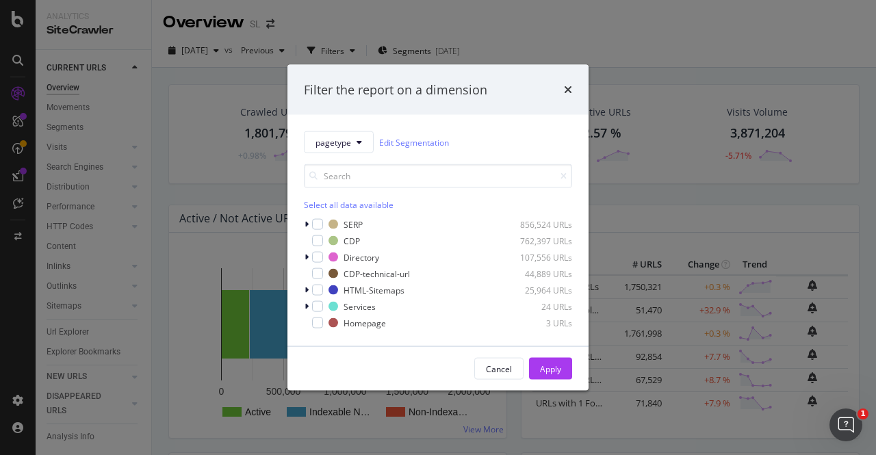
click at [516, 29] on div "Filter the report on a dimension pagetype Edit Segmentation Select all data ava…" at bounding box center [438, 227] width 876 height 455
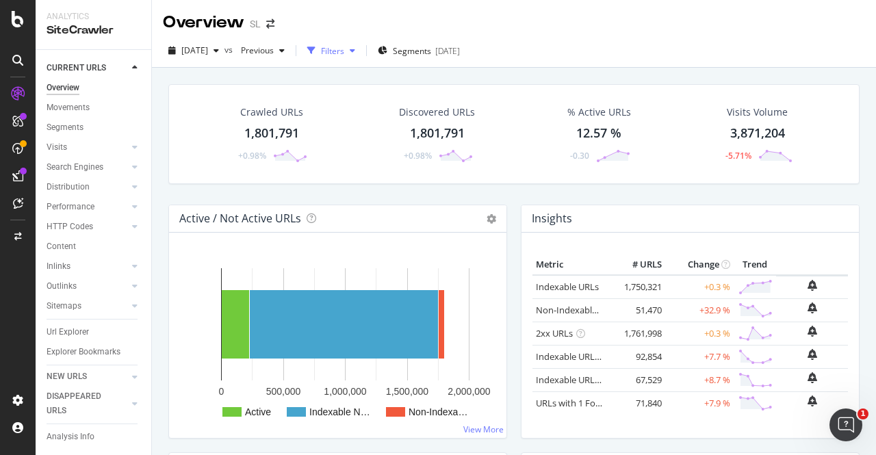
click at [344, 50] on div "Filters" at bounding box center [332, 51] width 23 height 12
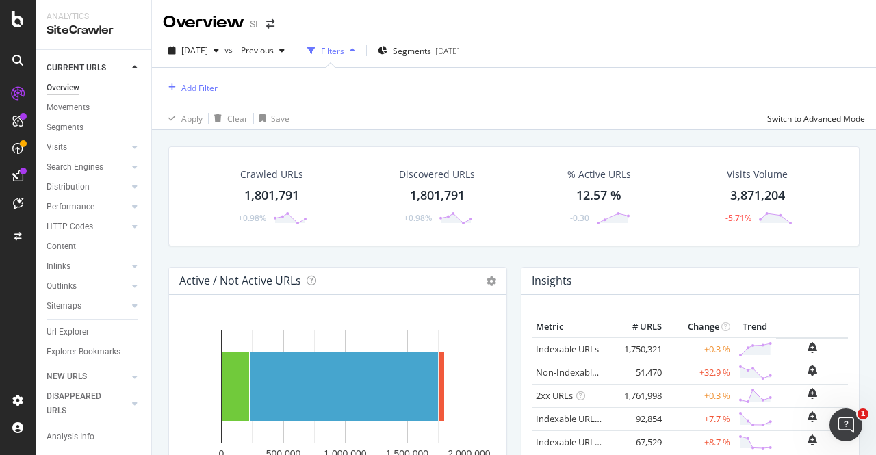
click at [344, 50] on div "Filters" at bounding box center [332, 51] width 23 height 12
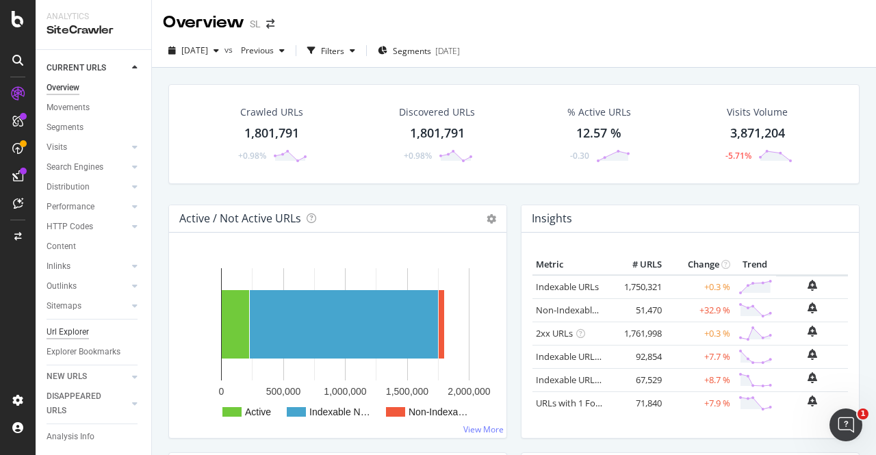
click at [72, 333] on div "Url Explorer" at bounding box center [68, 332] width 42 height 14
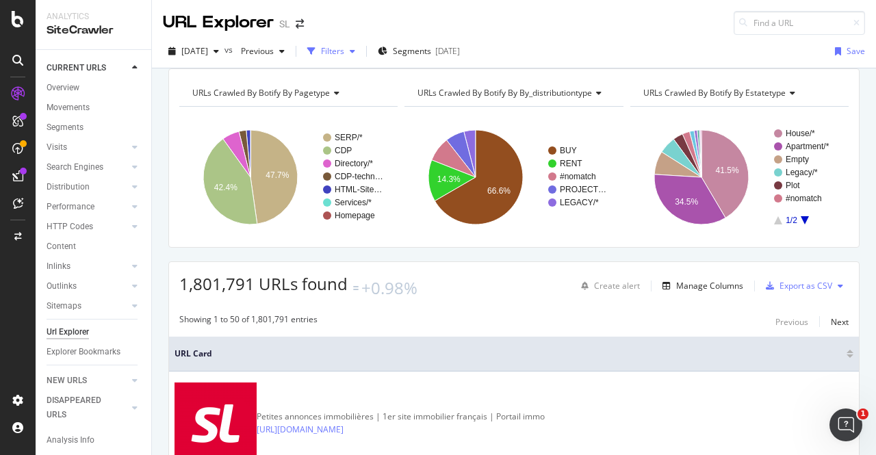
click at [344, 51] on div "Filters" at bounding box center [332, 51] width 23 height 12
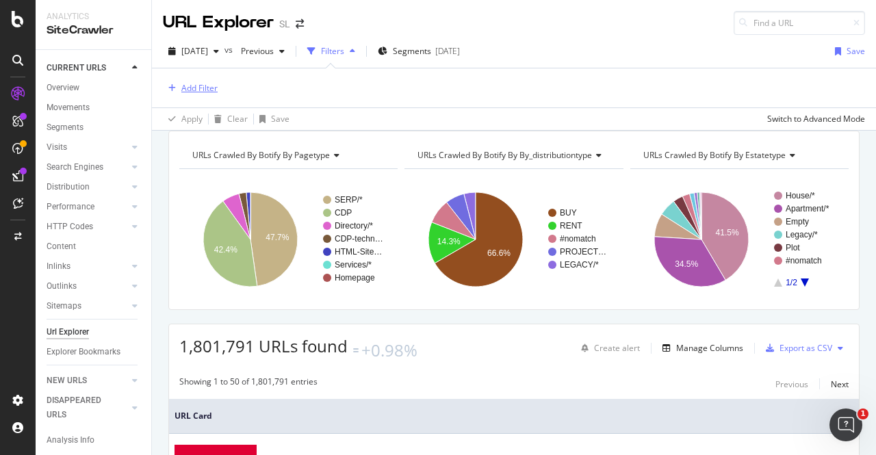
click at [200, 82] on div "Add Filter" at bounding box center [199, 88] width 36 height 12
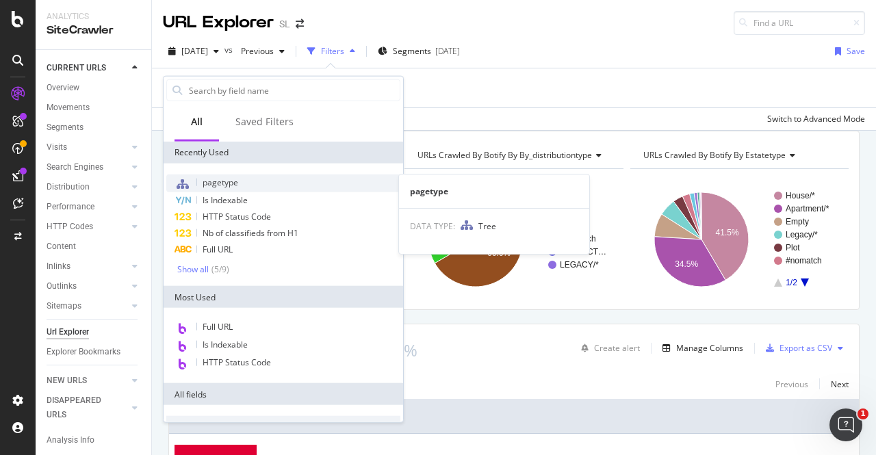
click at [227, 179] on span "pagetype" at bounding box center [221, 183] width 36 height 12
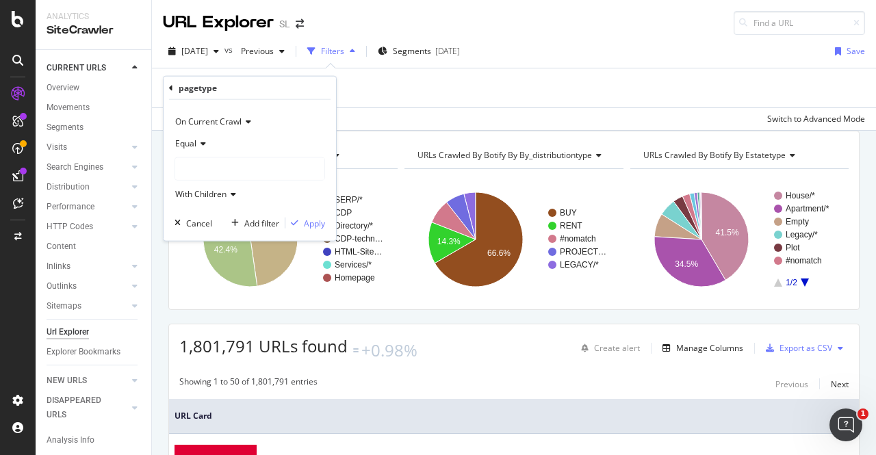
click at [221, 173] on div at bounding box center [249, 169] width 149 height 22
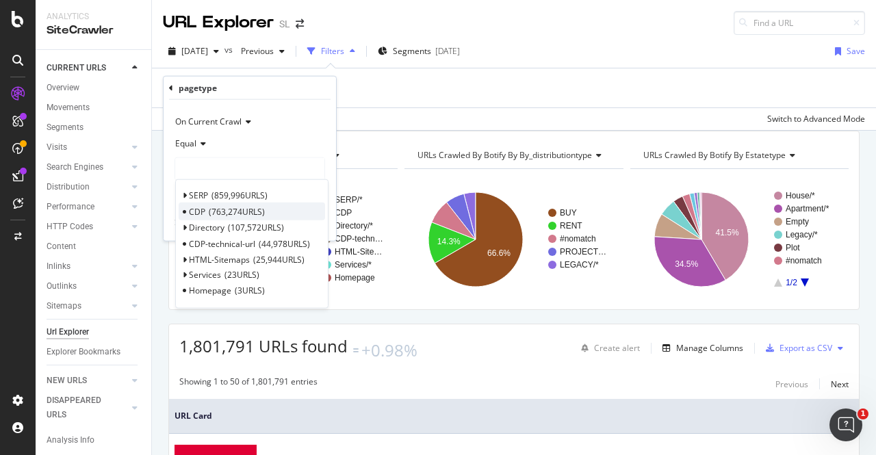
click at [281, 216] on div "CDP 763,274 URLS" at bounding box center [252, 212] width 146 height 18
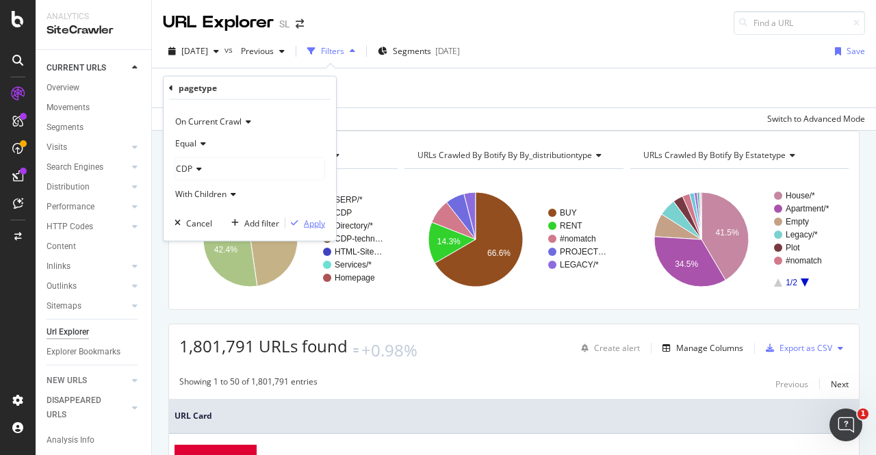
click at [309, 222] on div "Apply" at bounding box center [314, 223] width 21 height 12
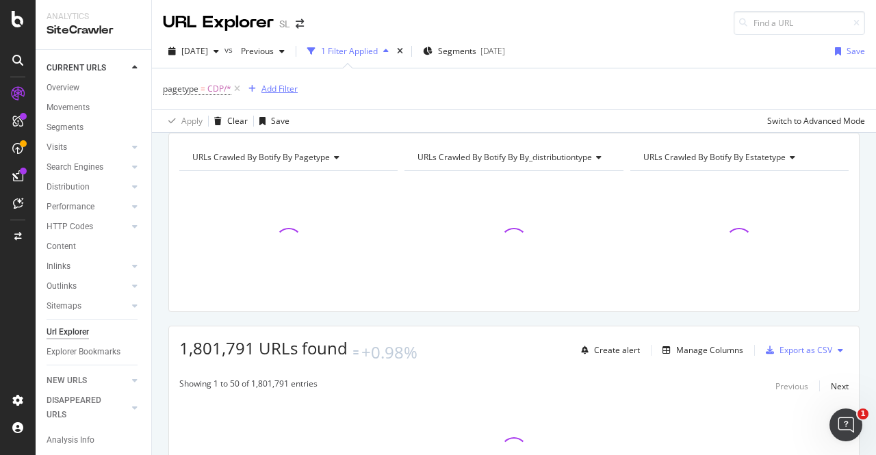
click at [277, 92] on div "Add Filter" at bounding box center [279, 89] width 36 height 12
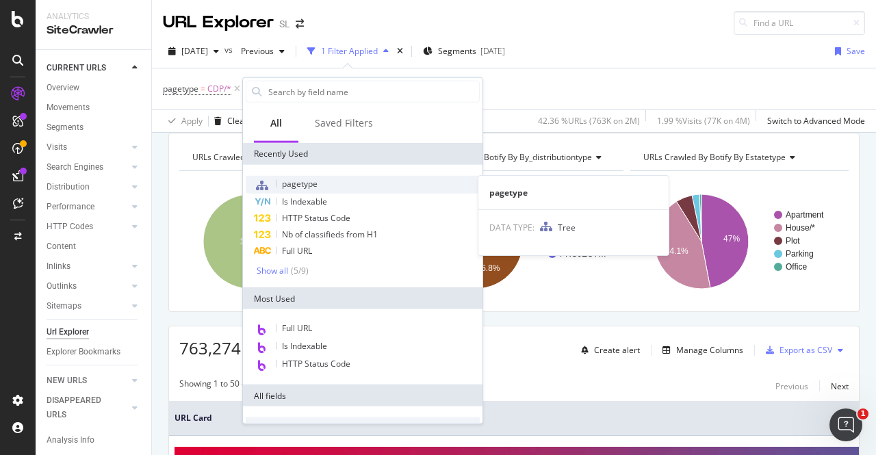
click at [294, 188] on span "pagetype" at bounding box center [300, 184] width 36 height 12
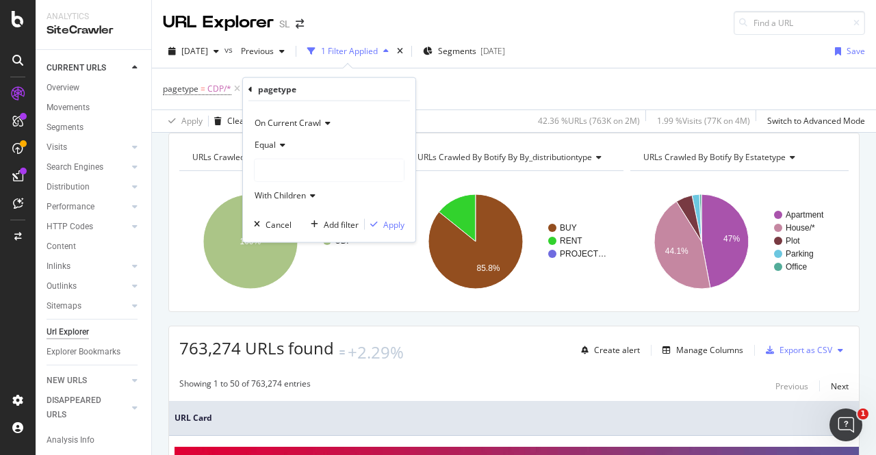
click at [276, 176] on div at bounding box center [329, 170] width 149 height 22
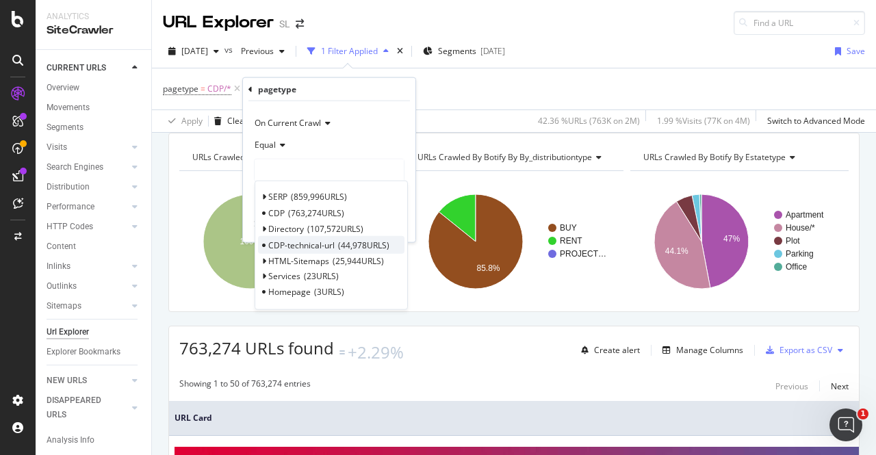
click at [297, 249] on span "CDP-technical-url" at bounding box center [301, 246] width 66 height 12
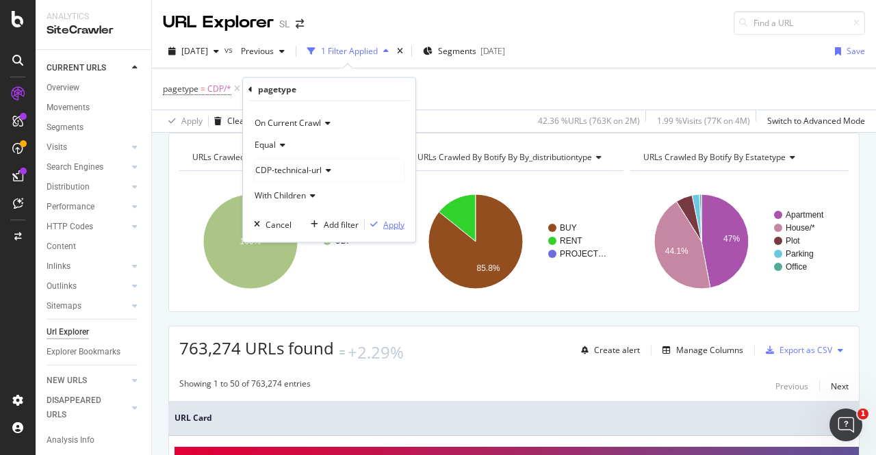
click at [392, 222] on div "Apply" at bounding box center [393, 224] width 21 height 12
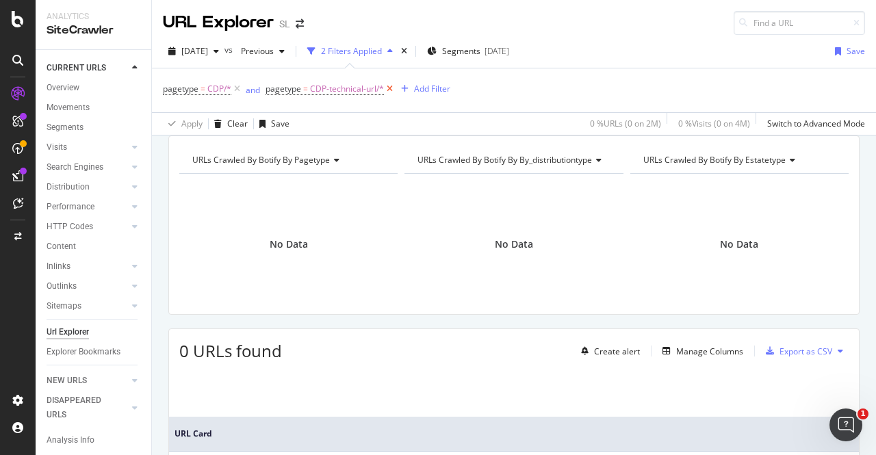
click at [389, 90] on icon at bounding box center [390, 89] width 12 height 14
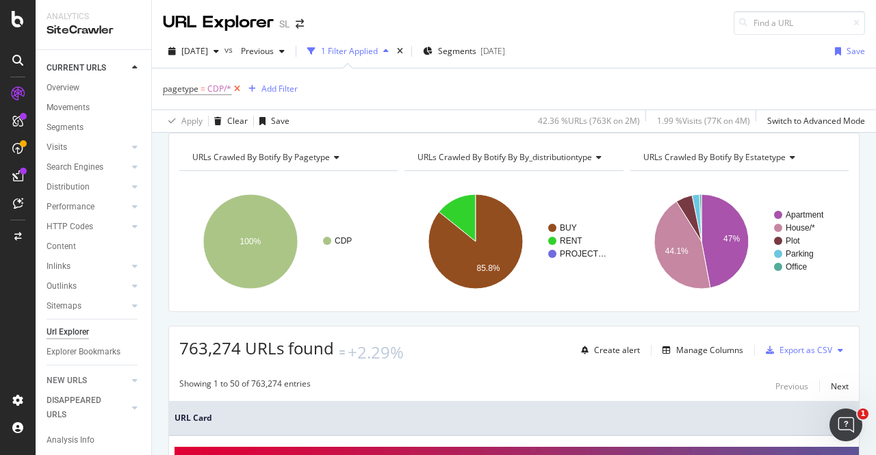
click at [239, 89] on icon at bounding box center [237, 89] width 12 height 14
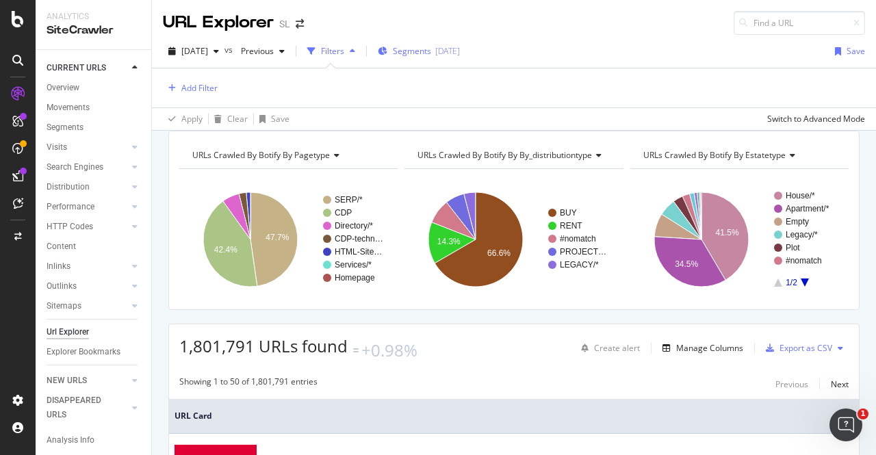
click at [431, 45] on span "Segments" at bounding box center [412, 51] width 38 height 12
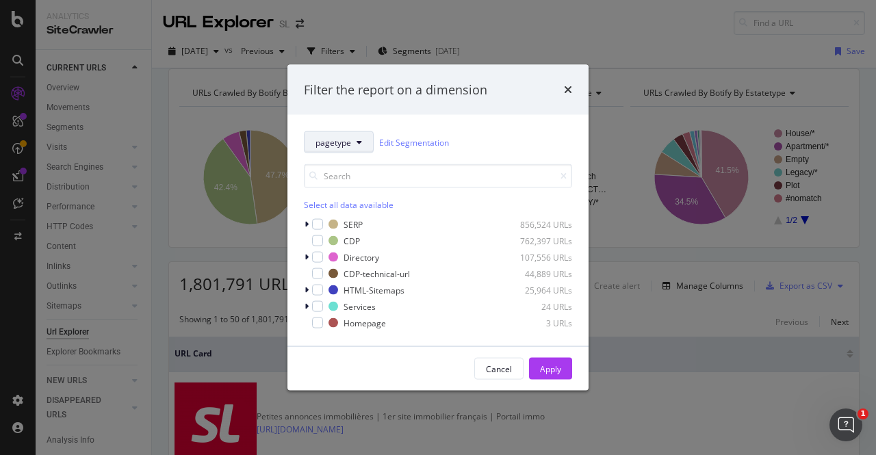
click at [338, 145] on span "pagetype" at bounding box center [333, 142] width 36 height 12
click at [499, 103] on div "Filter the report on a dimension" at bounding box center [437, 89] width 301 height 51
click at [314, 242] on div "modal" at bounding box center [317, 240] width 11 height 11
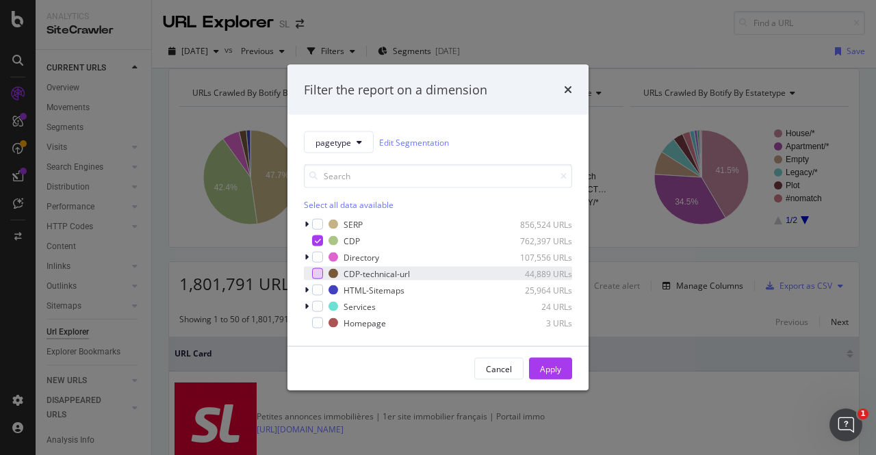
click at [318, 270] on div "modal" at bounding box center [317, 273] width 11 height 11
click at [550, 368] on div "Apply" at bounding box center [550, 369] width 21 height 12
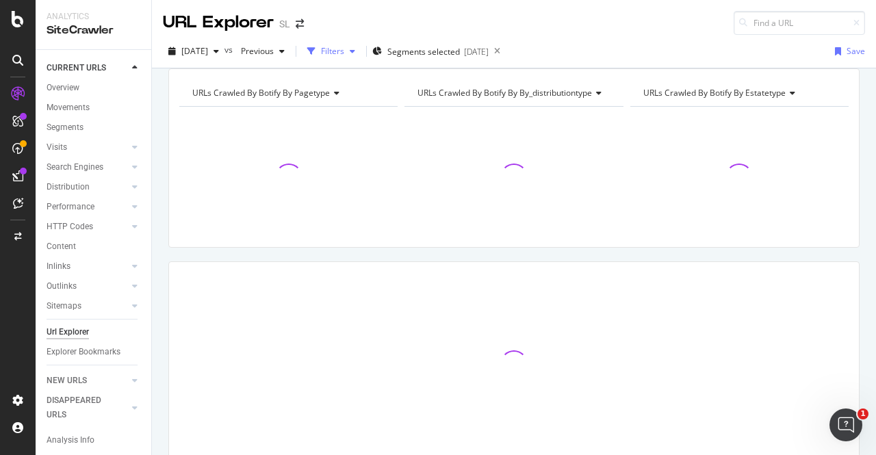
click at [344, 47] on div "Filters" at bounding box center [332, 51] width 23 height 12
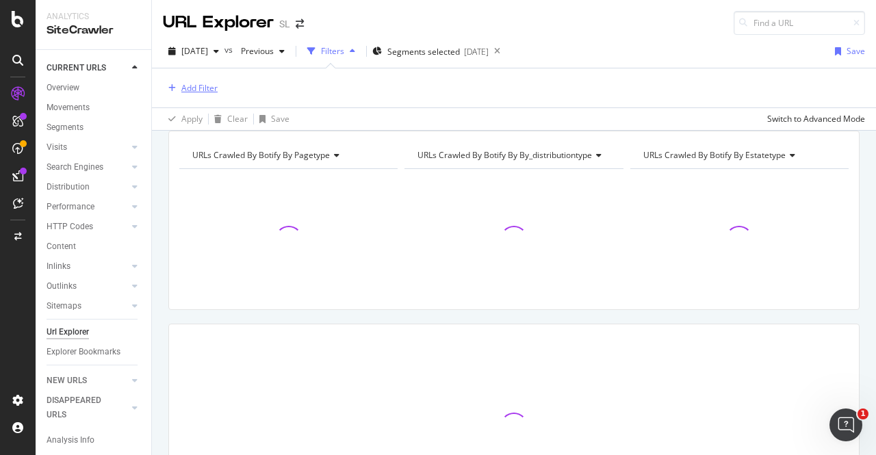
click at [194, 86] on div "Add Filter" at bounding box center [199, 88] width 36 height 12
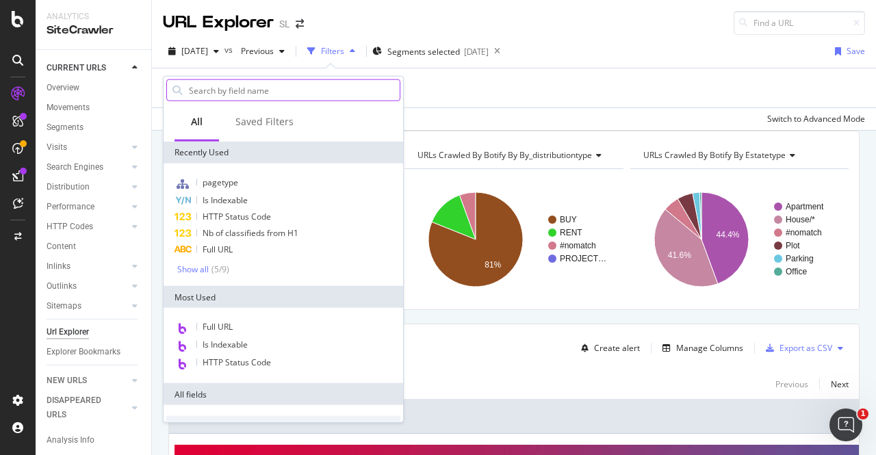
click at [198, 88] on input "text" at bounding box center [294, 90] width 212 height 21
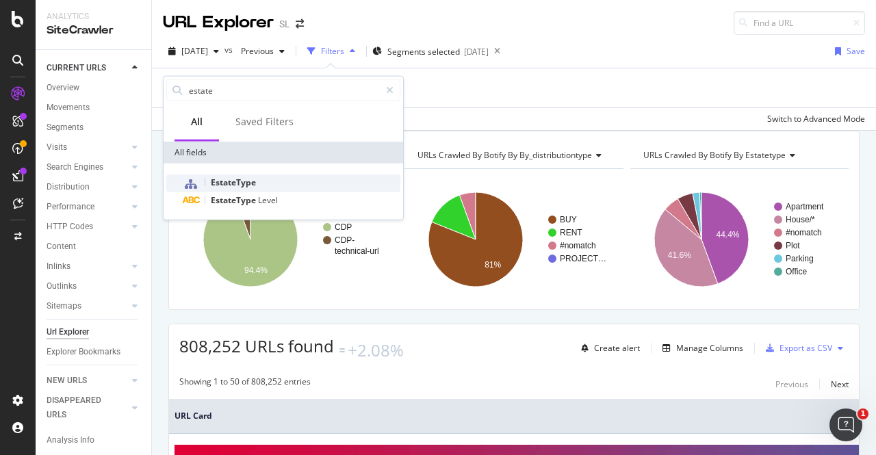
type input "estate"
click at [231, 180] on span "EstateType" at bounding box center [233, 183] width 45 height 12
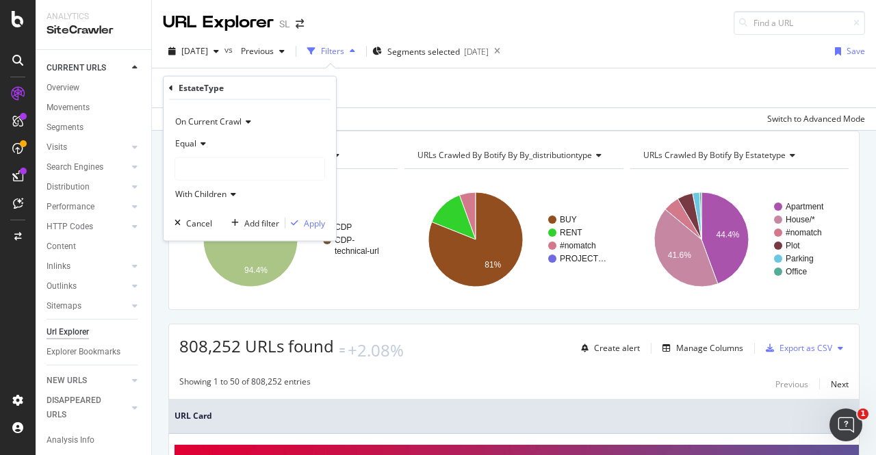
click at [193, 146] on span "Equal" at bounding box center [185, 144] width 21 height 12
click at [192, 145] on span "Equal" at bounding box center [185, 144] width 21 height 12
click at [238, 169] on div at bounding box center [249, 169] width 149 height 22
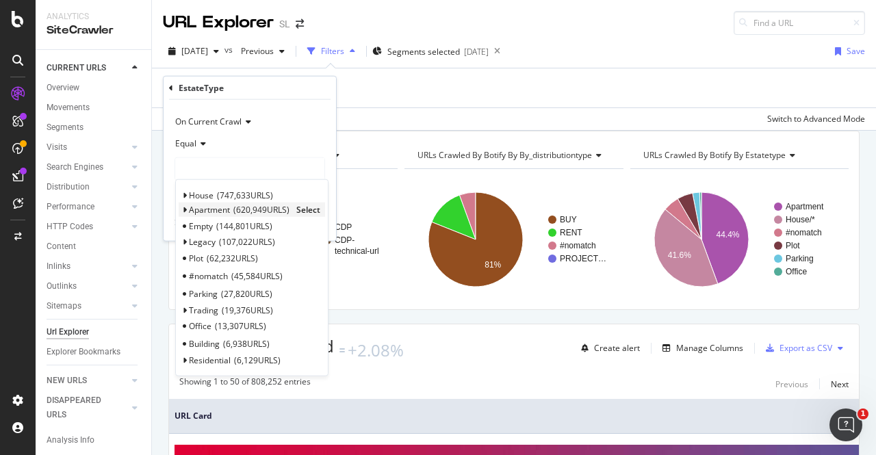
click at [305, 207] on span "Select" at bounding box center [308, 210] width 24 height 12
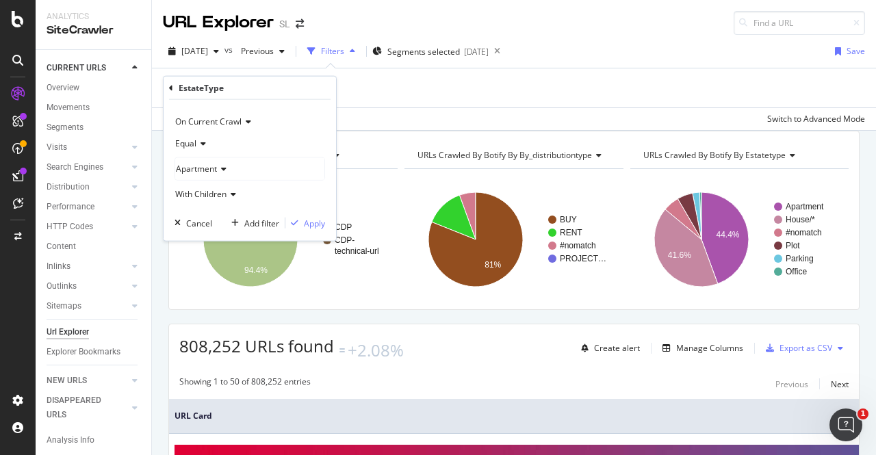
click at [220, 168] on icon at bounding box center [222, 169] width 10 height 8
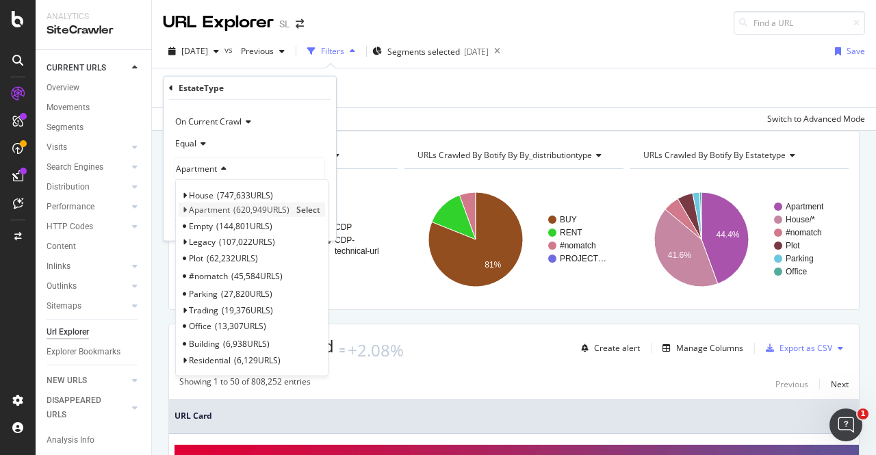
click at [185, 207] on icon at bounding box center [184, 210] width 5 height 8
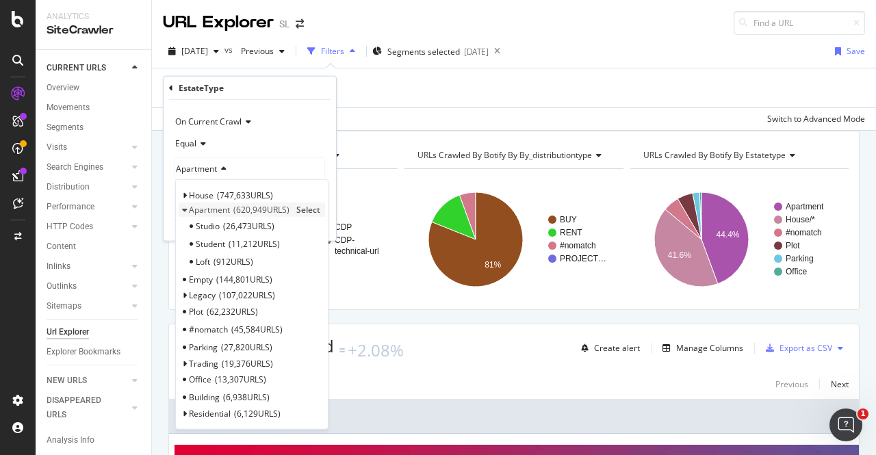
click at [185, 207] on icon at bounding box center [184, 210] width 5 height 8
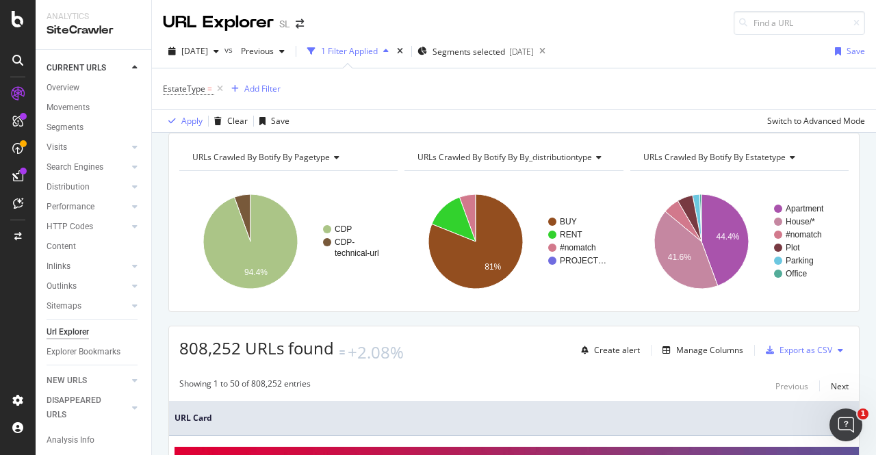
click at [591, 40] on div "[DATE] vs Previous 1 Filter Applied Segments selected [DATE] Save" at bounding box center [514, 53] width 724 height 27
click at [184, 88] on span "EstateType" at bounding box center [184, 89] width 42 height 12
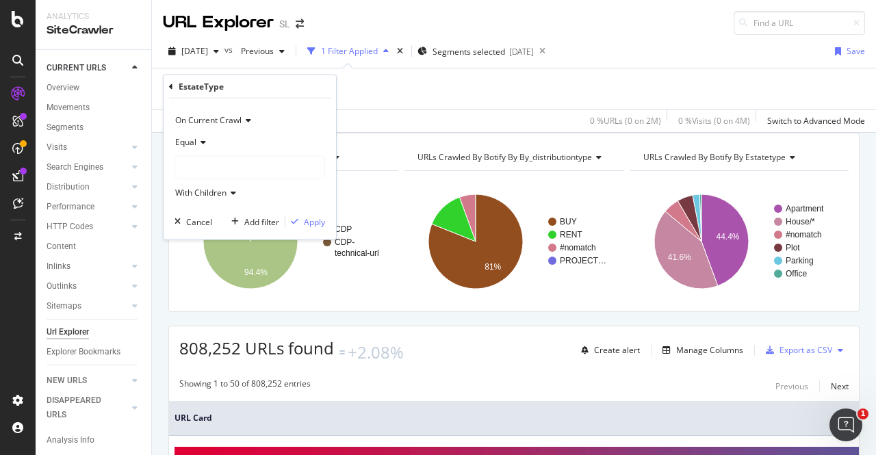
click at [198, 154] on div "Equal With Children" at bounding box center [249, 167] width 151 height 73
click at [202, 162] on div at bounding box center [249, 168] width 149 height 22
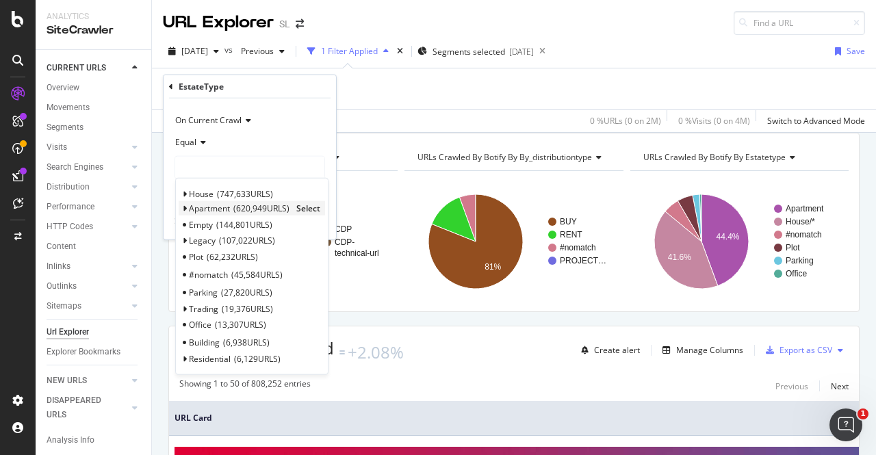
click at [310, 205] on span "Select" at bounding box center [308, 209] width 24 height 12
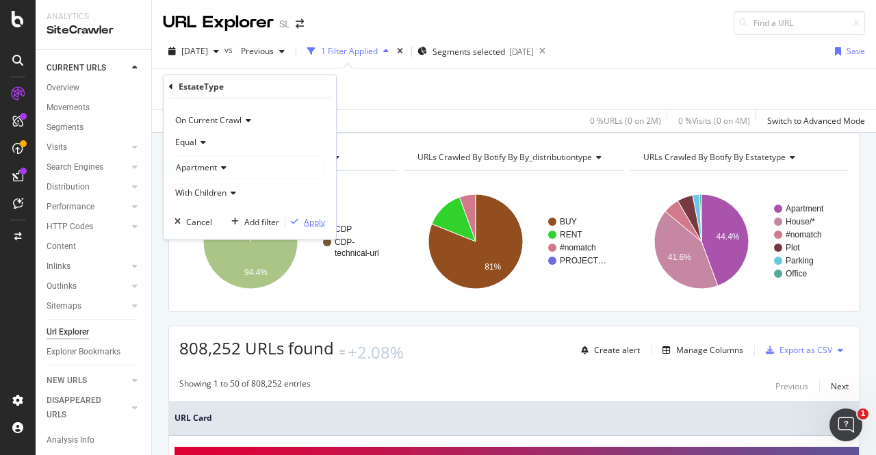
click at [315, 224] on div "Apply" at bounding box center [314, 222] width 21 height 12
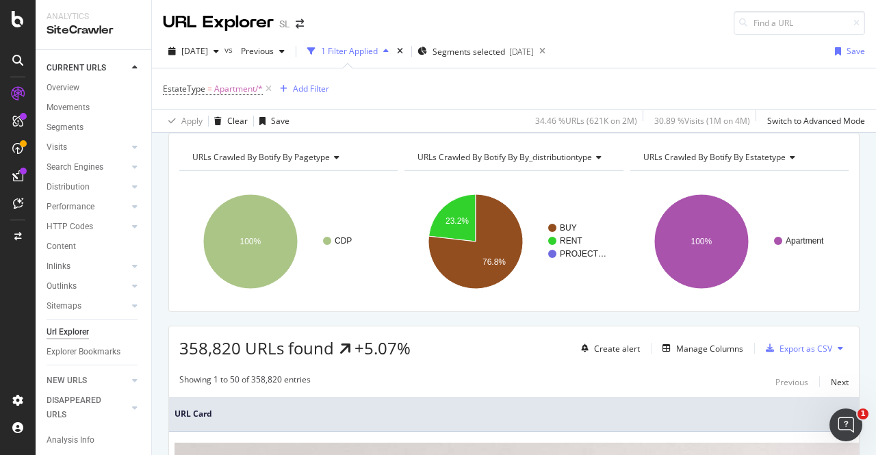
click at [318, 99] on div "EstateType = Apartment/* Add Filter" at bounding box center [514, 88] width 702 height 41
click at [303, 90] on div "Add Filter" at bounding box center [311, 89] width 36 height 12
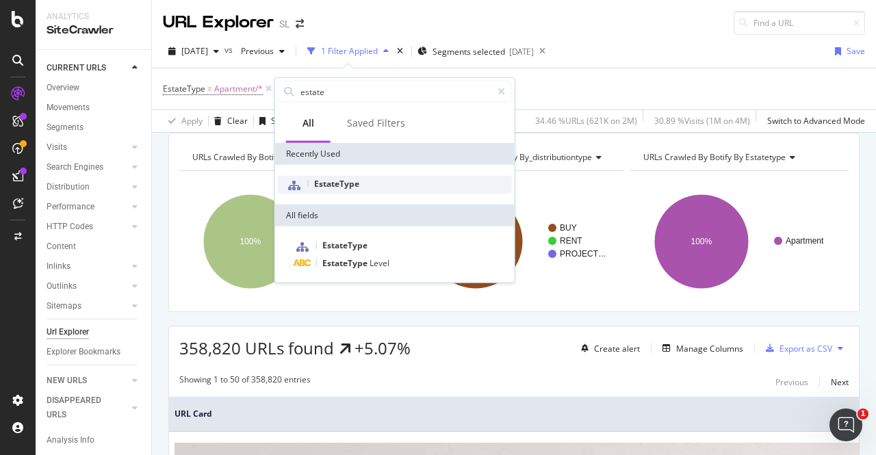
click at [328, 185] on span "EstateType" at bounding box center [336, 184] width 45 height 12
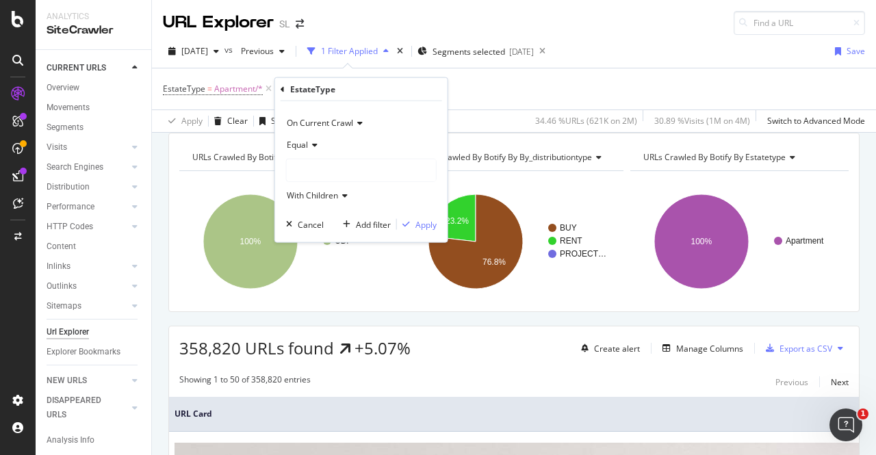
click at [308, 166] on div at bounding box center [361, 170] width 149 height 22
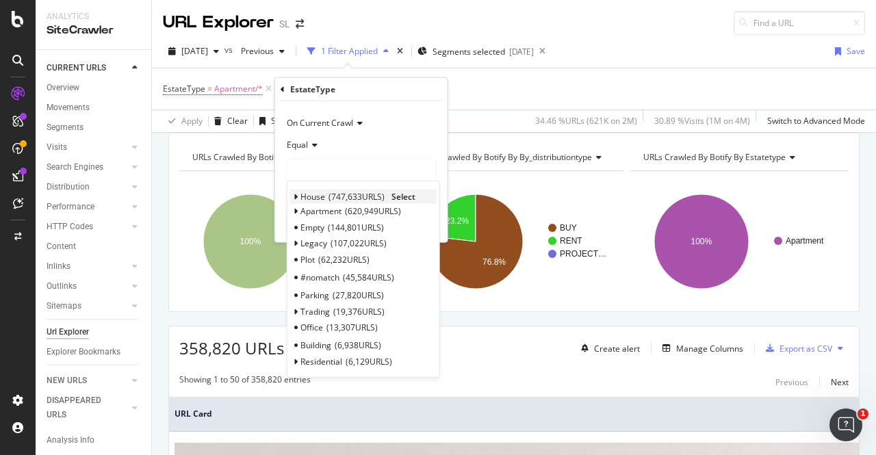
click at [319, 196] on span "House" at bounding box center [312, 197] width 25 height 12
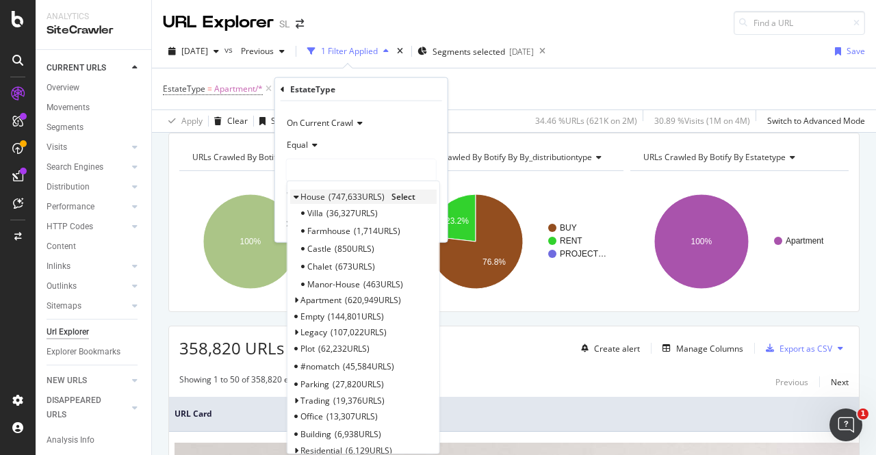
click at [398, 193] on span "Select" at bounding box center [403, 197] width 24 height 12
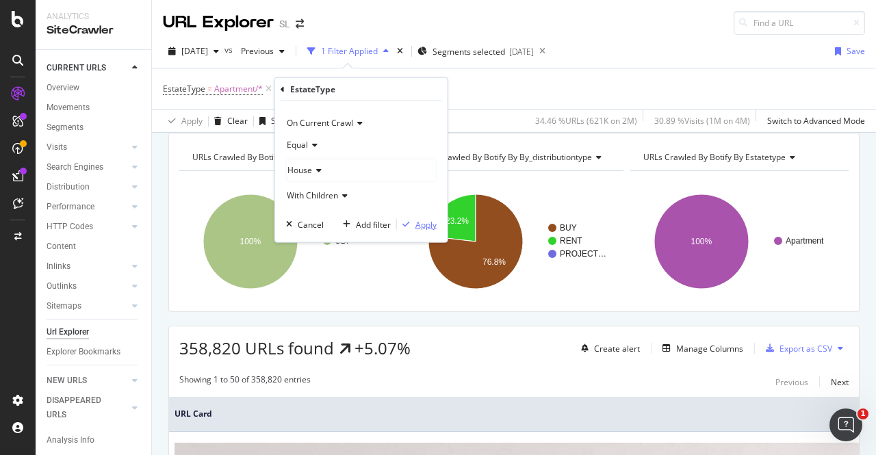
click at [426, 227] on div "Apply" at bounding box center [425, 224] width 21 height 12
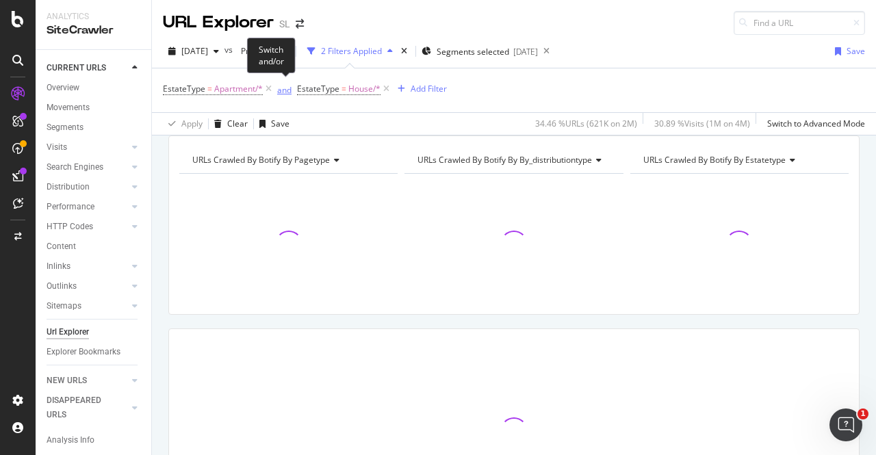
click at [283, 90] on div "and" at bounding box center [284, 90] width 14 height 12
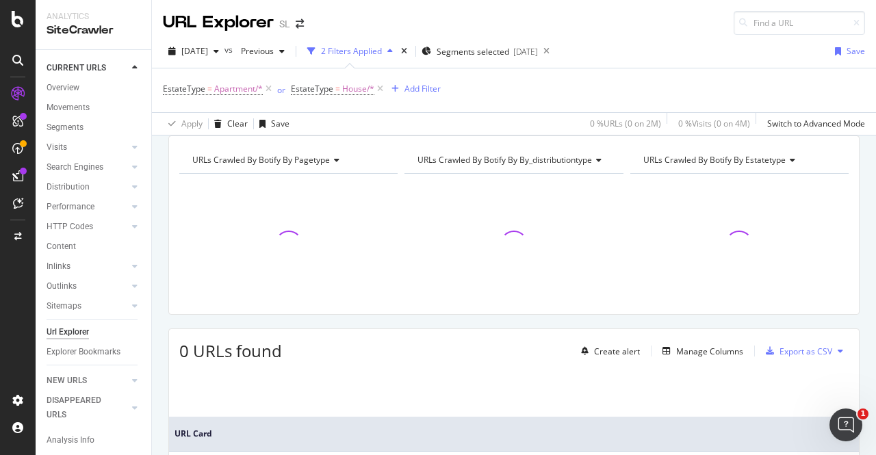
click at [642, 32] on div "URL Explorer SL" at bounding box center [514, 17] width 724 height 35
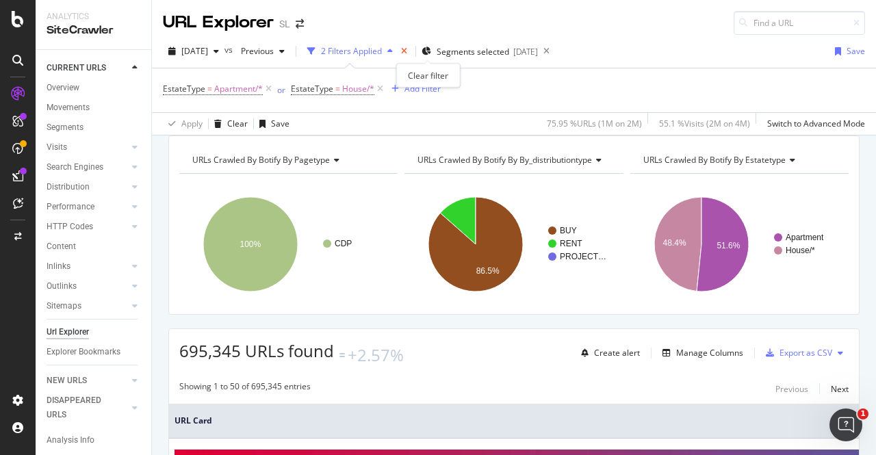
click at [407, 50] on icon "times" at bounding box center [404, 51] width 6 height 8
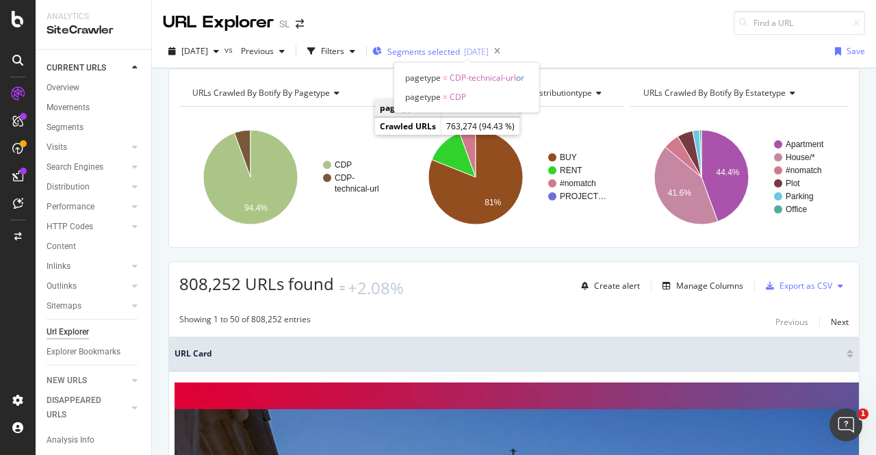
click at [437, 47] on span "Segments selected" at bounding box center [423, 52] width 73 height 12
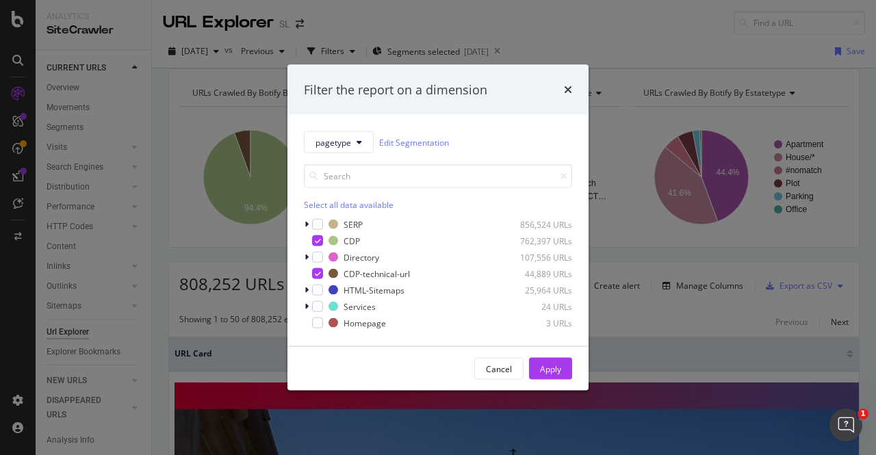
click at [500, 9] on div "Filter the report on a dimension pagetype Edit Segmentation Select all data ava…" at bounding box center [438, 227] width 876 height 455
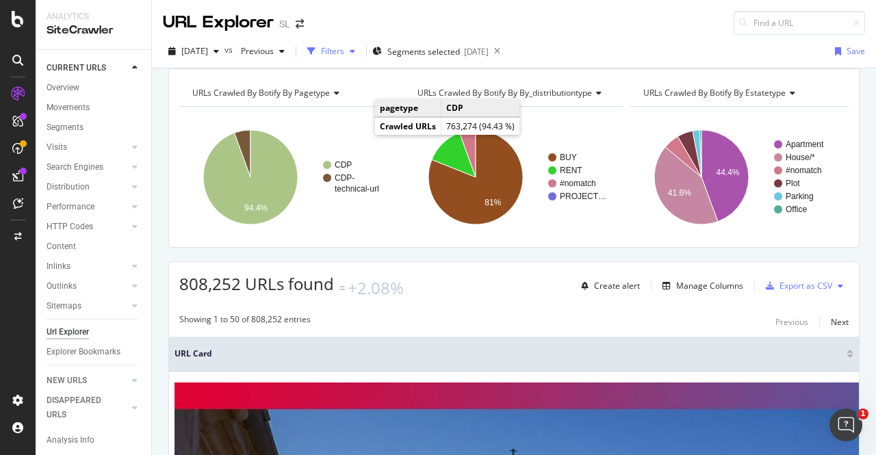
click at [344, 47] on div "Filters" at bounding box center [332, 51] width 23 height 12
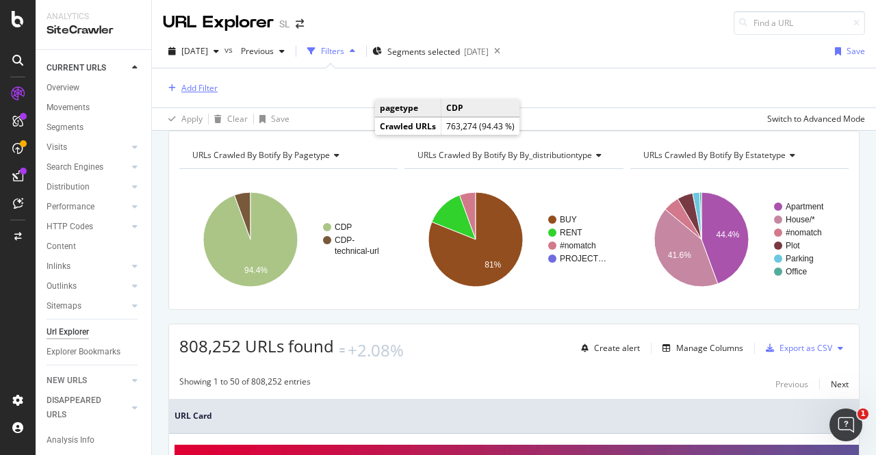
click at [179, 86] on div "button" at bounding box center [172, 88] width 18 height 8
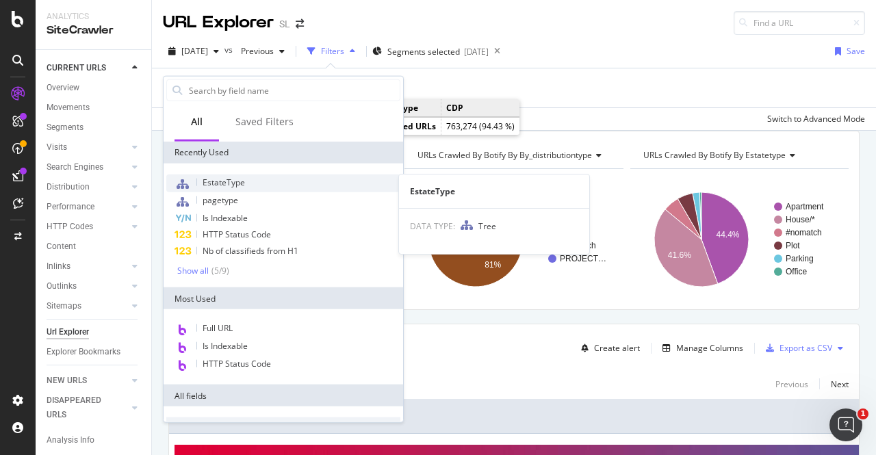
click at [235, 181] on span "EstateType" at bounding box center [224, 183] width 42 height 12
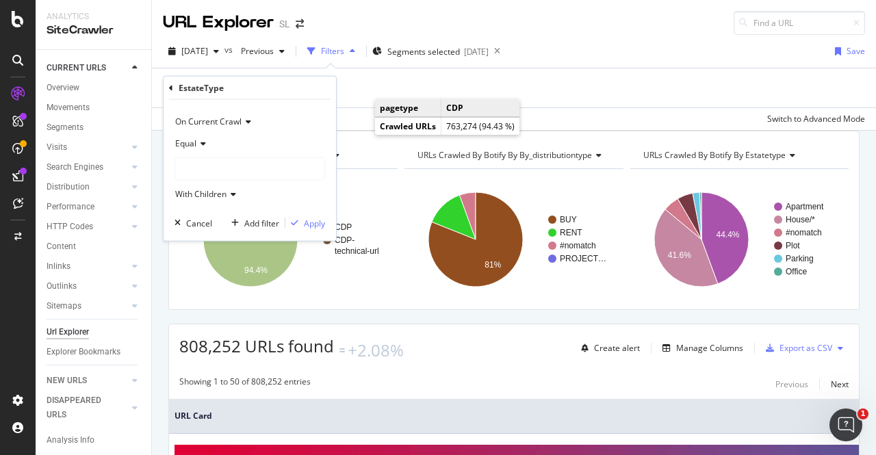
click at [195, 172] on div at bounding box center [249, 169] width 149 height 22
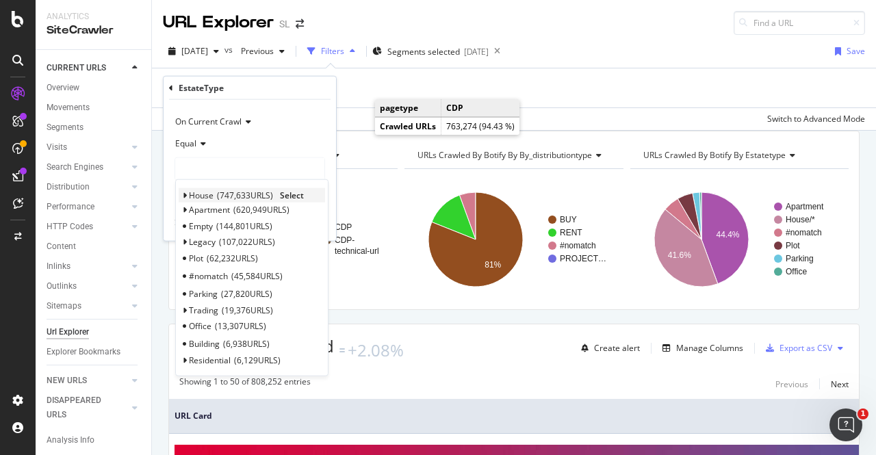
click at [203, 194] on span "House" at bounding box center [201, 196] width 25 height 12
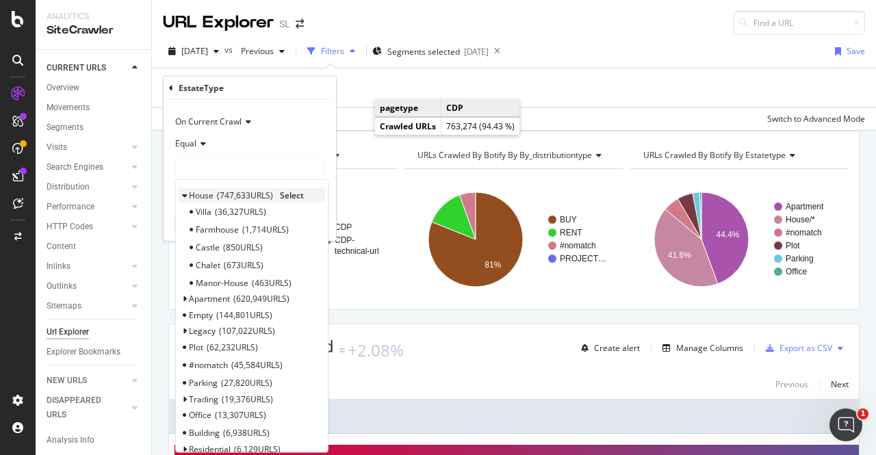
click at [300, 195] on span "Select" at bounding box center [292, 196] width 24 height 12
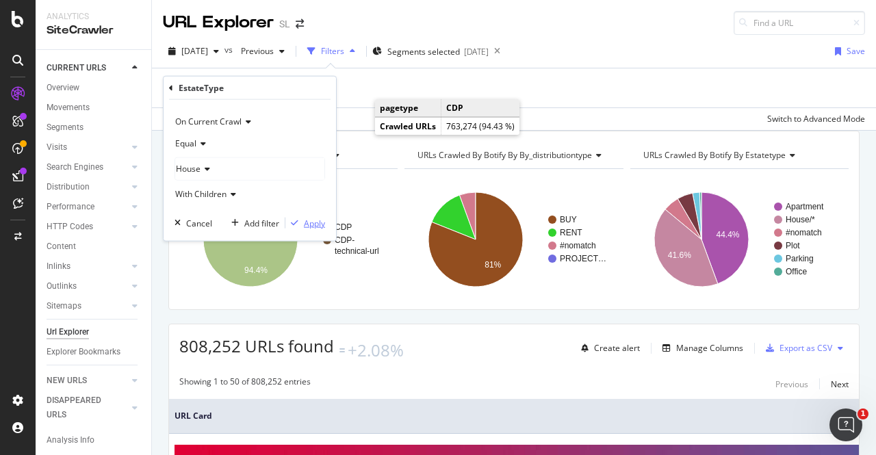
click at [307, 225] on div "Apply" at bounding box center [314, 223] width 21 height 12
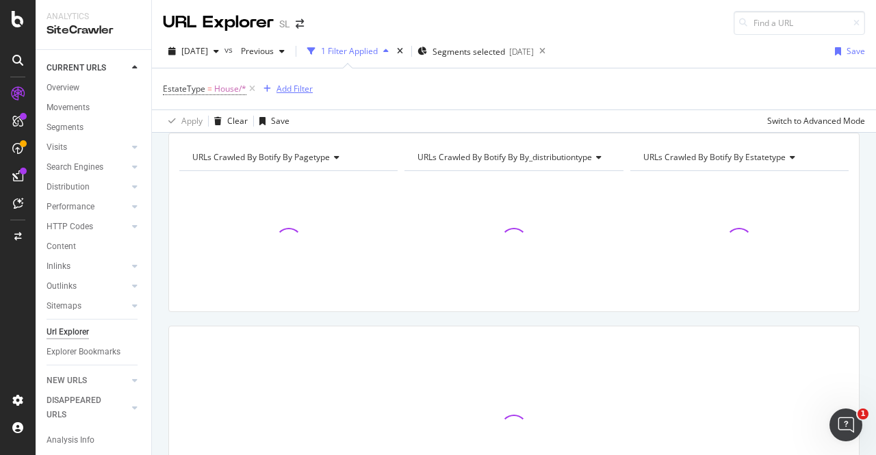
click at [293, 91] on div "Add Filter" at bounding box center [294, 89] width 36 height 12
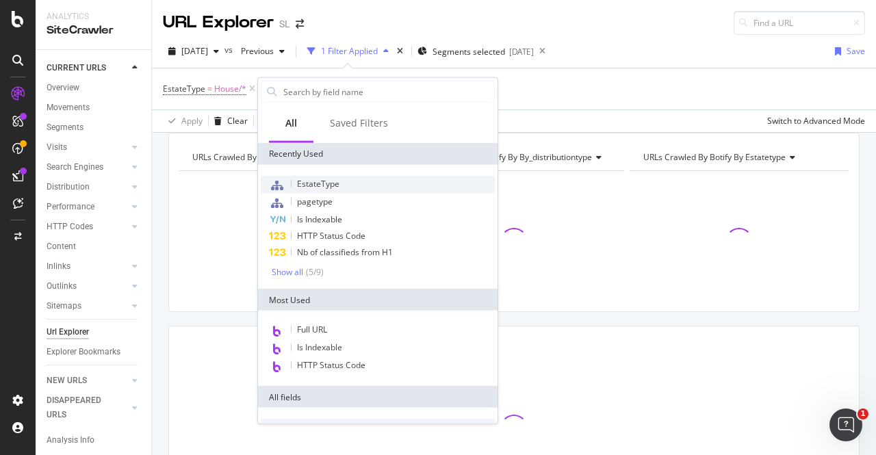
click at [320, 179] on span "EstateType" at bounding box center [318, 184] width 42 height 12
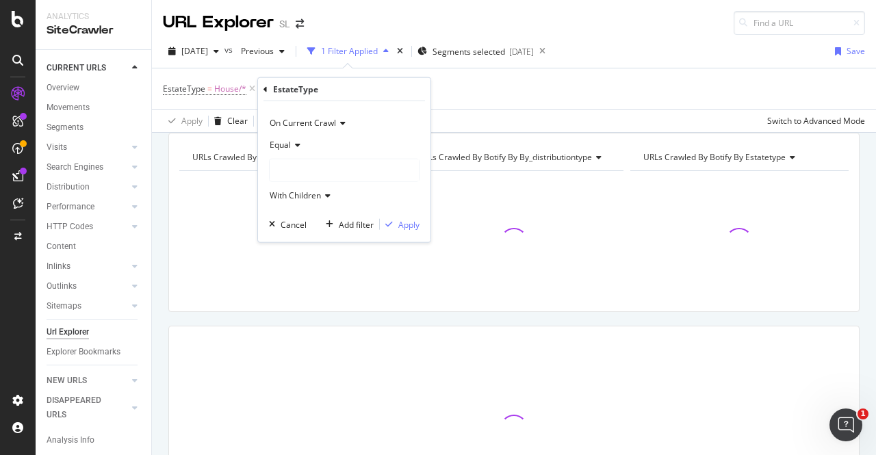
click at [287, 169] on div at bounding box center [344, 170] width 149 height 22
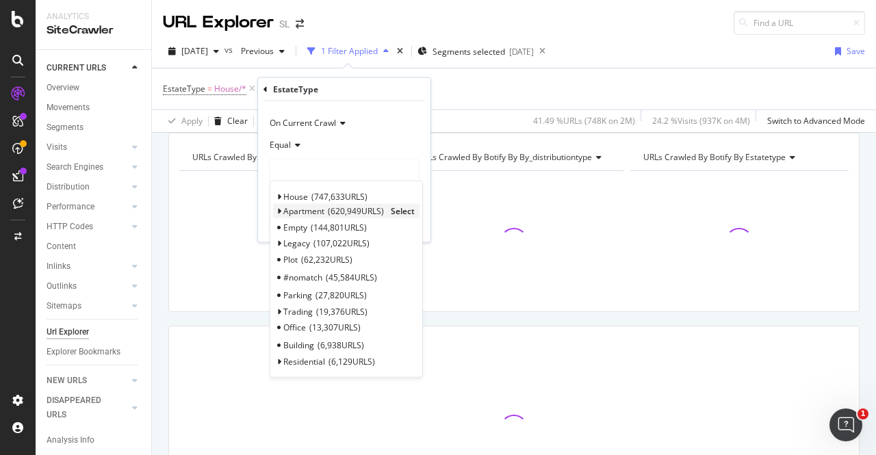
click at [301, 212] on span "Apartment" at bounding box center [303, 211] width 41 height 12
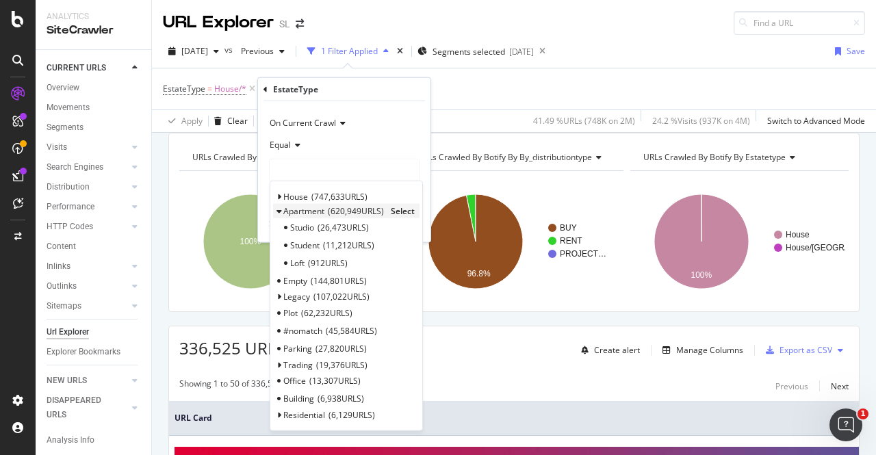
click at [401, 209] on span "Select" at bounding box center [403, 211] width 24 height 12
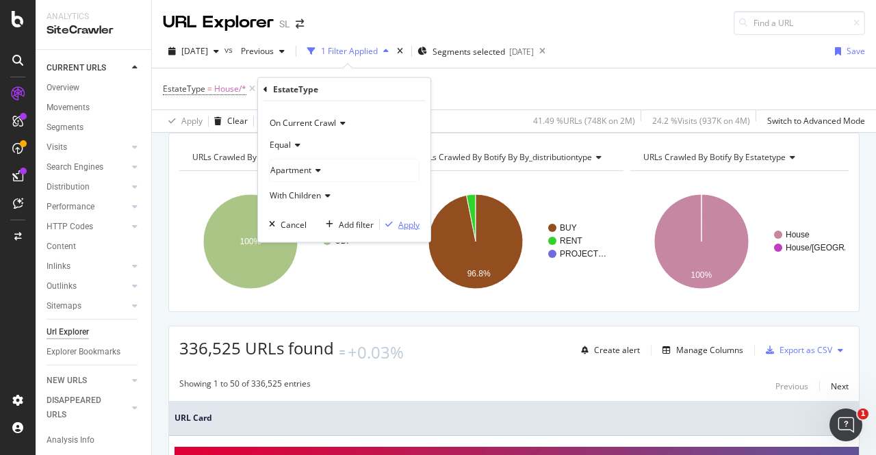
click at [412, 218] on div "Apply" at bounding box center [400, 224] width 40 height 12
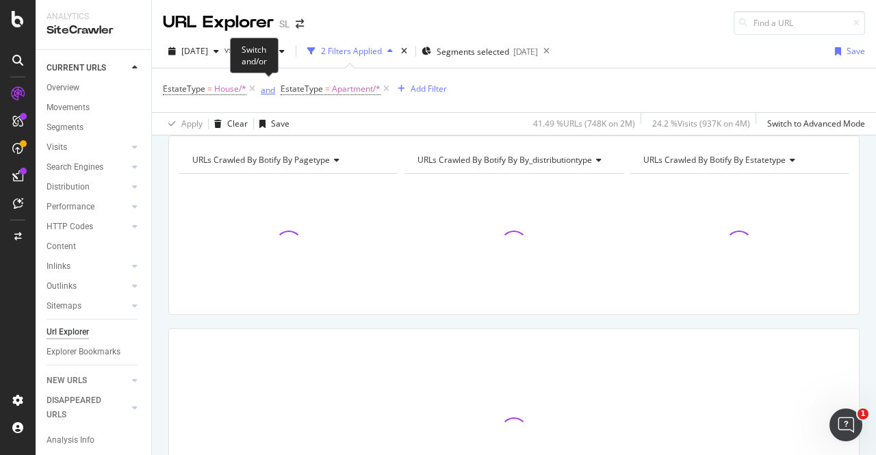
click at [269, 90] on div "and" at bounding box center [268, 90] width 14 height 12
click at [408, 90] on div "Add Filter" at bounding box center [422, 89] width 36 height 12
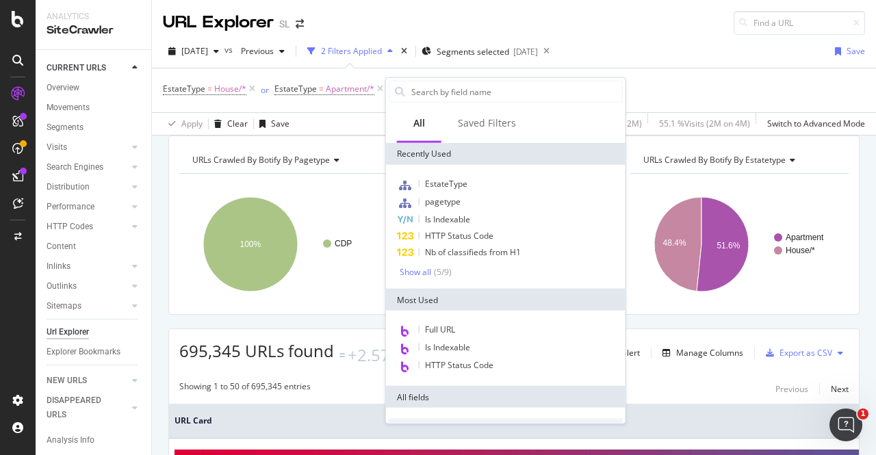
click at [662, 31] on div "URL Explorer SL" at bounding box center [514, 17] width 724 height 35
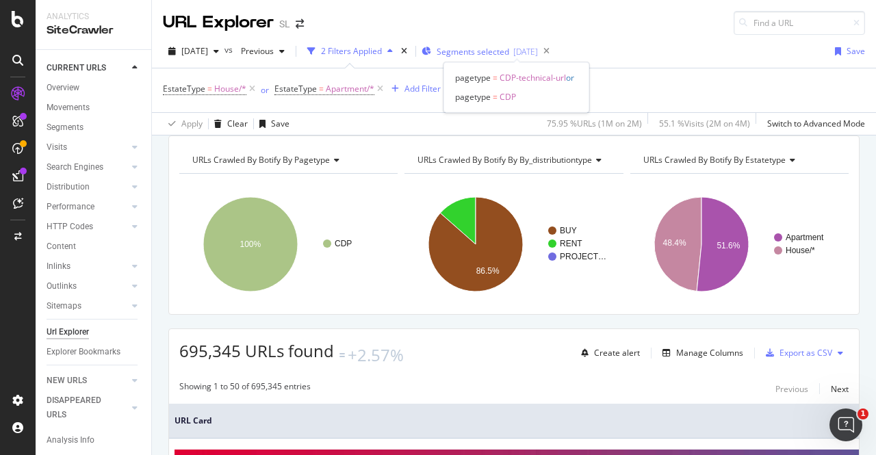
click at [506, 49] on span "Segments selected" at bounding box center [473, 52] width 73 height 12
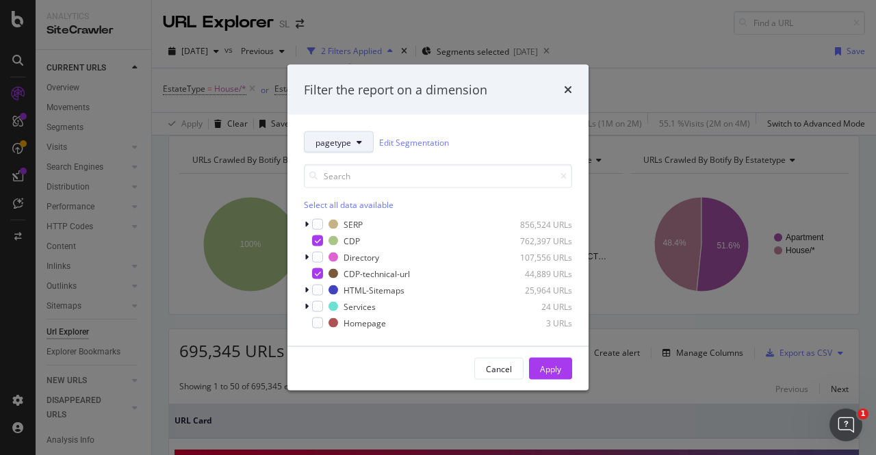
click at [335, 143] on span "pagetype" at bounding box center [333, 142] width 36 height 12
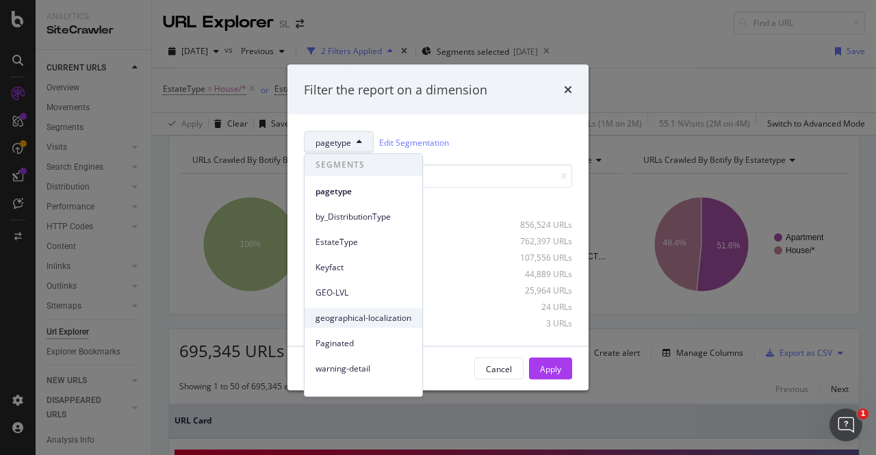
click at [339, 324] on div "geographical-localization" at bounding box center [364, 318] width 118 height 20
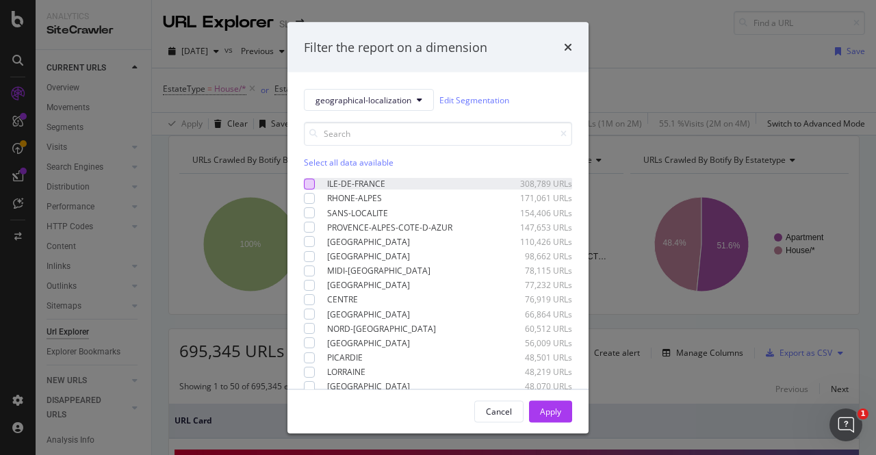
click at [305, 183] on div "modal" at bounding box center [309, 183] width 11 height 11
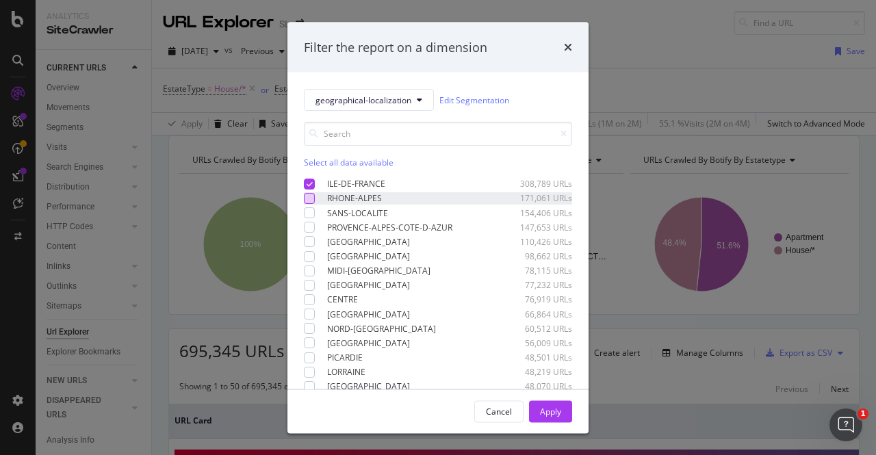
click at [309, 200] on div "modal" at bounding box center [309, 198] width 11 height 11
click at [309, 200] on icon "modal" at bounding box center [310, 198] width 6 height 7
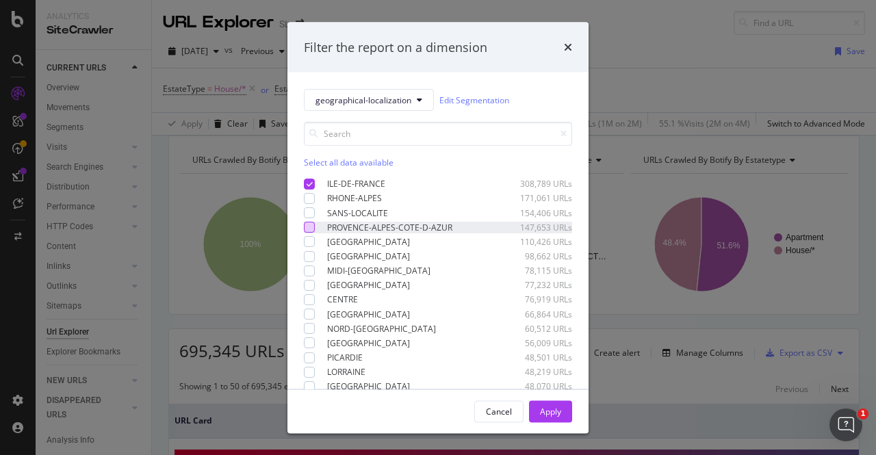
click at [311, 226] on div "modal" at bounding box center [309, 227] width 11 height 11
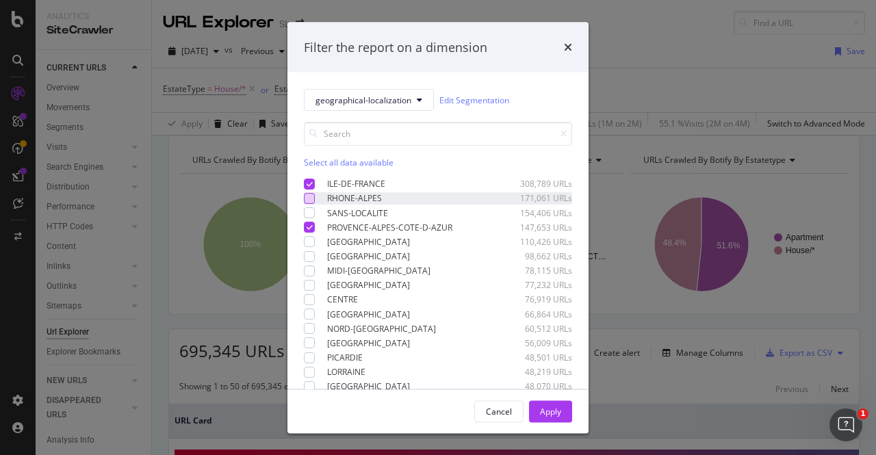
click at [305, 195] on div "modal" at bounding box center [309, 198] width 11 height 11
click at [563, 408] on button "Apply" at bounding box center [550, 411] width 43 height 22
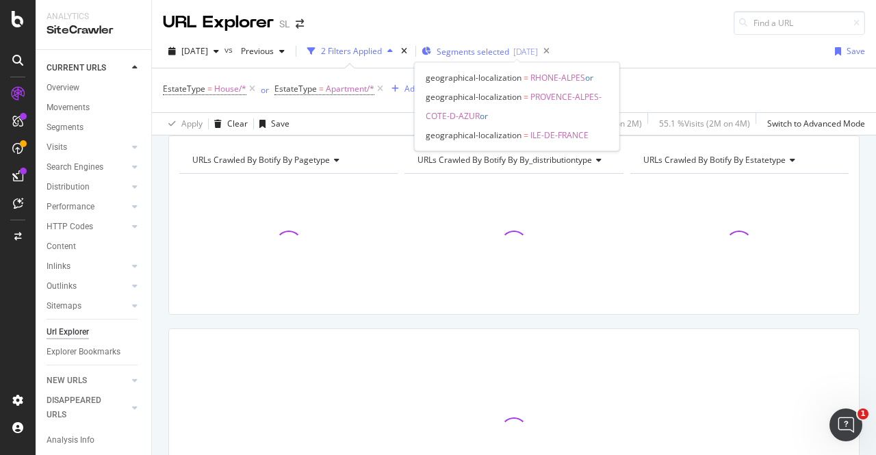
click at [495, 47] on span "Segments selected" at bounding box center [473, 52] width 73 height 12
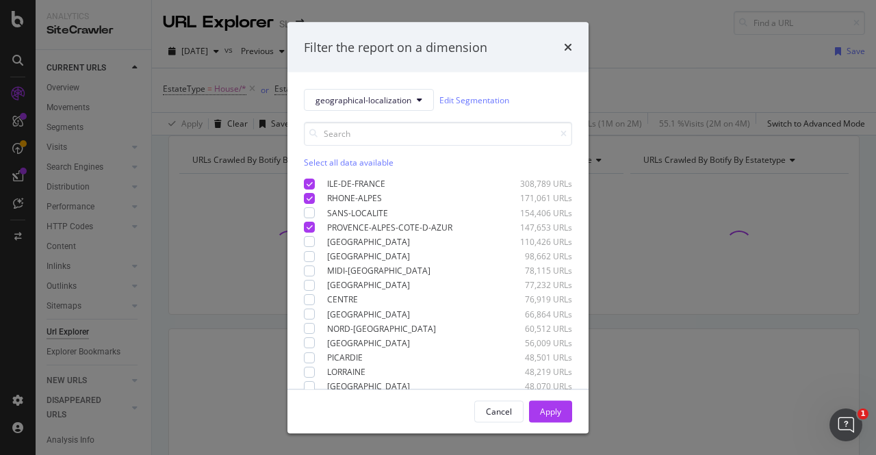
click at [657, 36] on div "Filter the report on a dimension geographical-localization Edit Segmentation Se…" at bounding box center [438, 227] width 876 height 455
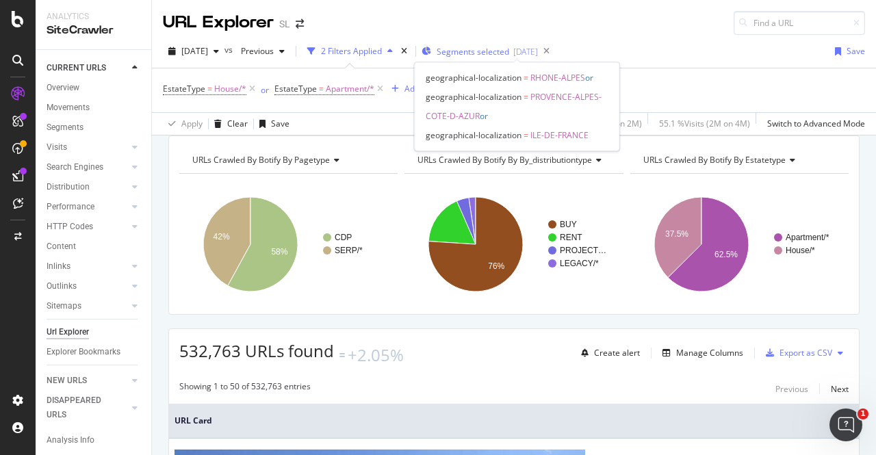
click at [460, 51] on div "Segments selected [DATE]" at bounding box center [480, 52] width 116 height 12
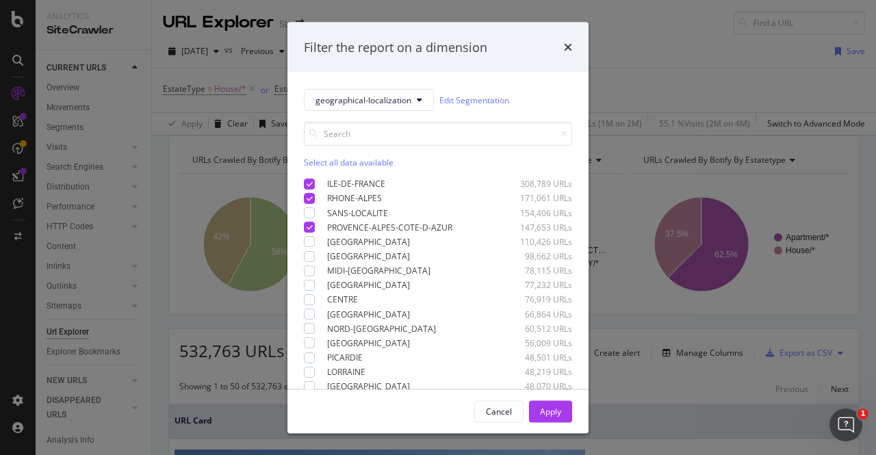
click at [610, 49] on div "Filter the report on a dimension geographical-localization Edit Segmentation Se…" at bounding box center [438, 227] width 876 height 455
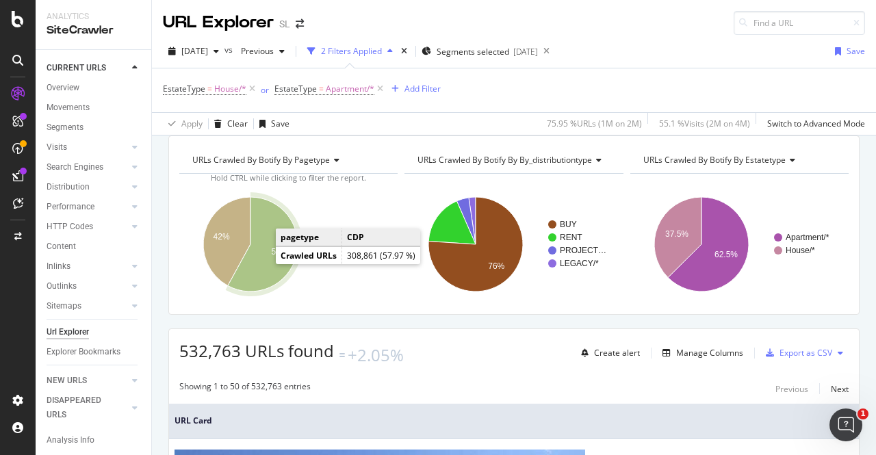
click at [260, 263] on icon "A chart." at bounding box center [263, 244] width 70 height 94
